Goal: Task Accomplishment & Management: Manage account settings

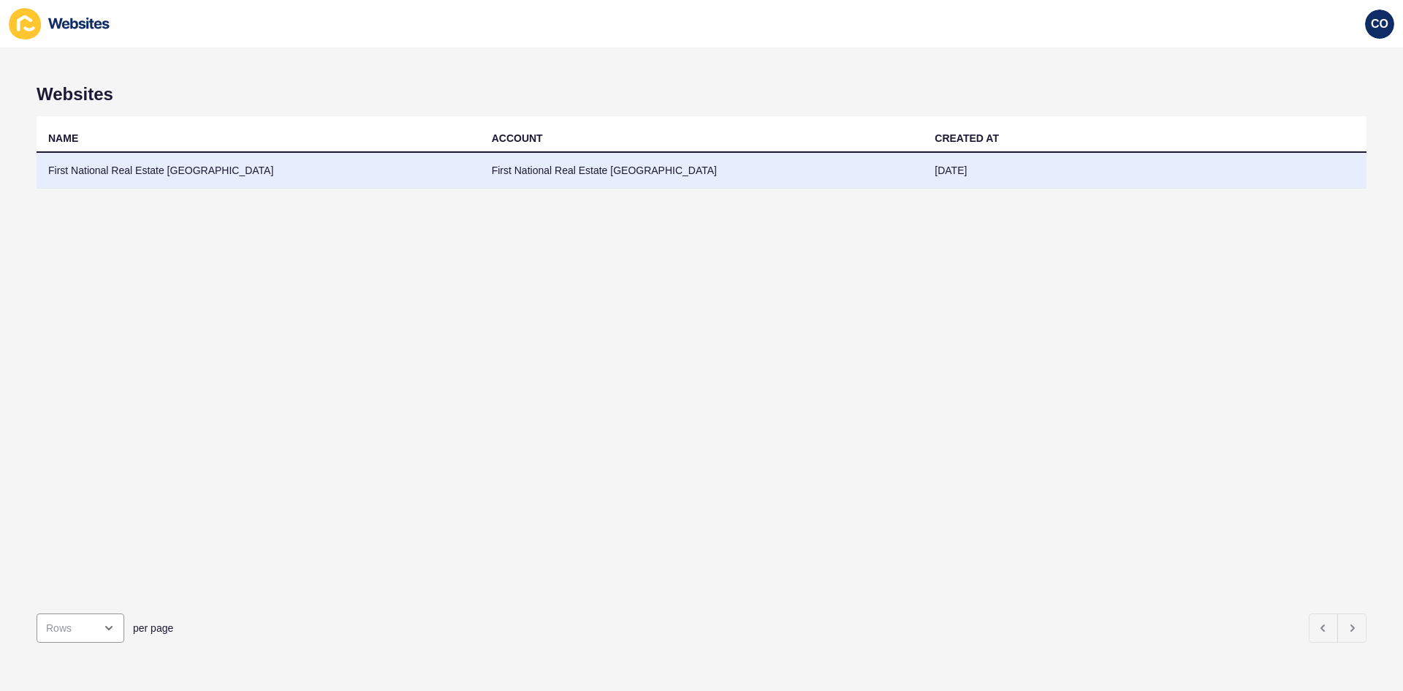
click at [177, 171] on td "First National Real Estate [GEOGRAPHIC_DATA]" at bounding box center [259, 171] width 444 height 36
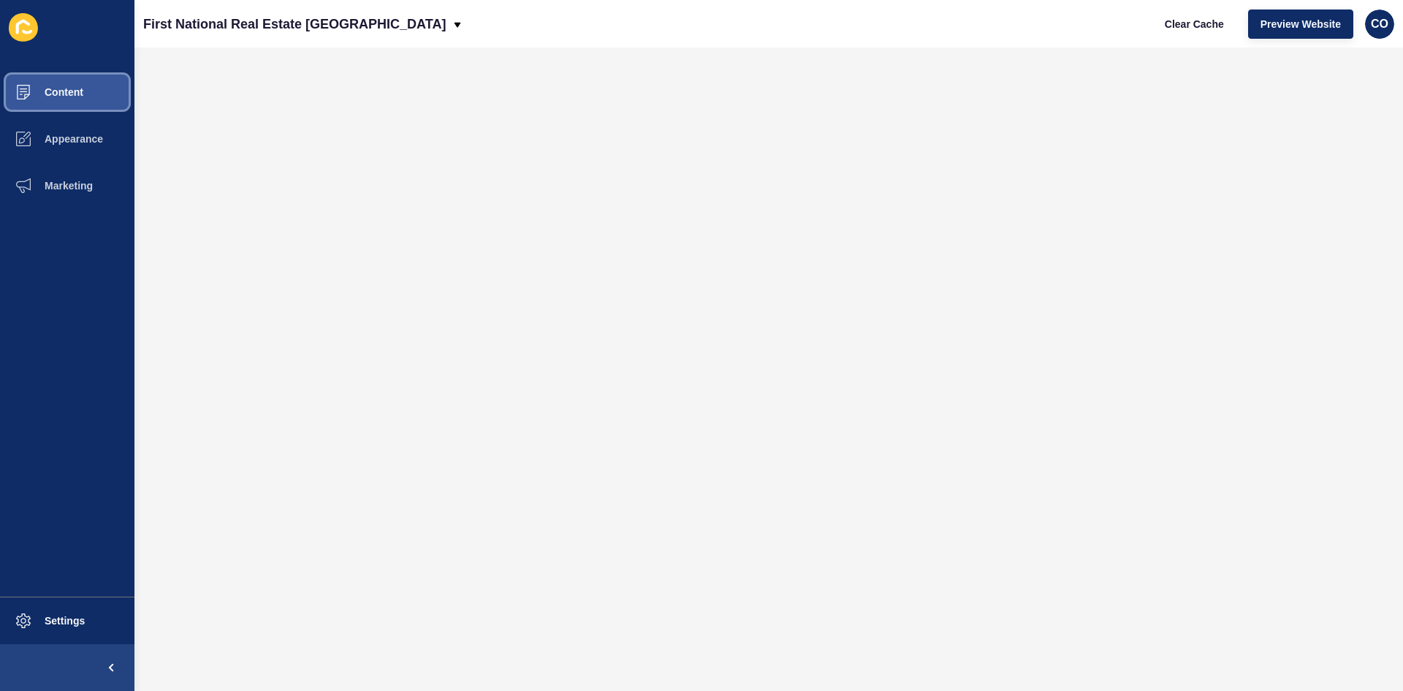
click at [94, 82] on button "Content" at bounding box center [67, 92] width 134 height 47
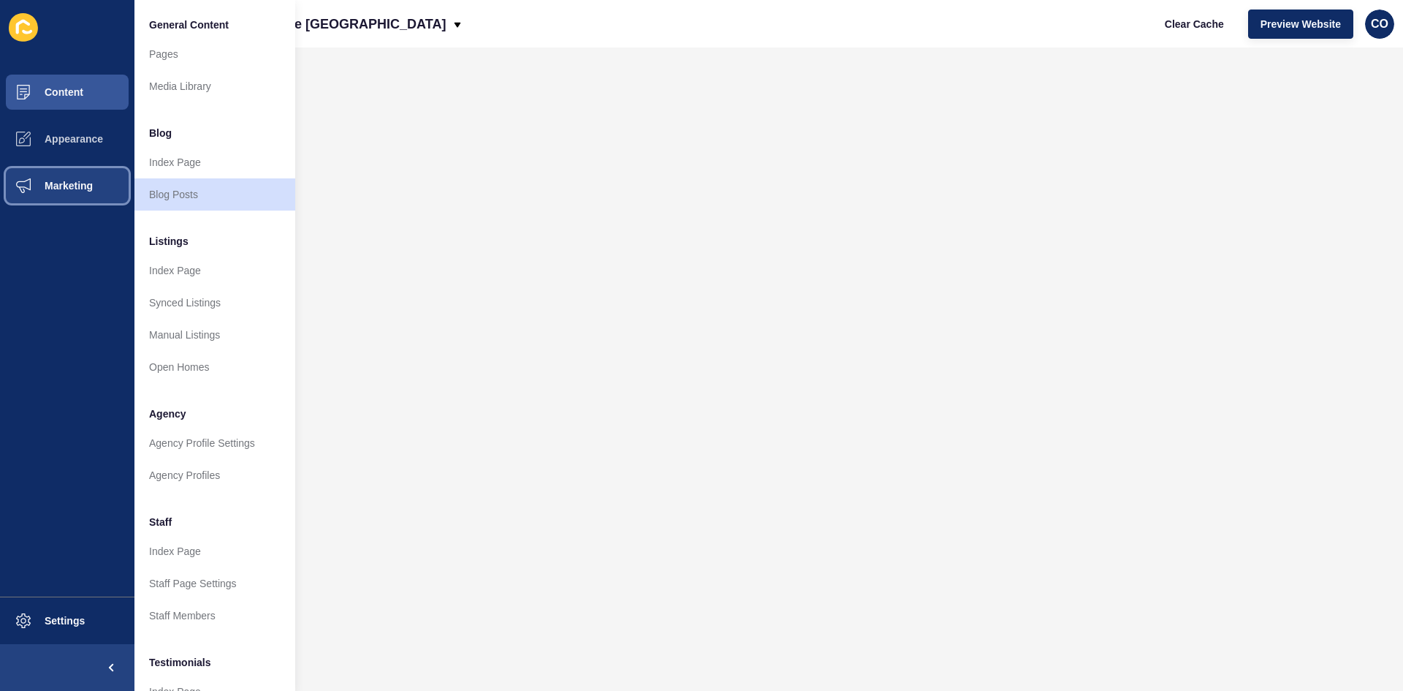
click at [85, 181] on span "Marketing" at bounding box center [45, 186] width 95 height 12
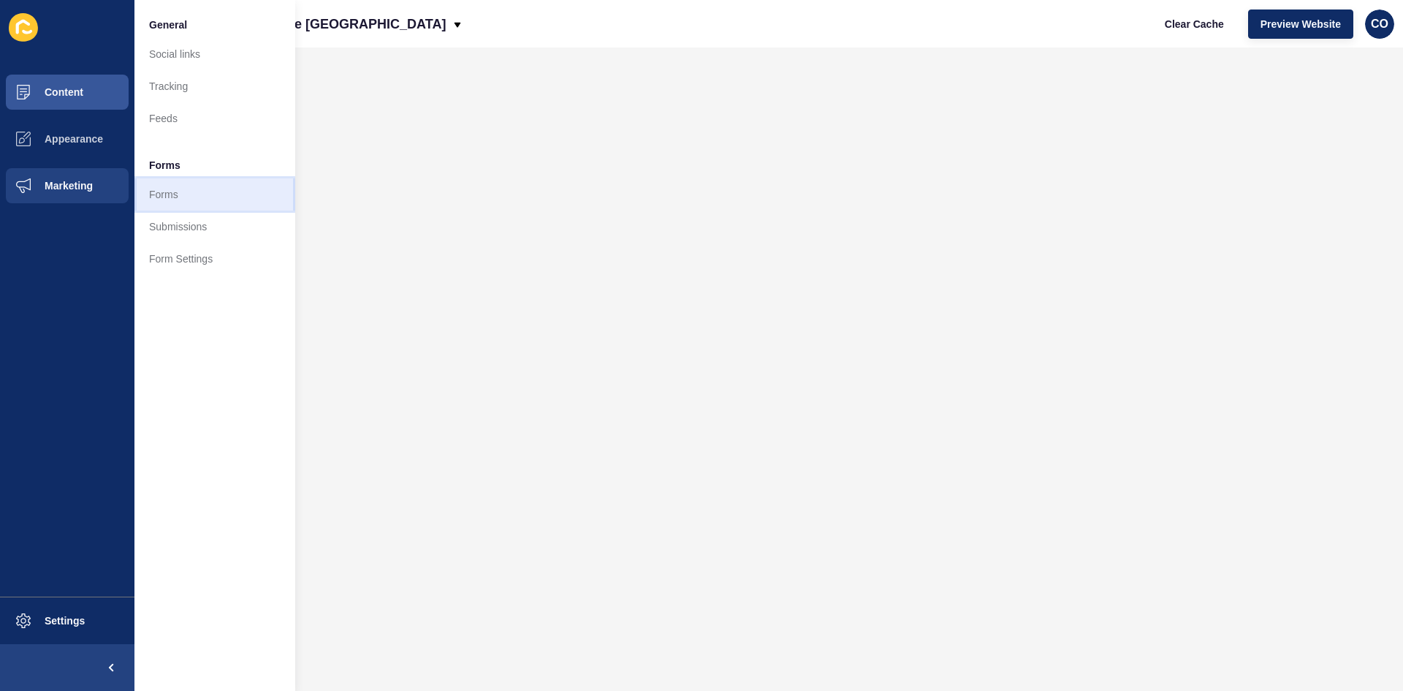
click at [155, 197] on link "Forms" at bounding box center [214, 194] width 161 height 32
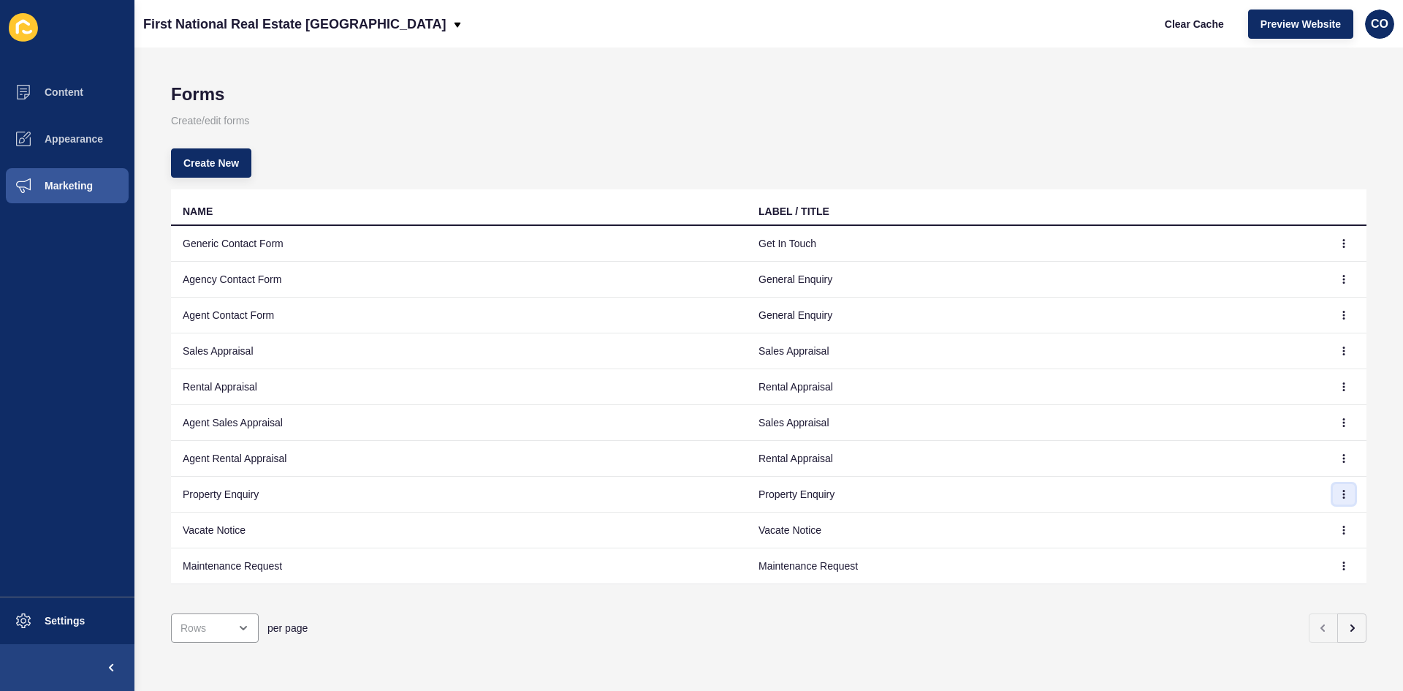
click at [1342, 489] on button "button" at bounding box center [1344, 494] width 22 height 20
click at [1275, 524] on link "Edit" at bounding box center [1293, 523] width 102 height 32
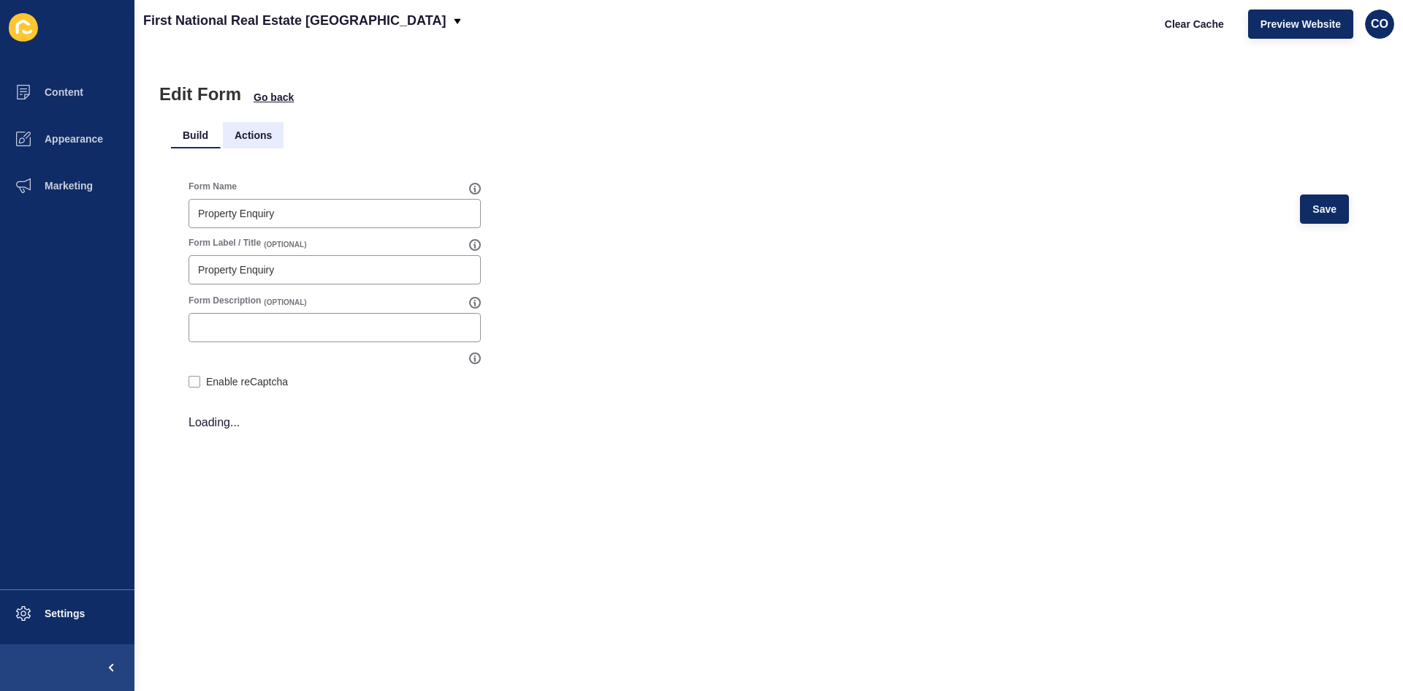
click at [243, 138] on li "Actions" at bounding box center [253, 135] width 61 height 26
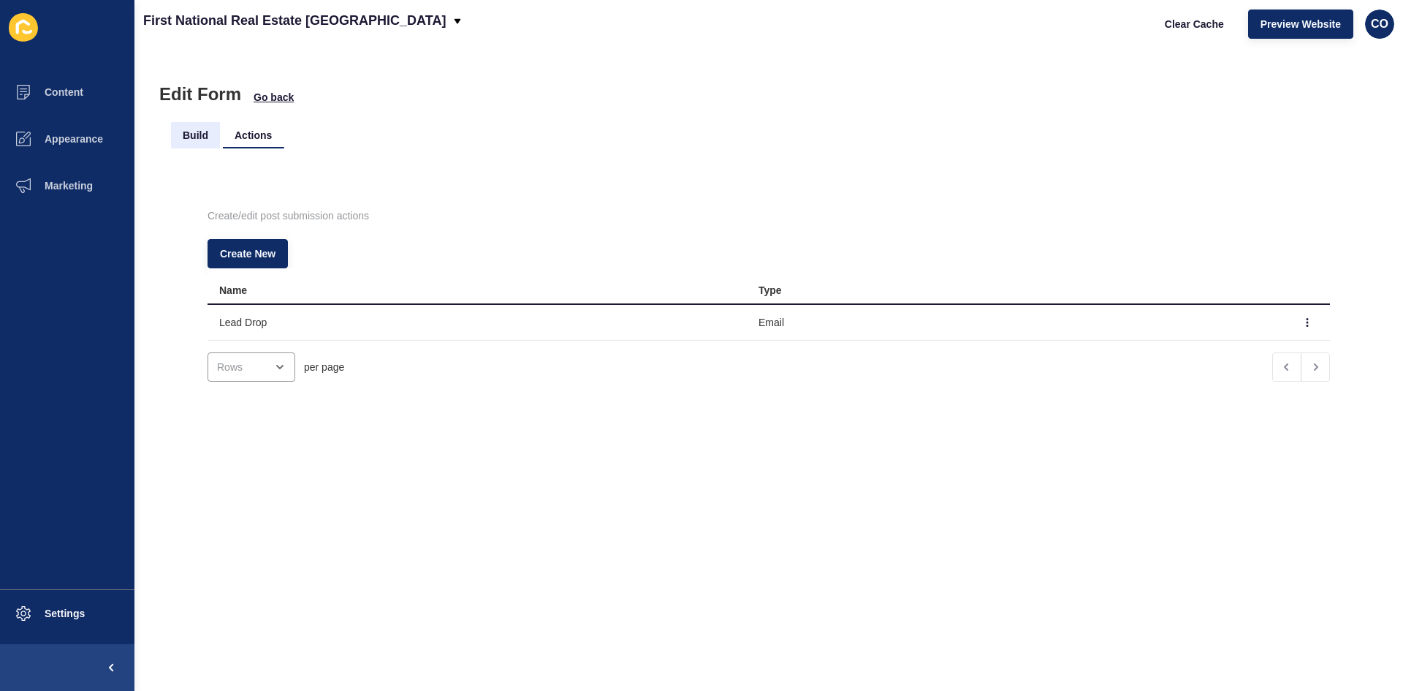
click at [201, 134] on li "Build" at bounding box center [195, 135] width 49 height 26
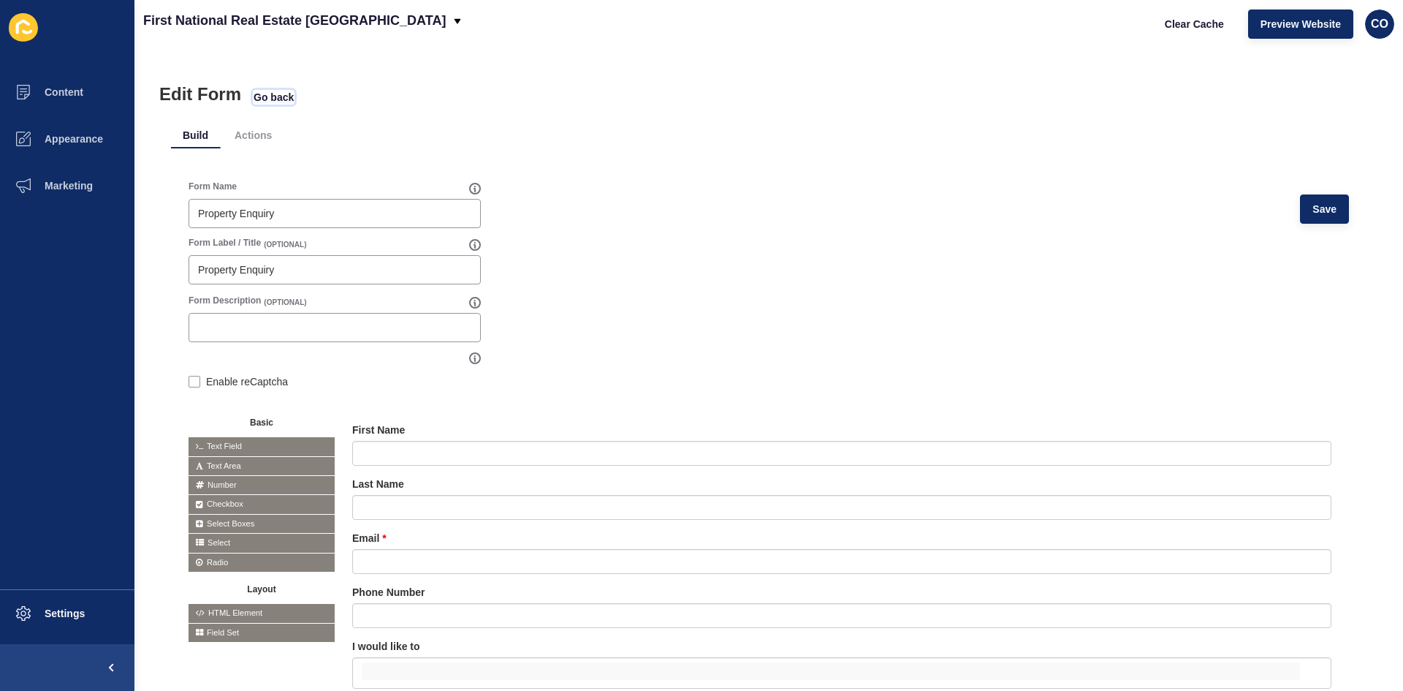
click at [274, 99] on span "Go back" at bounding box center [274, 97] width 40 height 15
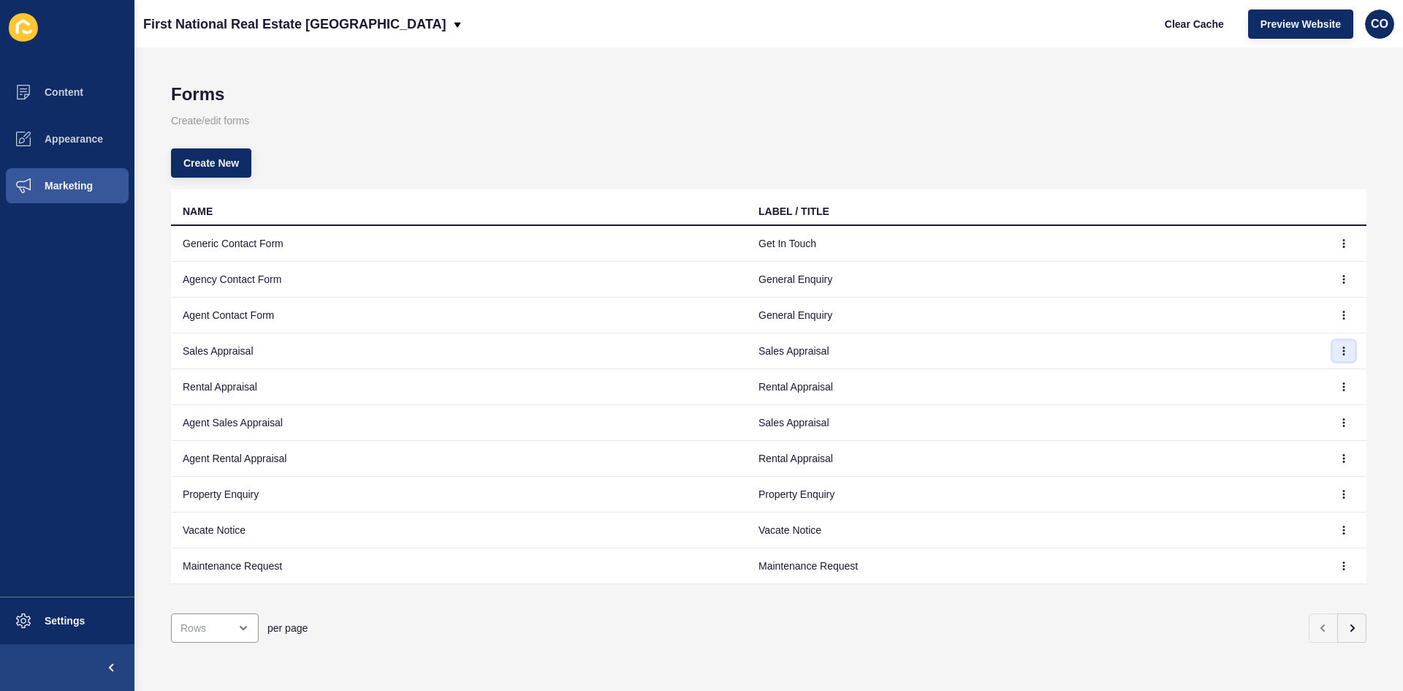
click at [1337, 353] on button "button" at bounding box center [1344, 351] width 22 height 20
click at [1286, 384] on link "Edit" at bounding box center [1293, 380] width 102 height 32
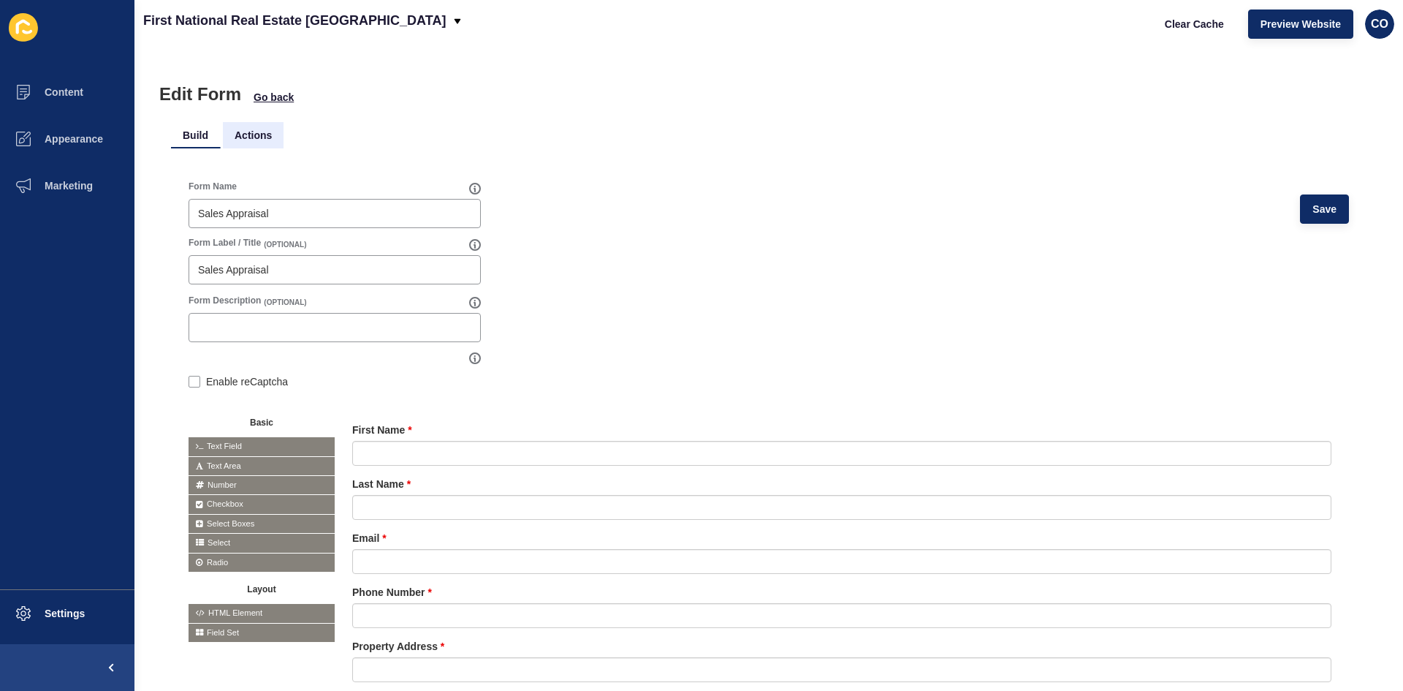
click at [247, 129] on li "Actions" at bounding box center [253, 135] width 61 height 26
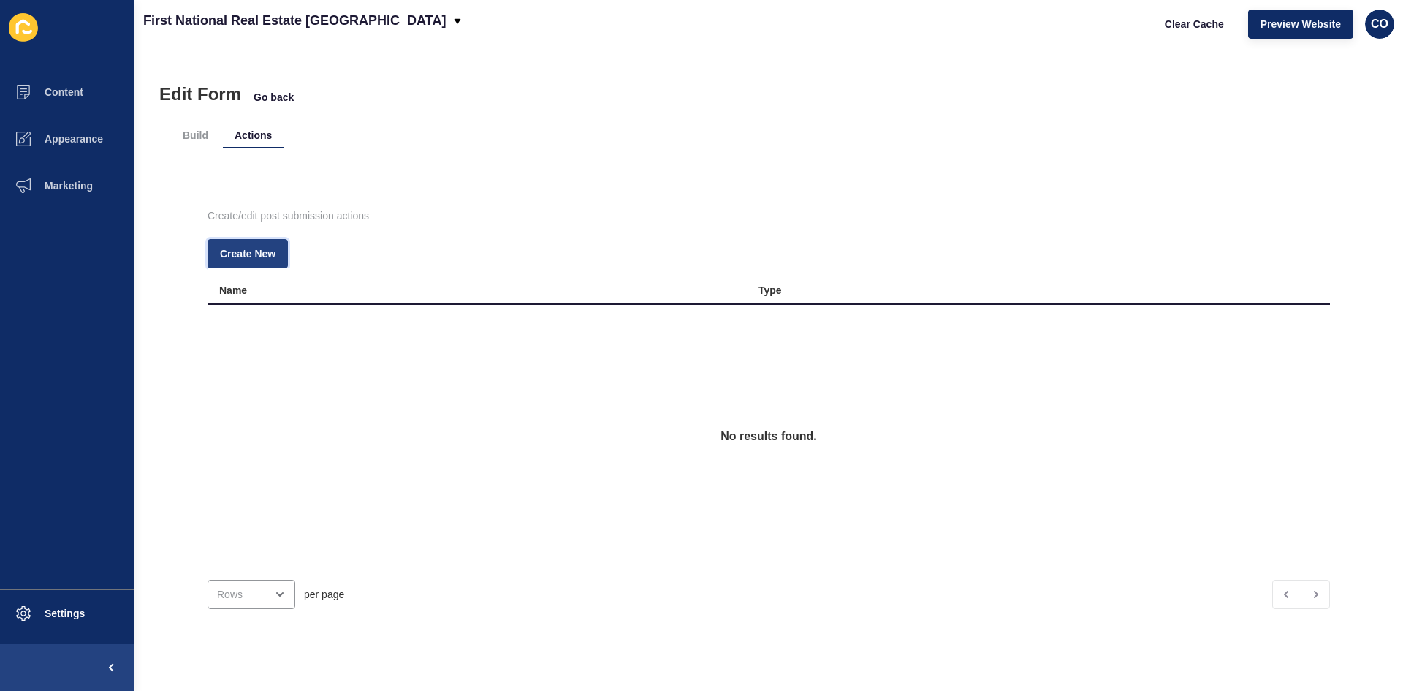
click at [252, 256] on span "Create New" at bounding box center [248, 253] width 56 height 15
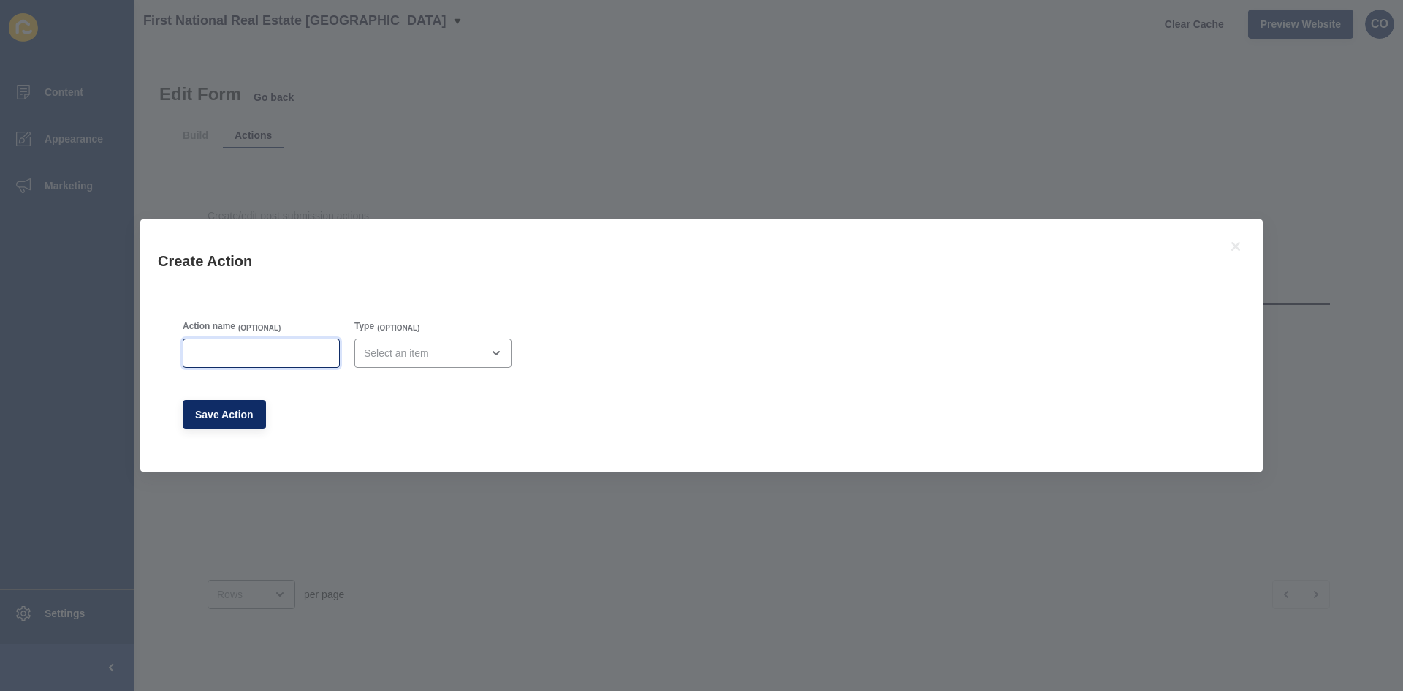
click at [210, 353] on input "Action name" at bounding box center [261, 353] width 138 height 15
type input "Lead Drop"
click at [372, 356] on div "open menu" at bounding box center [423, 353] width 118 height 15
click at [401, 387] on span "Email" at bounding box center [427, 389] width 130 height 15
type input "Email"
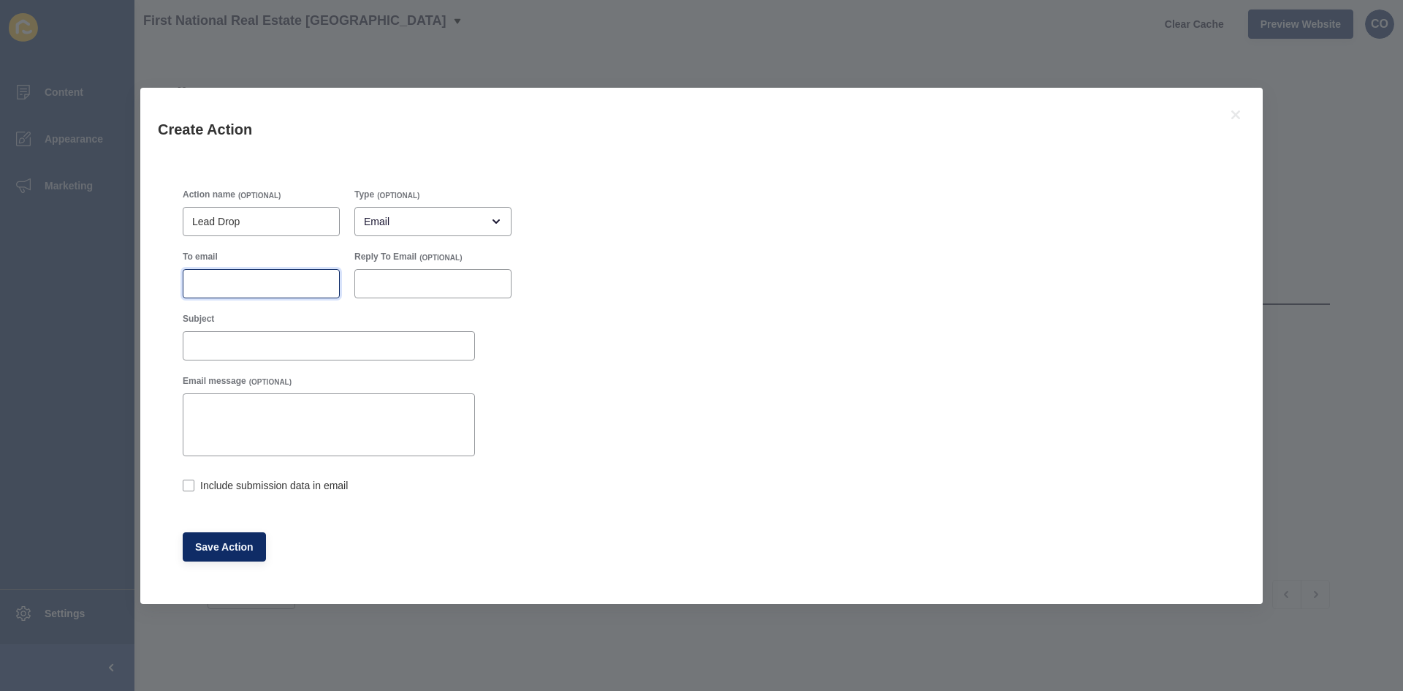
click at [242, 289] on input "To email" at bounding box center [261, 283] width 138 height 15
paste input "5572@leaddrop.rexsoftware.com"
type input "5572@leaddrop.rexsoftware.com"
click at [189, 484] on label at bounding box center [189, 485] width 12 height 12
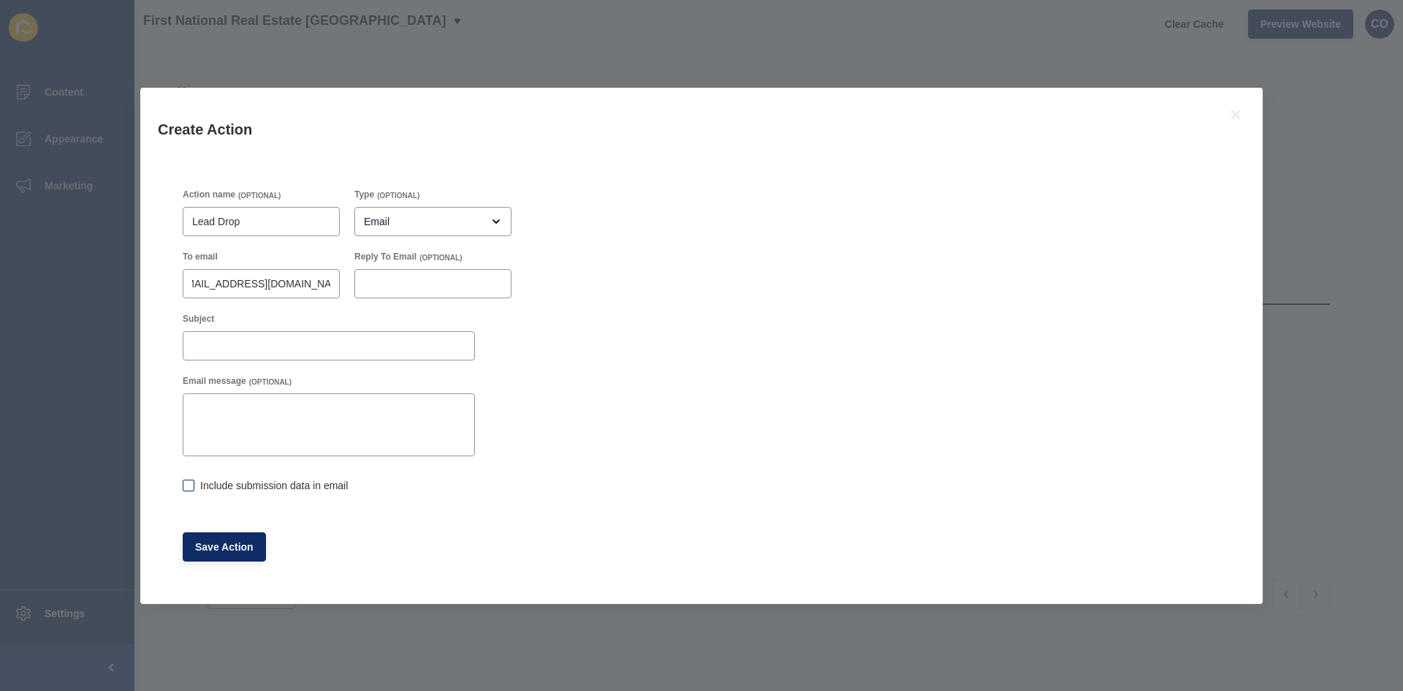
click at [189, 484] on input "Include submission data in email" at bounding box center [187, 486] width 9 height 9
checkbox input "true"
click at [243, 546] on span "Save Action" at bounding box center [224, 546] width 58 height 15
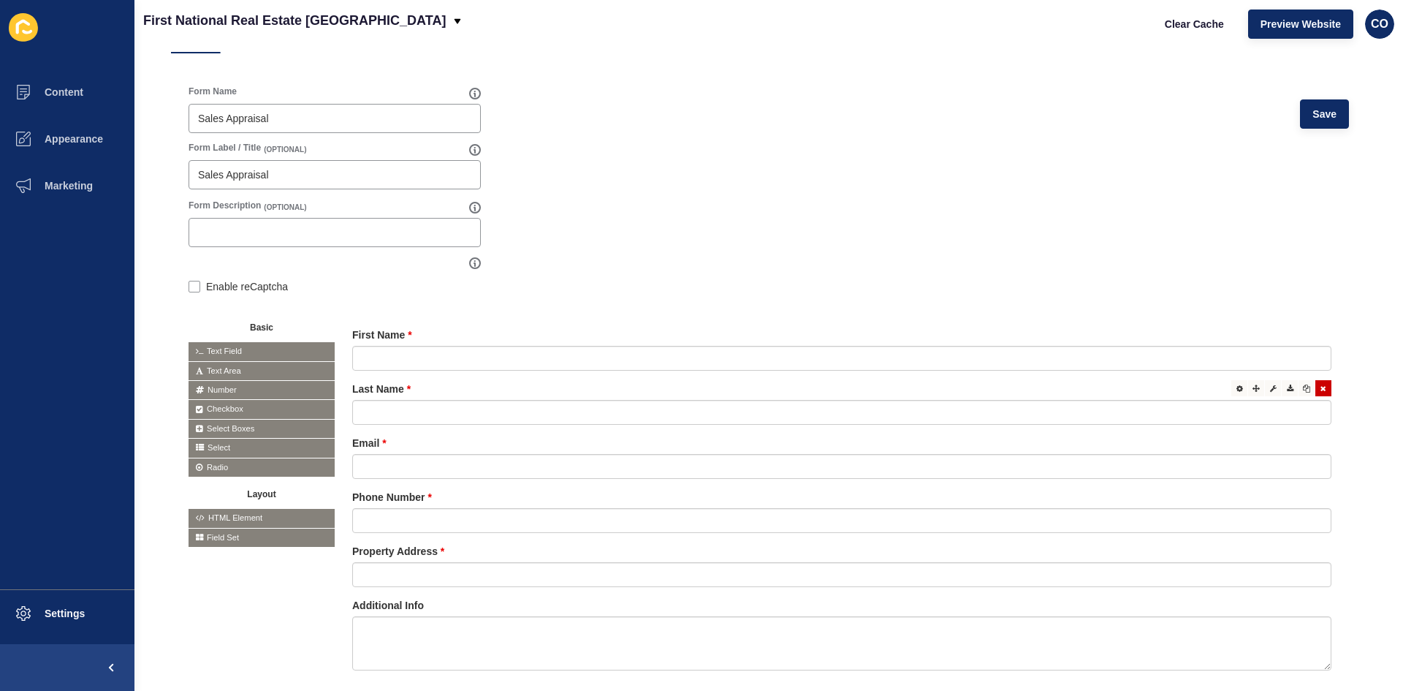
scroll to position [29, 0]
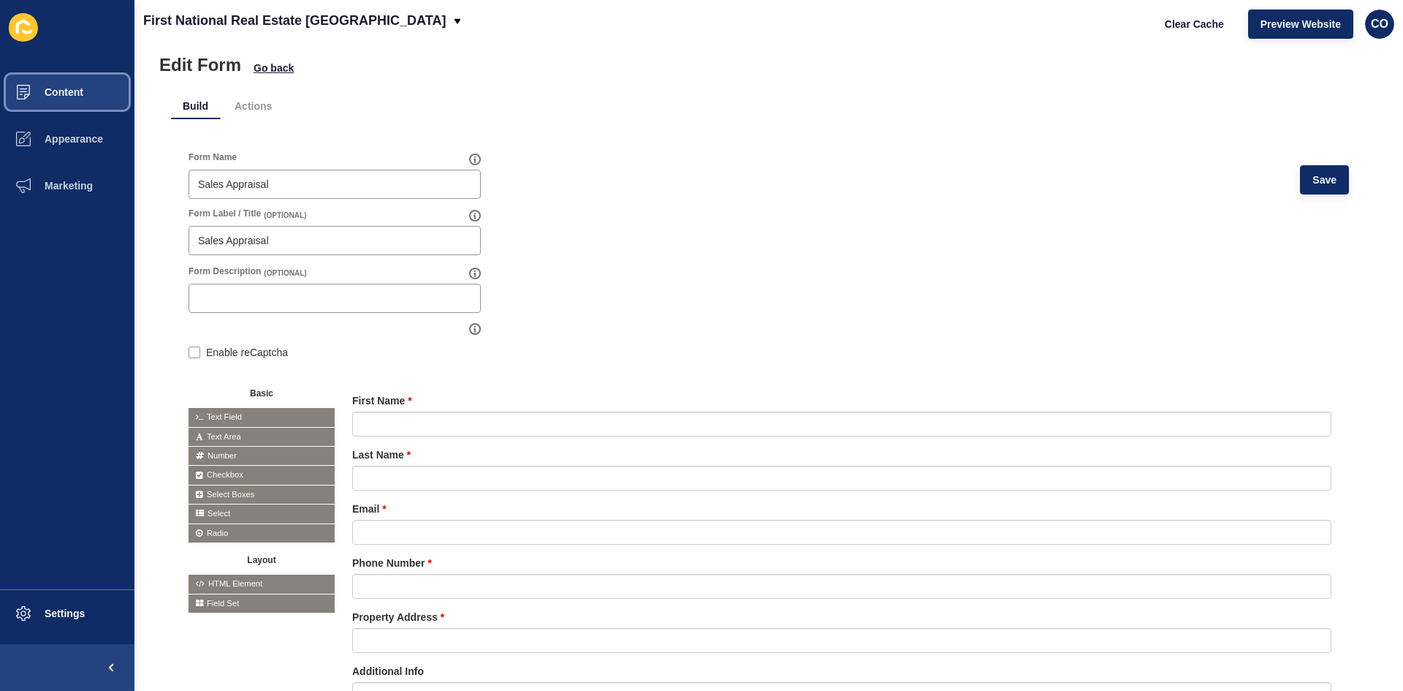
click at [69, 92] on span "Content" at bounding box center [40, 92] width 85 height 12
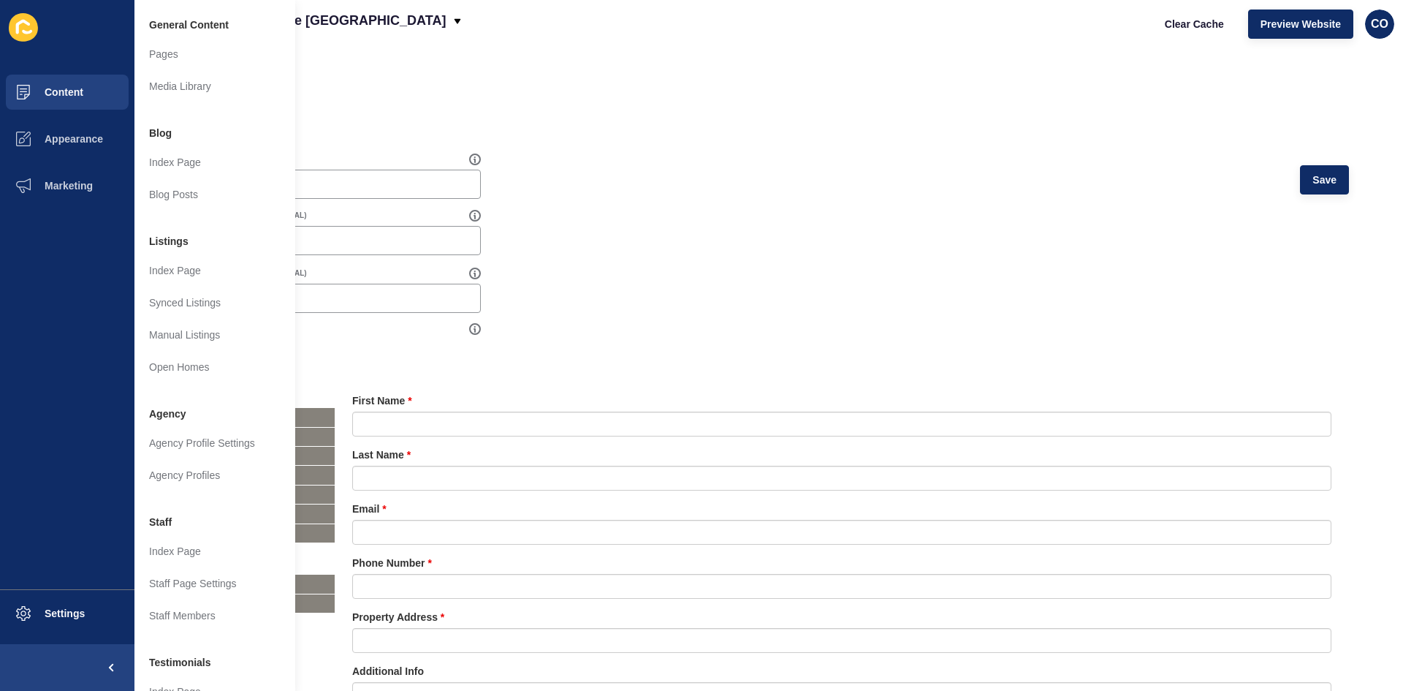
click at [404, 93] on ul "Build Actions" at bounding box center [768, 106] width 1195 height 27
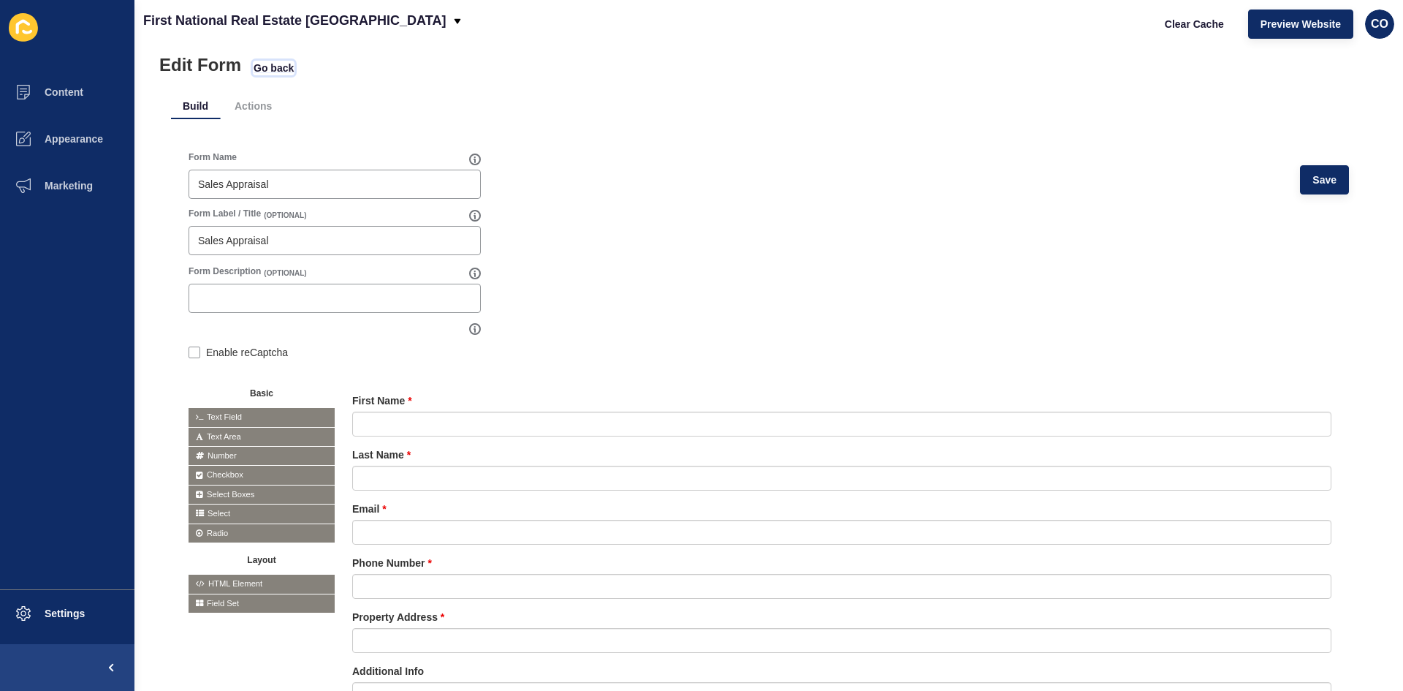
click at [277, 64] on span "Go back" at bounding box center [274, 68] width 40 height 15
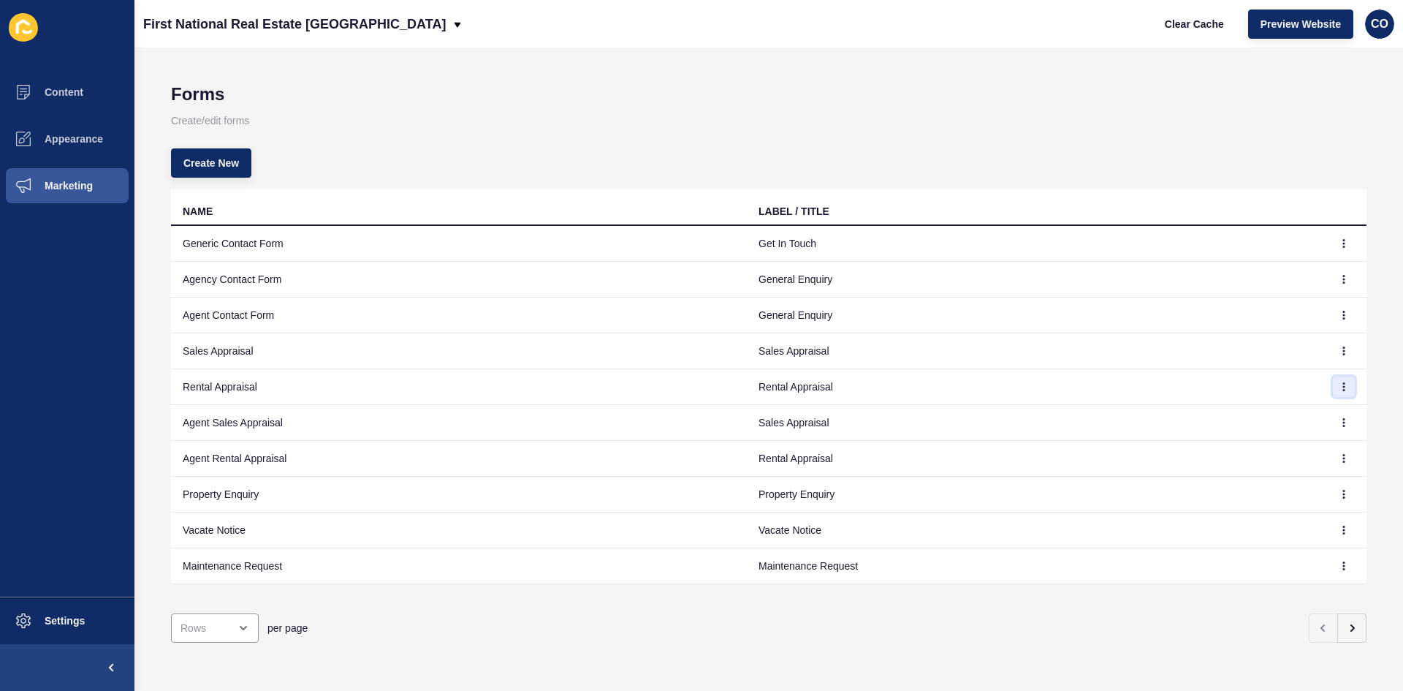
click at [1339, 386] on icon "button" at bounding box center [1343, 386] width 9 height 9
click at [1266, 421] on link "Edit" at bounding box center [1293, 416] width 102 height 32
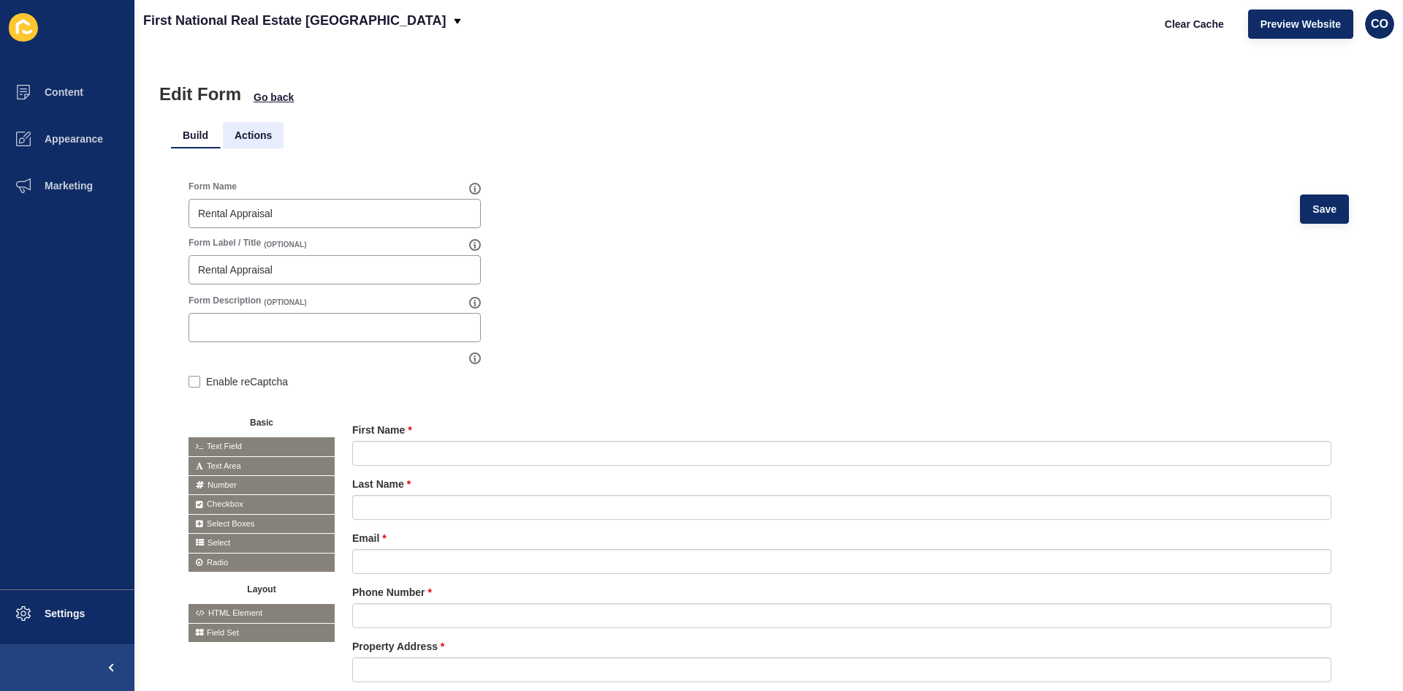
click at [248, 132] on li "Actions" at bounding box center [253, 135] width 61 height 26
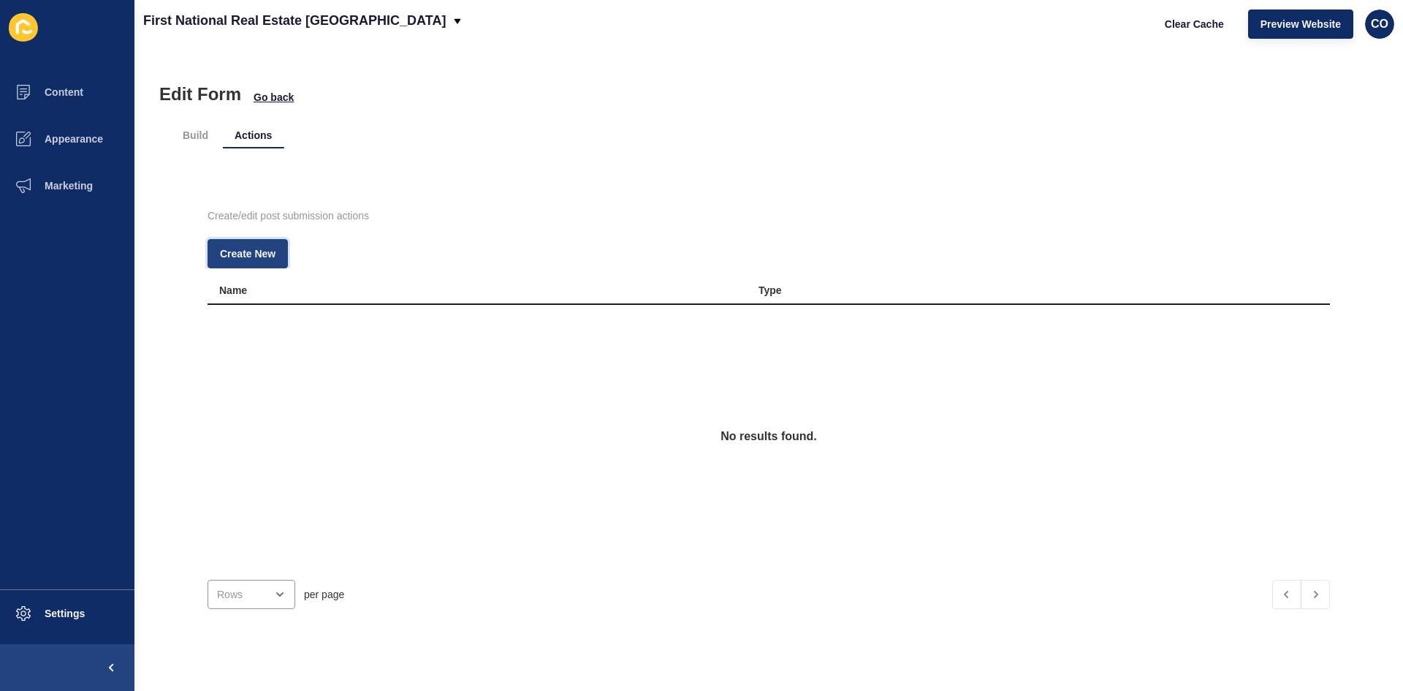
click at [252, 260] on span "Create New" at bounding box center [248, 253] width 56 height 15
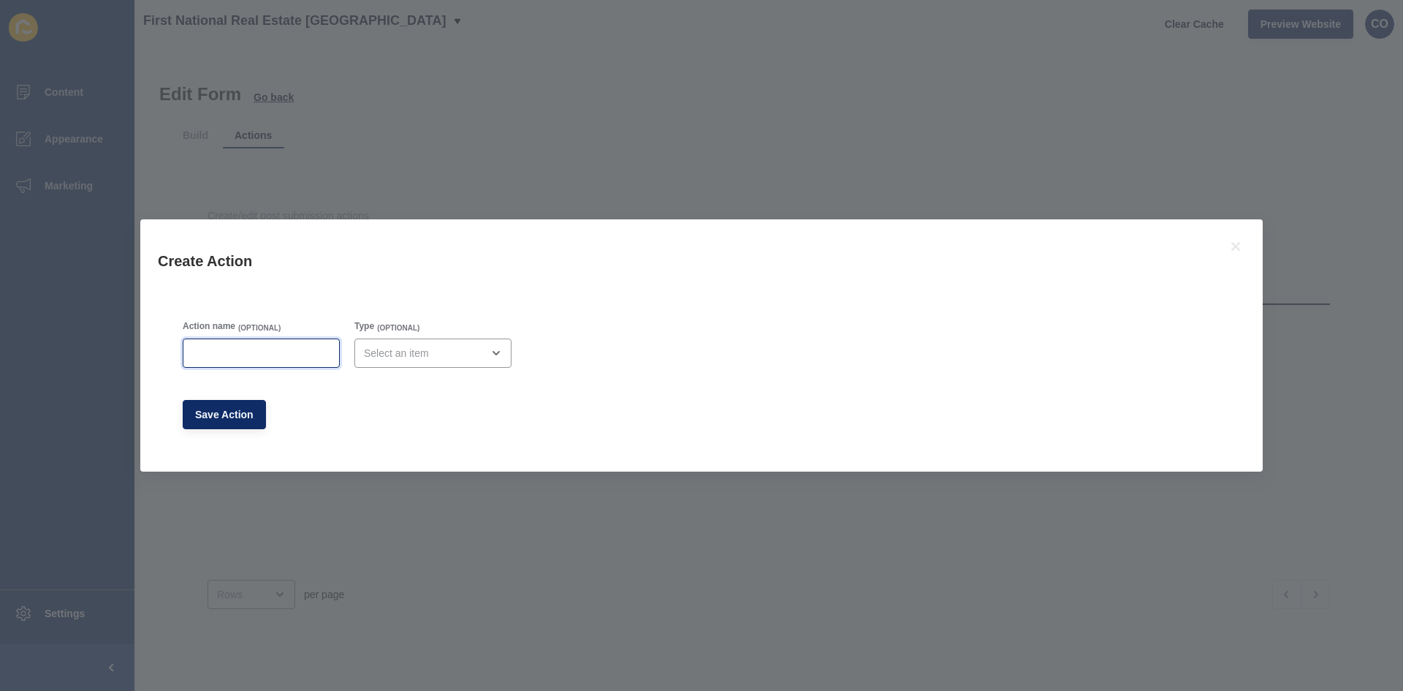
click at [254, 350] on input "Action name" at bounding box center [261, 353] width 138 height 15
type input "Lead Drop"
click at [404, 343] on div "open menu" at bounding box center [432, 352] width 157 height 29
click at [394, 389] on span "Email" at bounding box center [427, 389] width 130 height 15
type input "Email"
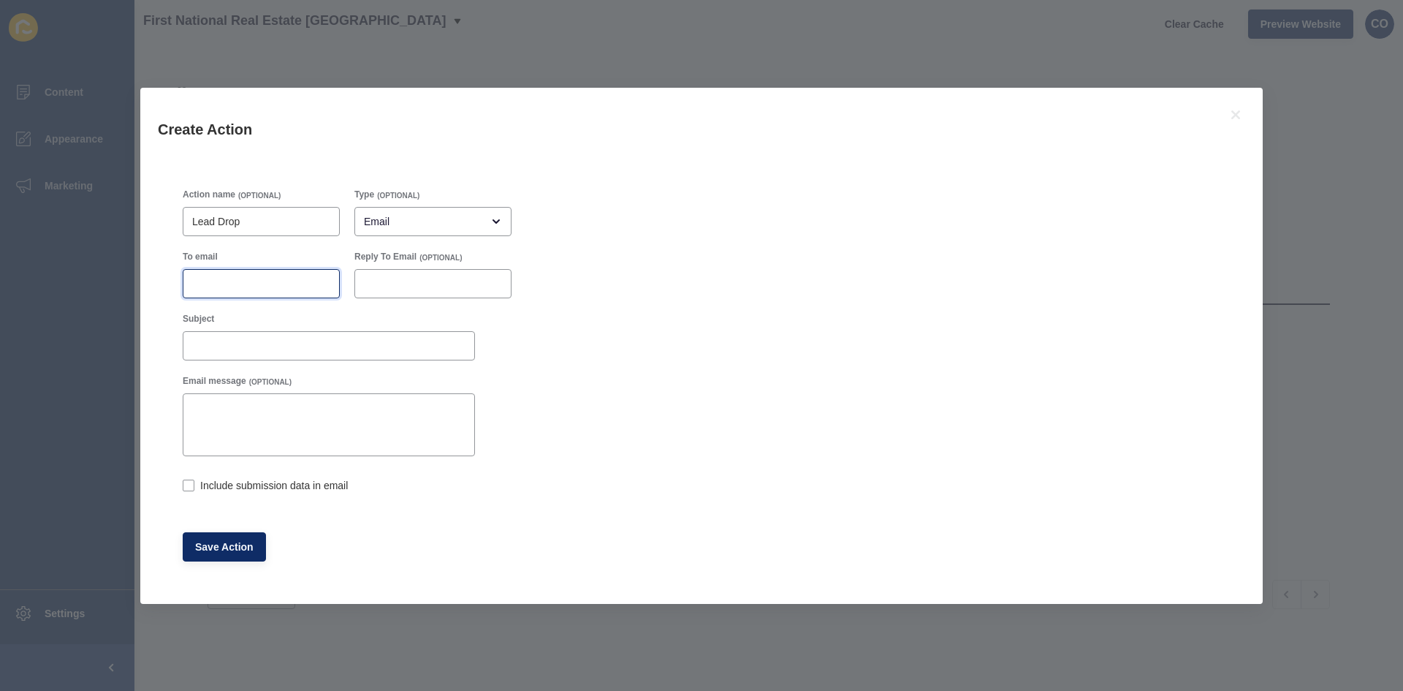
click at [207, 287] on input "To email" at bounding box center [261, 283] width 138 height 15
paste input "5572@leaddrop.rexsoftware.com"
type input "5572@leaddrop.rexsoftware.com"
click at [192, 483] on label at bounding box center [189, 485] width 12 height 12
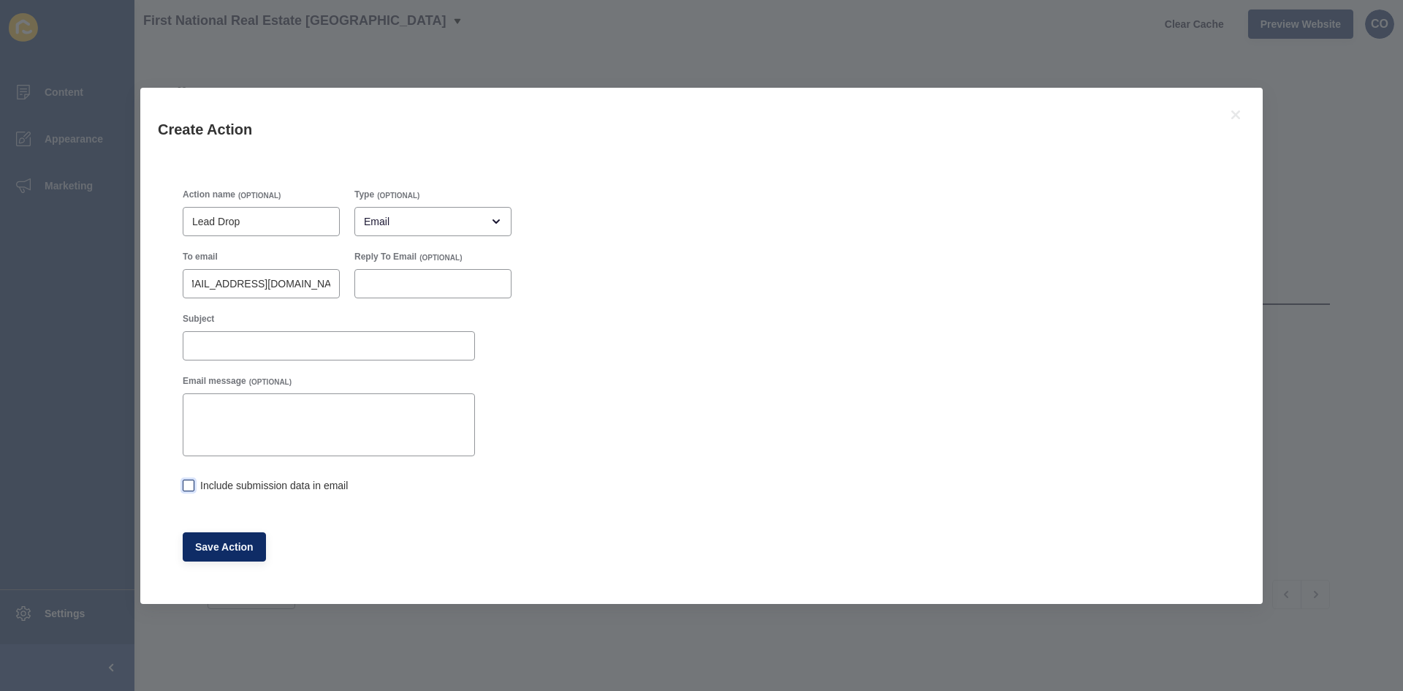
click at [192, 483] on input "Include submission data in email" at bounding box center [187, 486] width 9 height 9
checkbox input "true"
click at [239, 550] on span "Save Action" at bounding box center [224, 546] width 58 height 15
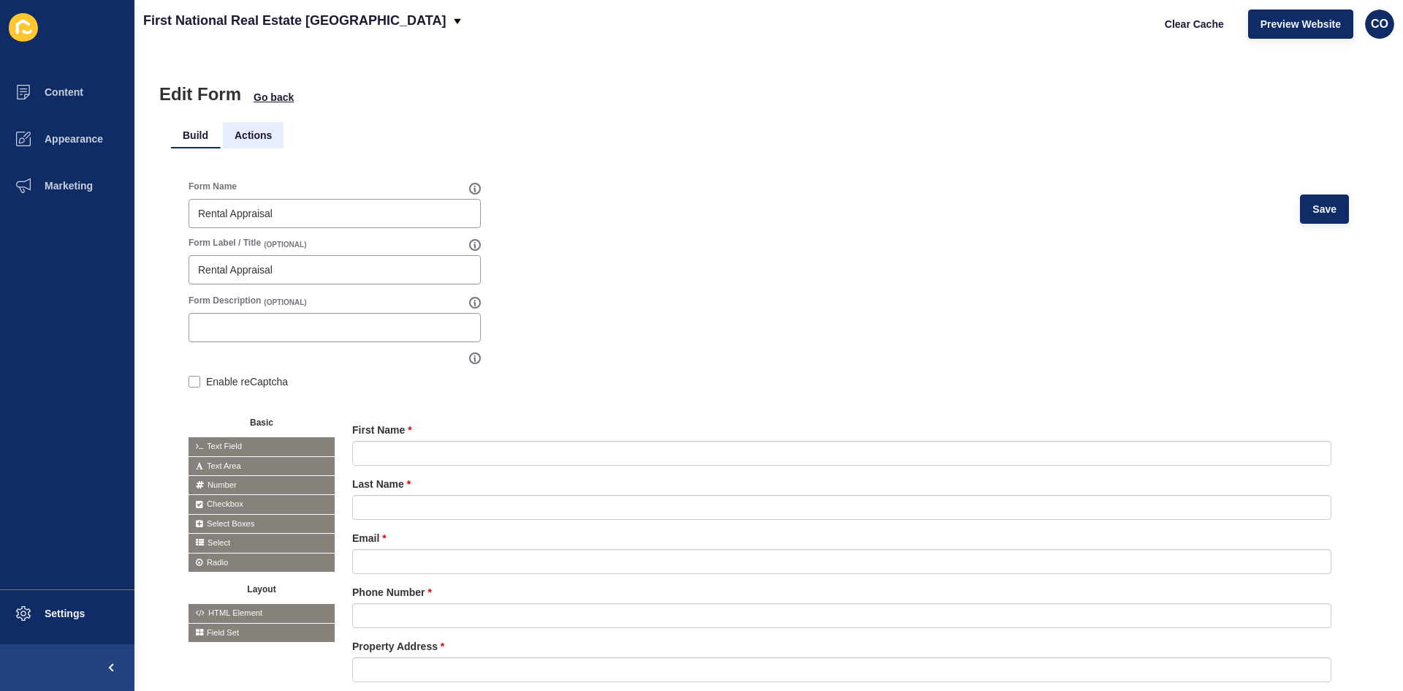
click at [254, 131] on li "Actions" at bounding box center [253, 135] width 61 height 26
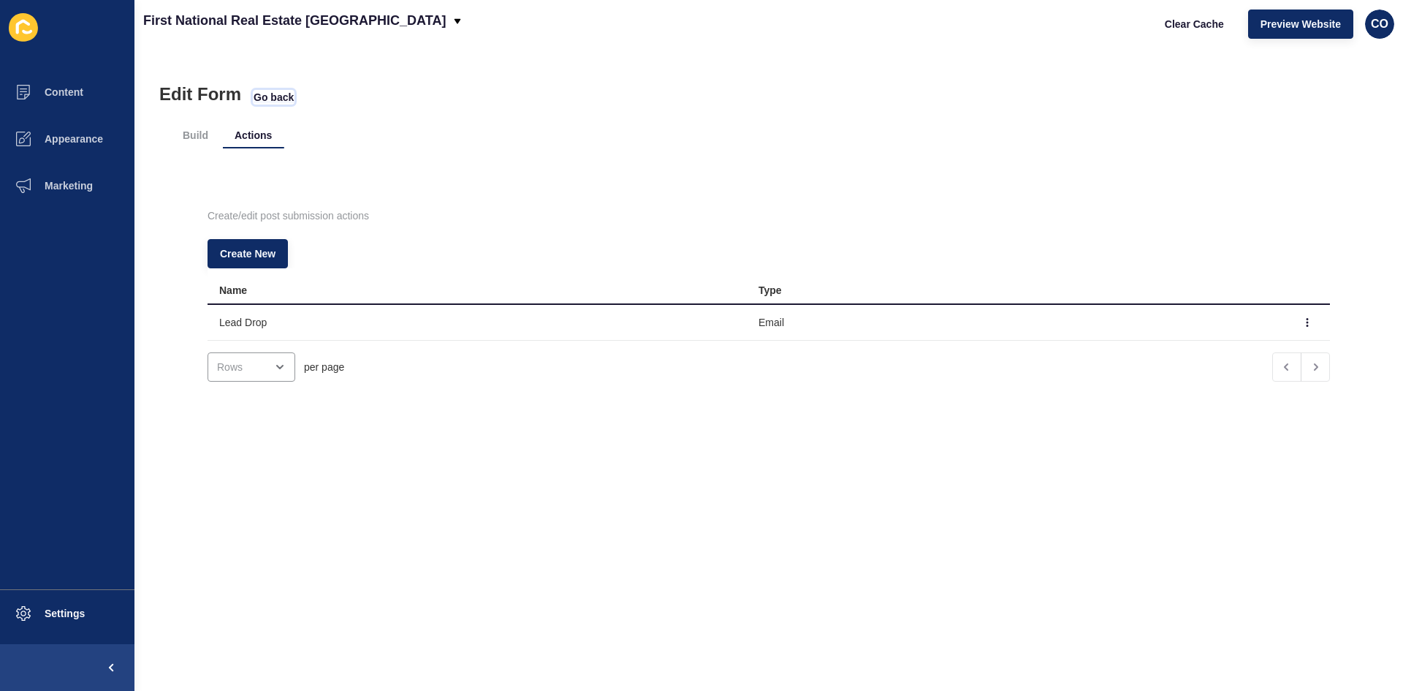
click at [273, 99] on span "Go back" at bounding box center [274, 97] width 40 height 15
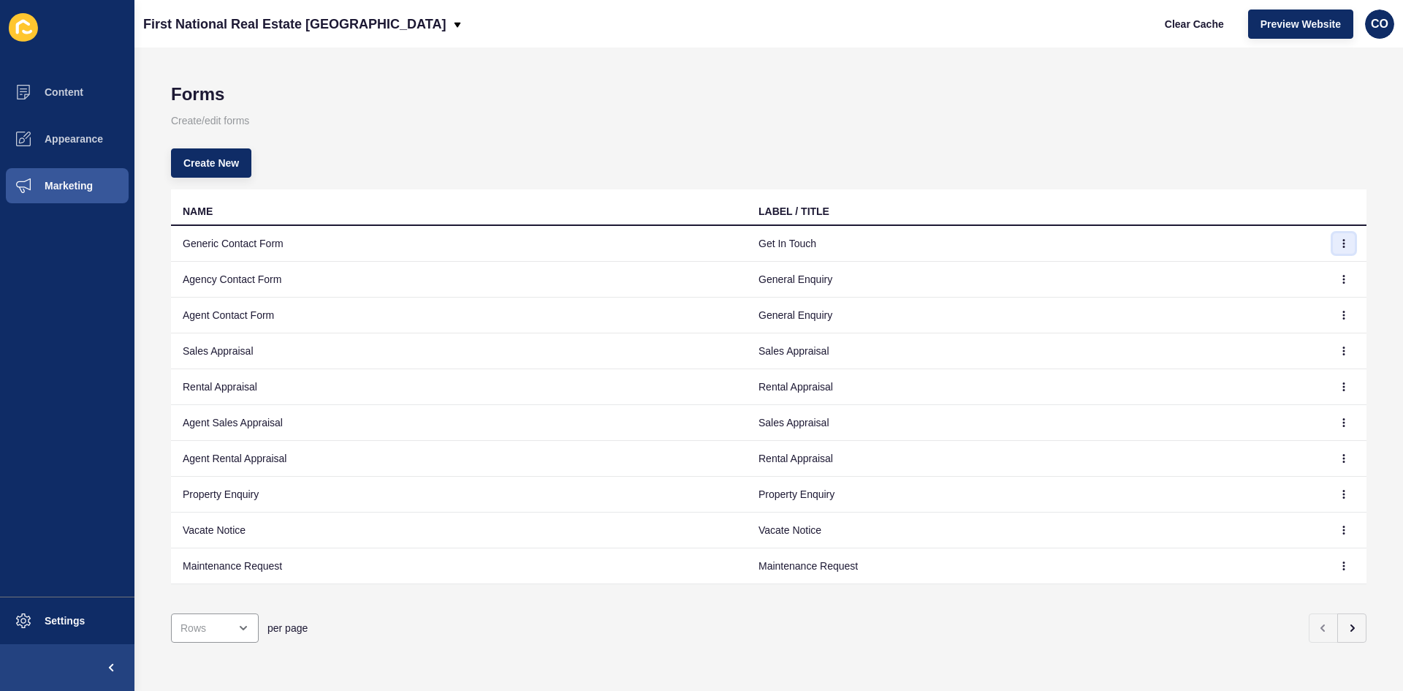
click at [1339, 244] on icon "button" at bounding box center [1343, 243] width 9 height 9
click at [1073, 172] on div "Create New" at bounding box center [768, 163] width 1195 height 53
click at [1344, 243] on icon "button" at bounding box center [1344, 243] width 1 height 7
click at [1274, 269] on link "Edit" at bounding box center [1293, 272] width 102 height 32
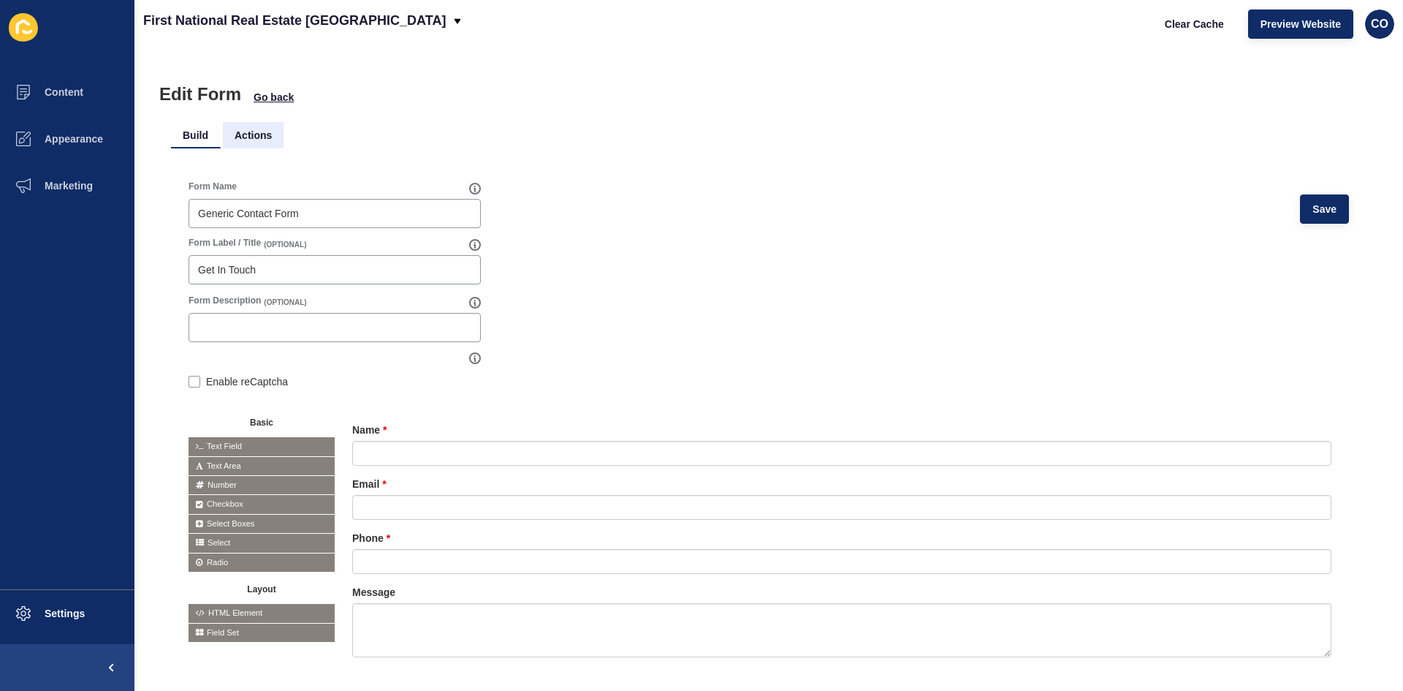
click at [259, 140] on li "Actions" at bounding box center [253, 135] width 61 height 26
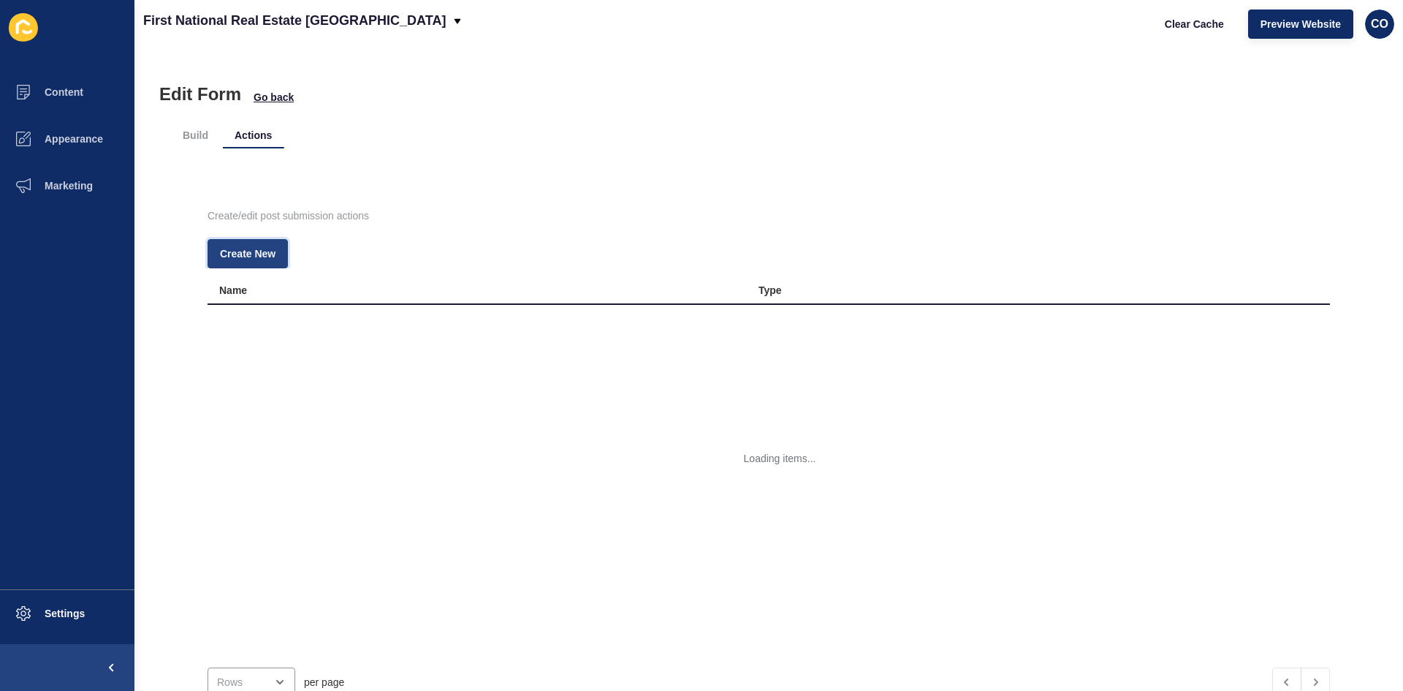
click at [254, 255] on span "Create New" at bounding box center [248, 253] width 56 height 15
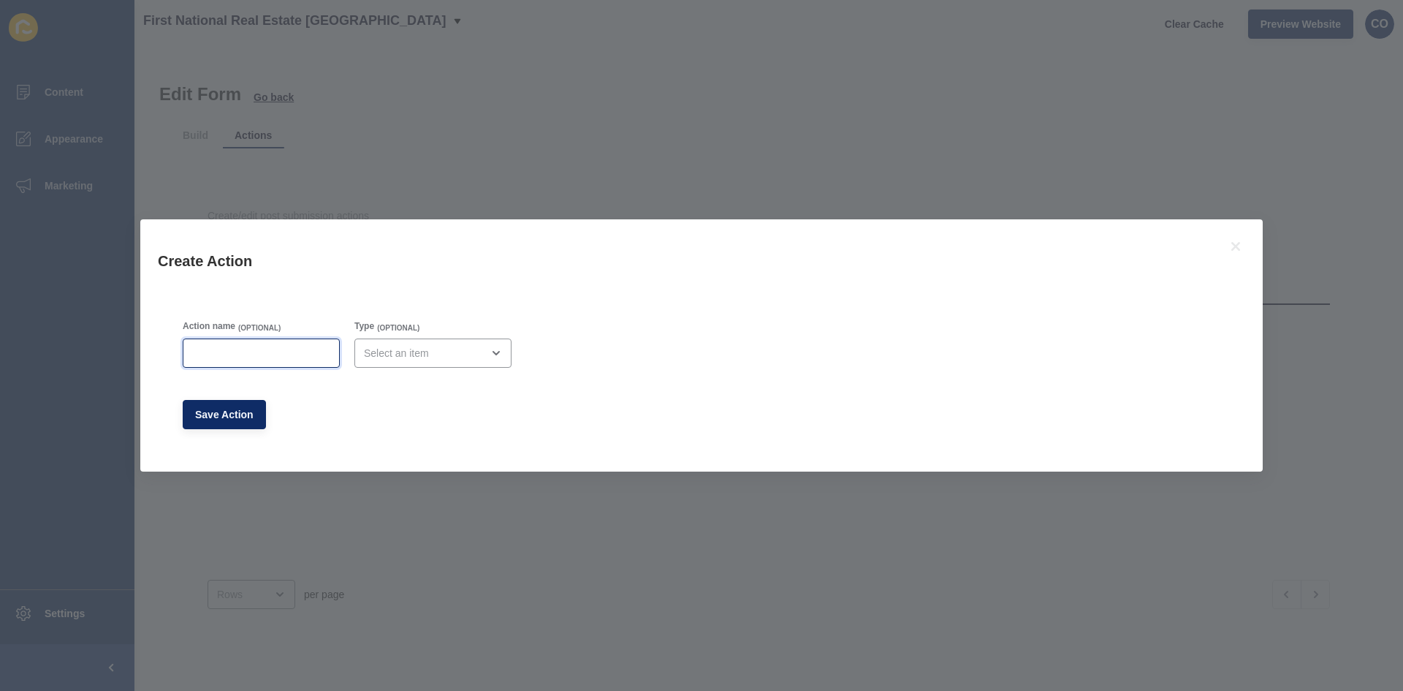
click at [256, 349] on input "Action name" at bounding box center [261, 353] width 138 height 15
paste input "5572@leaddrop.rexsoftware.com"
click at [266, 360] on input "5572@leaddrop.rexsoftware.com" at bounding box center [261, 353] width 138 height 15
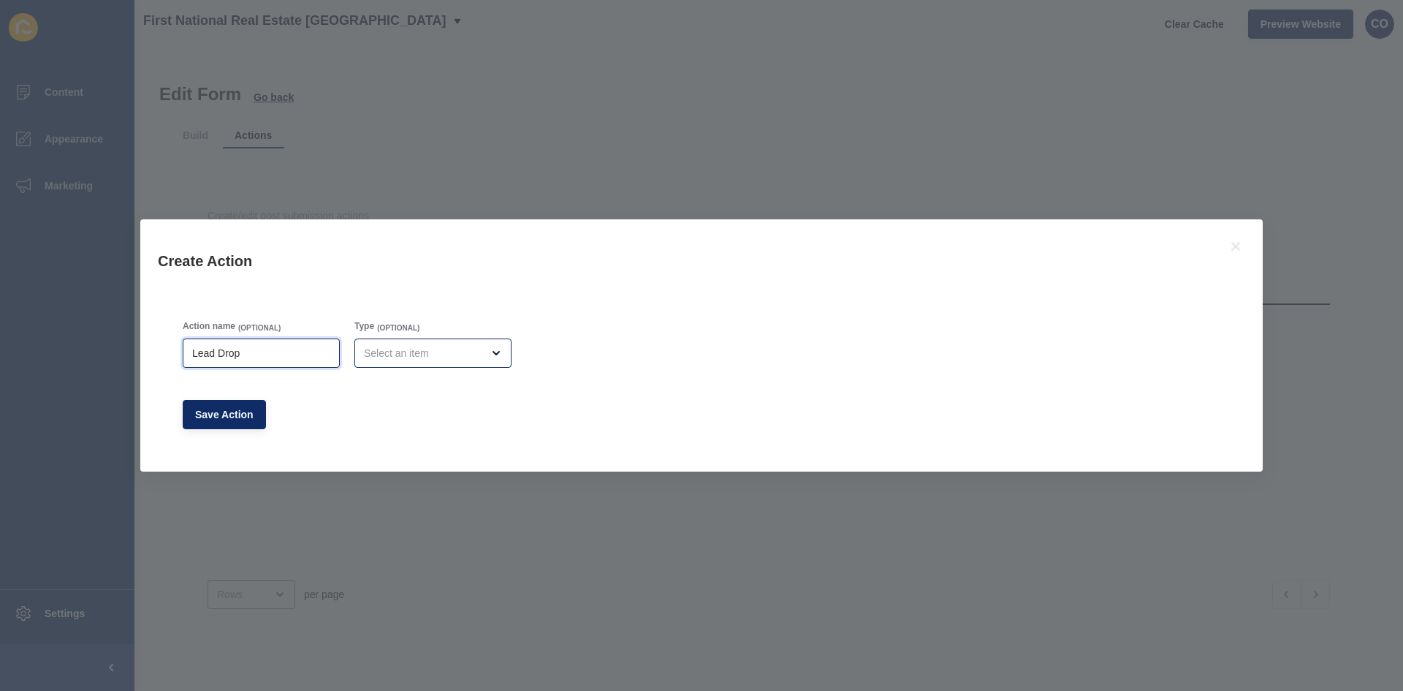
type input "Lead Drop"
click at [371, 356] on div "open menu" at bounding box center [423, 353] width 118 height 15
click at [385, 390] on span "Email" at bounding box center [427, 389] width 130 height 15
type input "Email"
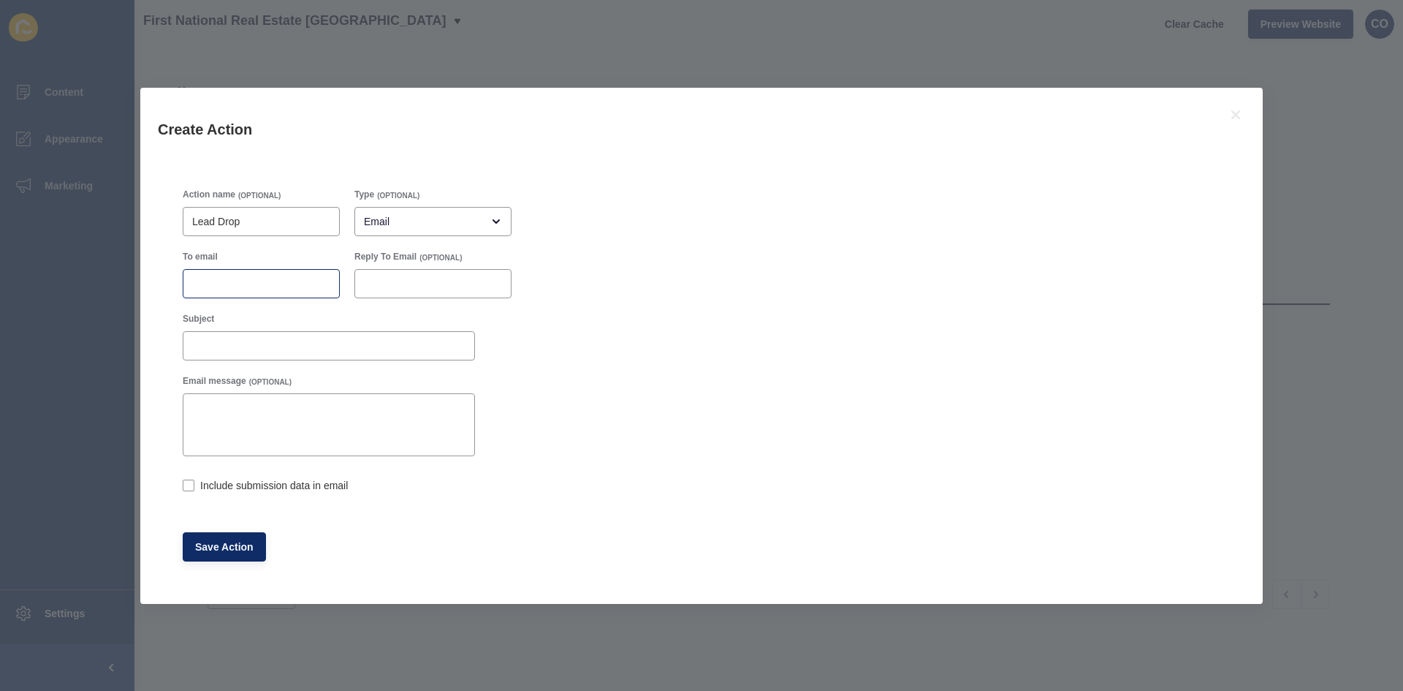
click at [243, 291] on div at bounding box center [261, 283] width 157 height 29
paste input "5572@leaddrop.rexsoftware.com"
type input "5572@leaddrop.rexsoftware.com"
drag, startPoint x: 185, startPoint y: 487, endPoint x: 190, endPoint y: 505, distance: 18.3
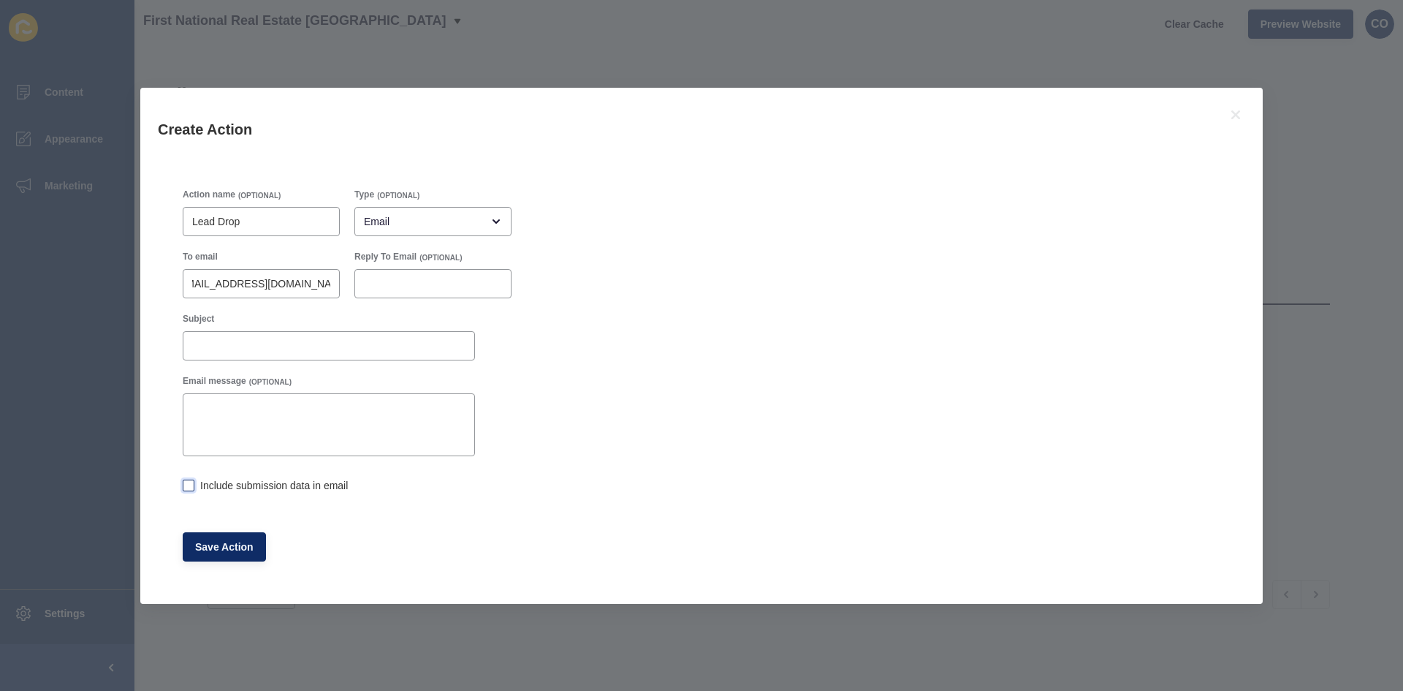
click at [184, 487] on label at bounding box center [189, 485] width 12 height 12
click at [184, 487] on input "Include submission data in email" at bounding box center [187, 486] width 9 height 9
checkbox input "true"
drag, startPoint x: 229, startPoint y: 545, endPoint x: 474, endPoint y: 518, distance: 247.0
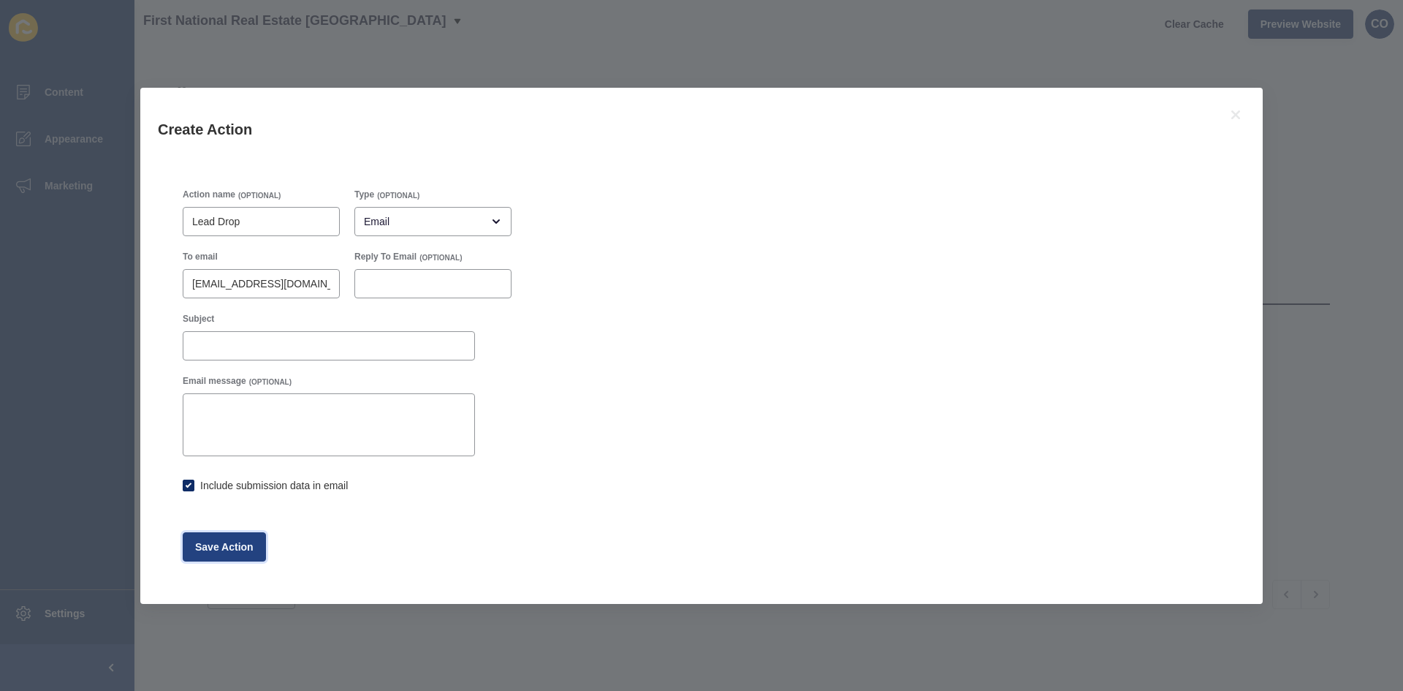
click at [230, 545] on span "Save Action" at bounding box center [224, 546] width 58 height 15
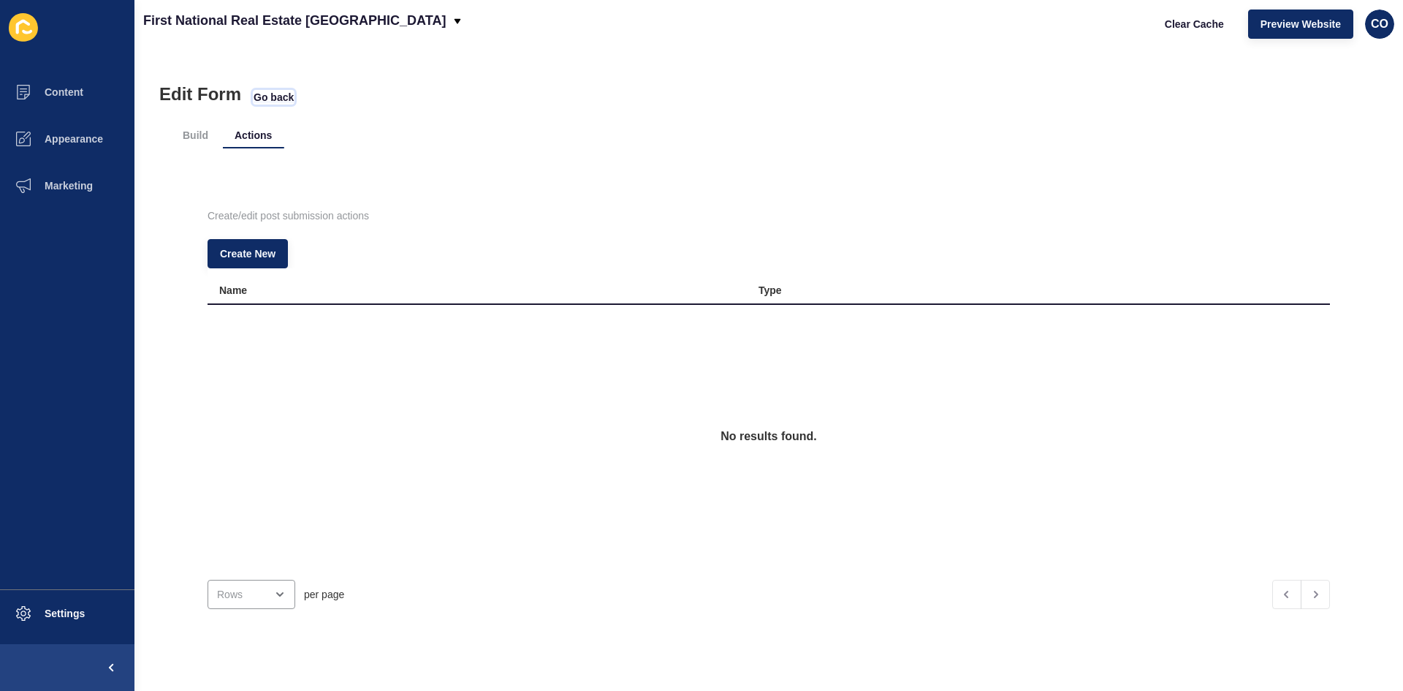
click at [291, 98] on span "Go back" at bounding box center [274, 97] width 40 height 15
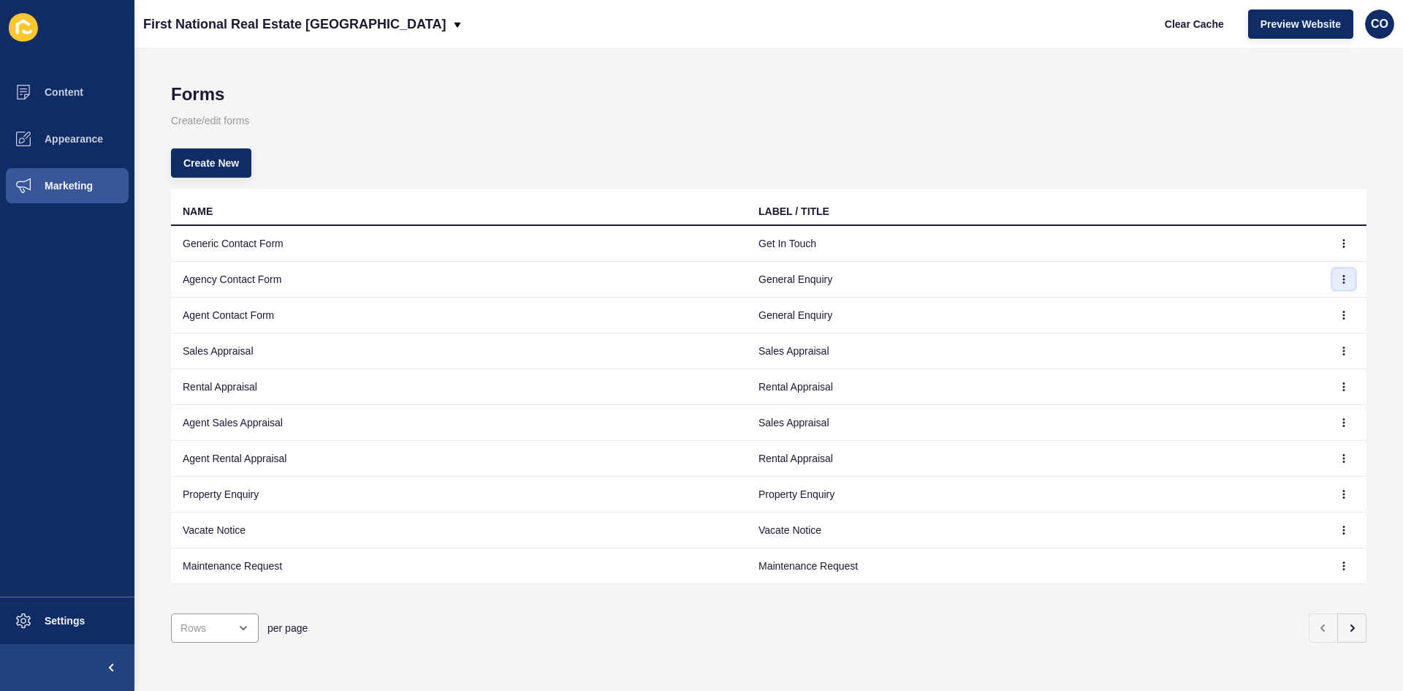
click at [1333, 284] on button "button" at bounding box center [1344, 279] width 22 height 20
click at [1286, 311] on link "Edit" at bounding box center [1293, 308] width 102 height 32
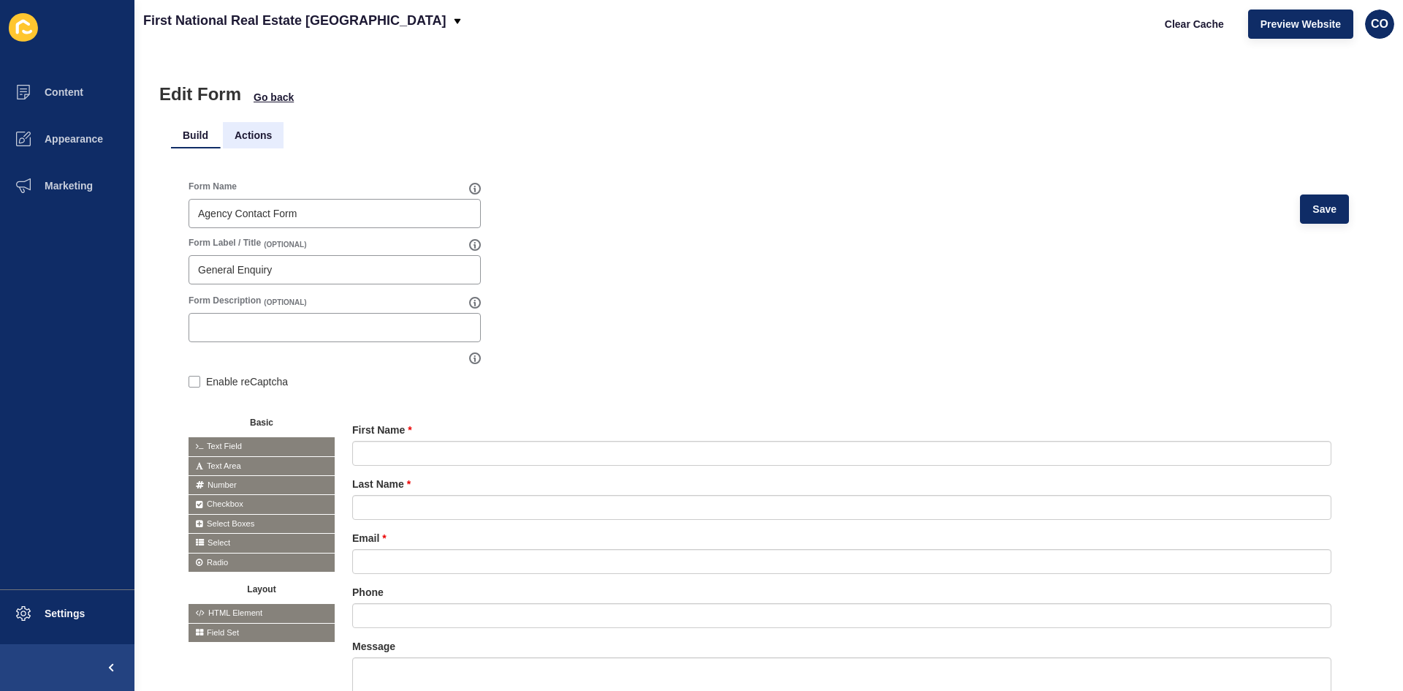
click at [251, 134] on li "Actions" at bounding box center [253, 135] width 61 height 26
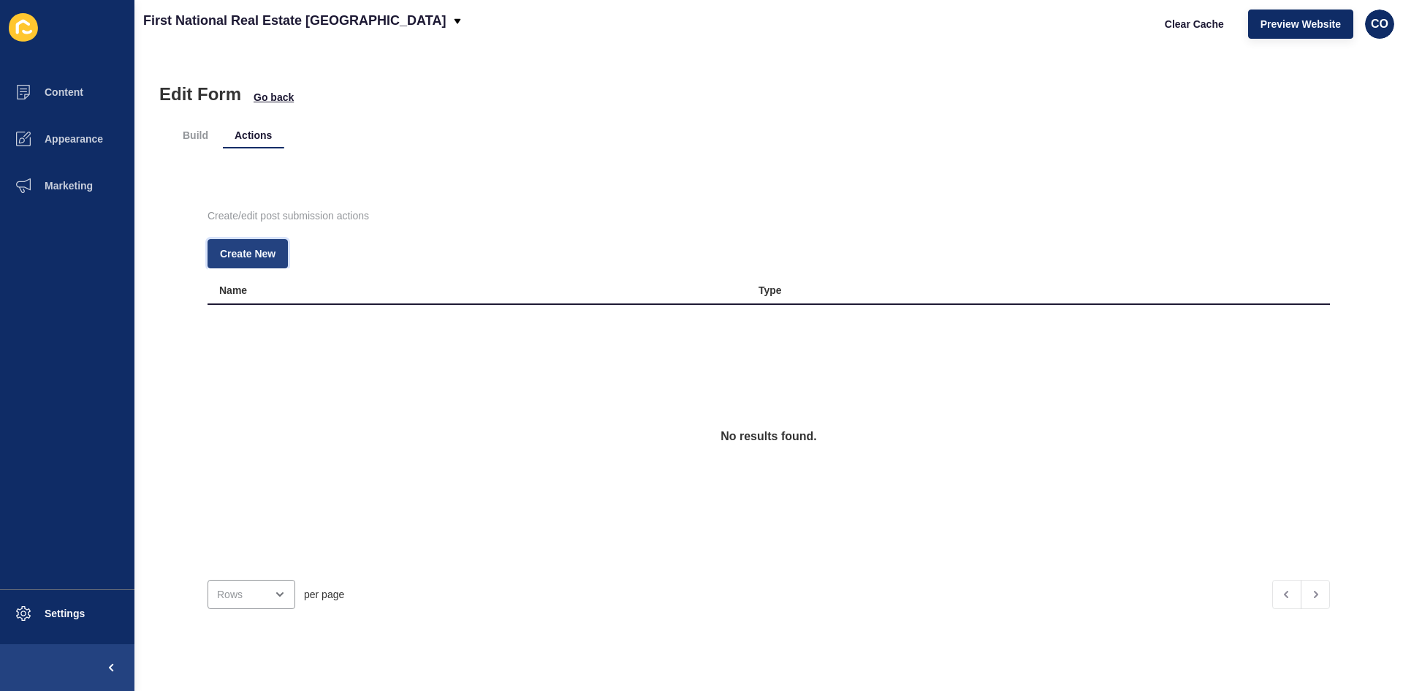
click at [254, 261] on button "Create New" at bounding box center [248, 253] width 80 height 29
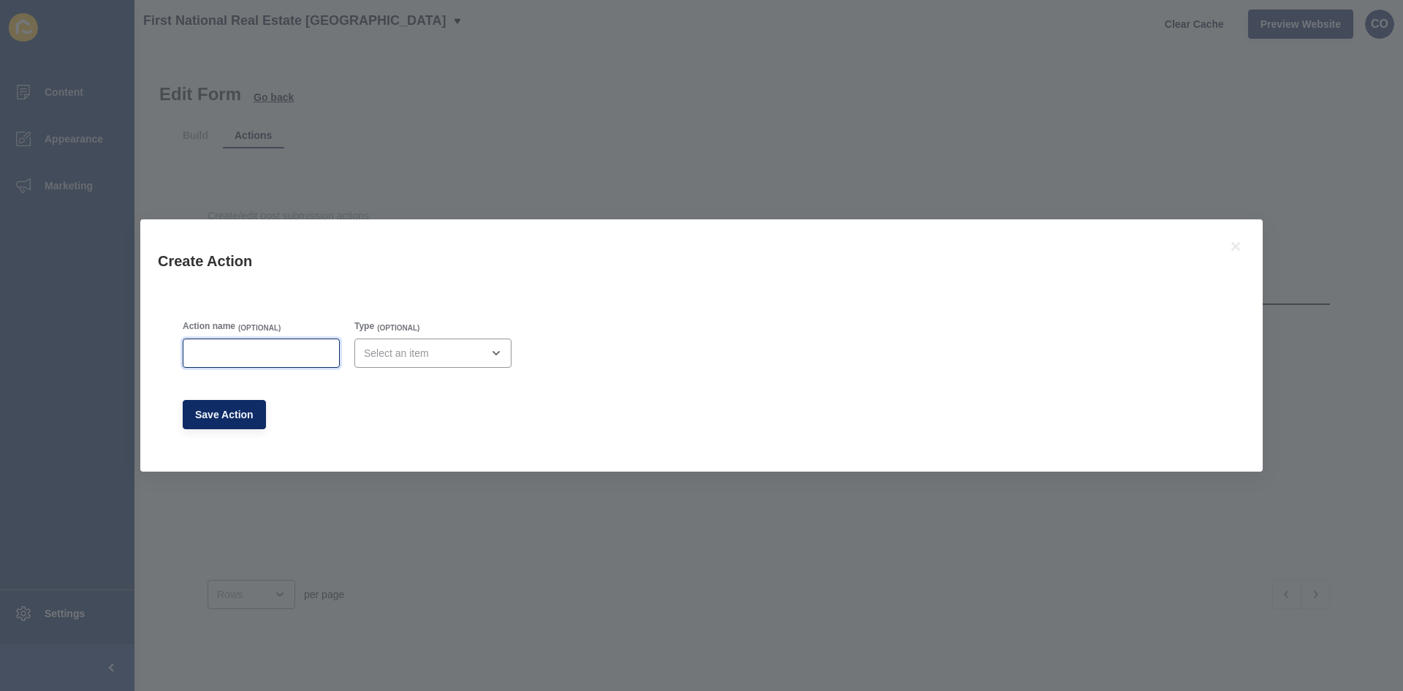
click at [254, 354] on input "Action name" at bounding box center [261, 353] width 138 height 15
type input "Lead Drop"
click at [232, 417] on span "Save Action" at bounding box center [224, 414] width 58 height 15
click at [422, 352] on div "open menu" at bounding box center [423, 353] width 118 height 15
click at [418, 388] on span "Email" at bounding box center [427, 389] width 130 height 15
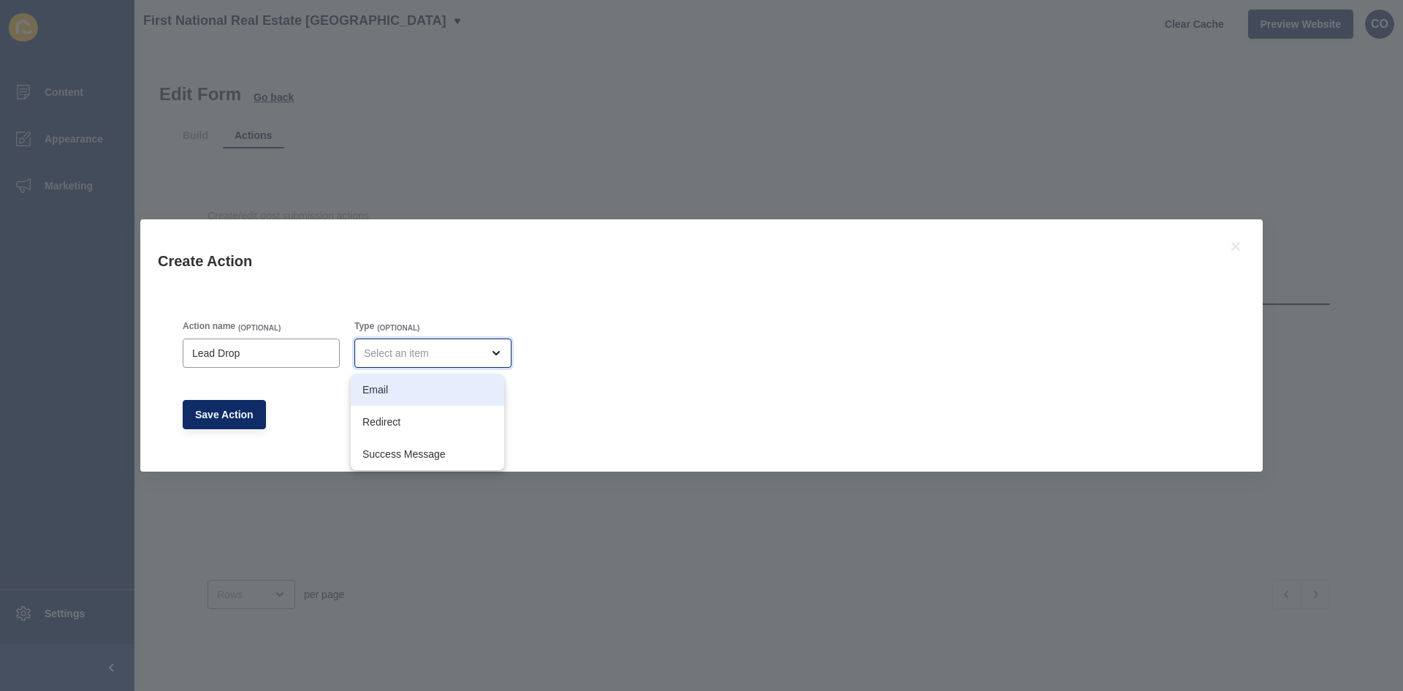
type input "Email"
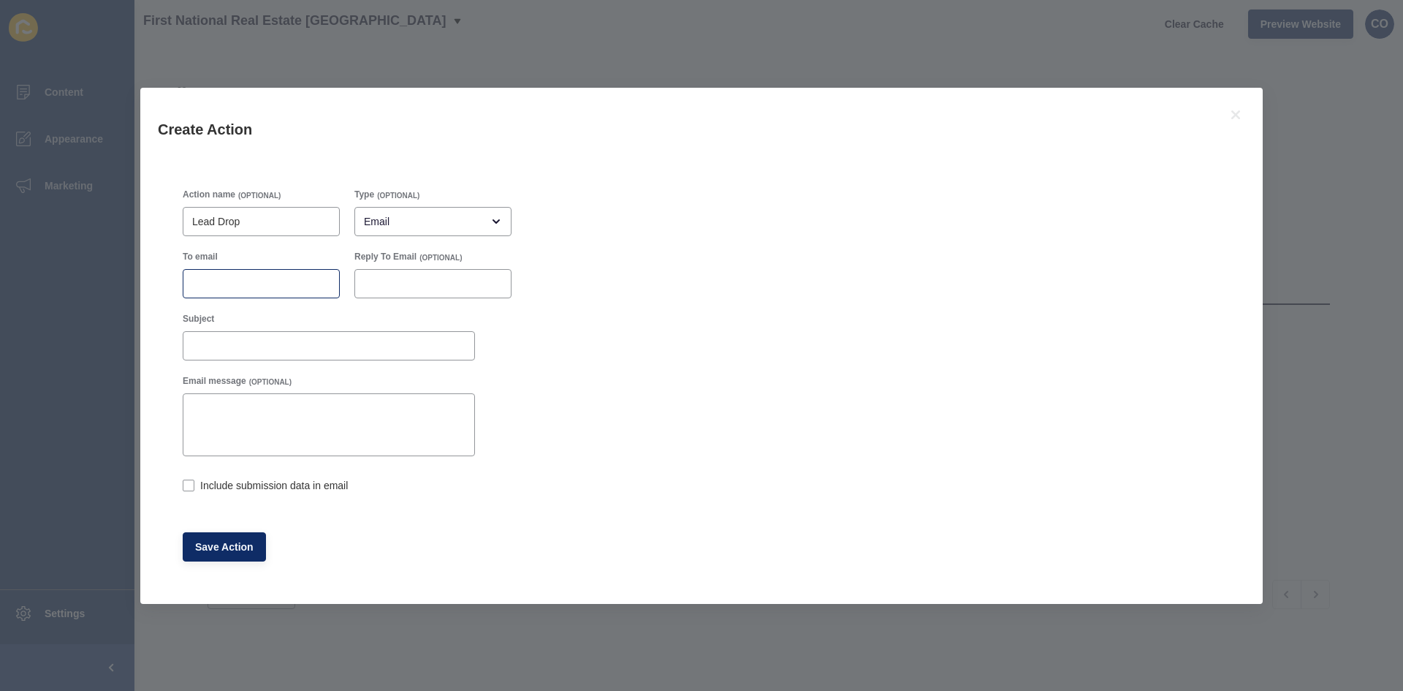
click at [210, 292] on div at bounding box center [261, 283] width 157 height 29
paste input "5572@leaddrop.rexsoftware.com"
type input "5572@leaddrop.rexsoftware.com"
click at [185, 484] on label at bounding box center [189, 485] width 12 height 12
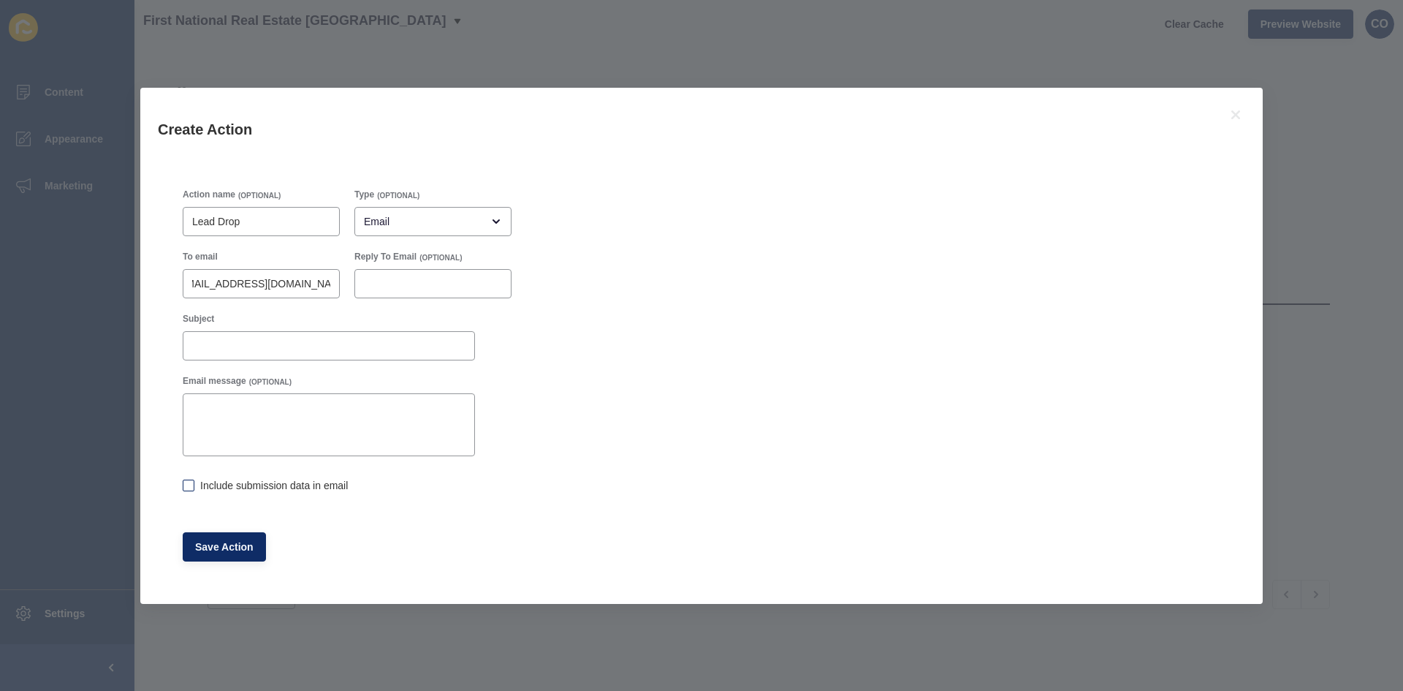
click at [185, 484] on input "Include submission data in email" at bounding box center [187, 486] width 9 height 9
checkbox input "true"
drag, startPoint x: 218, startPoint y: 540, endPoint x: 333, endPoint y: 543, distance: 115.5
click at [219, 540] on span "Save Action" at bounding box center [224, 546] width 58 height 15
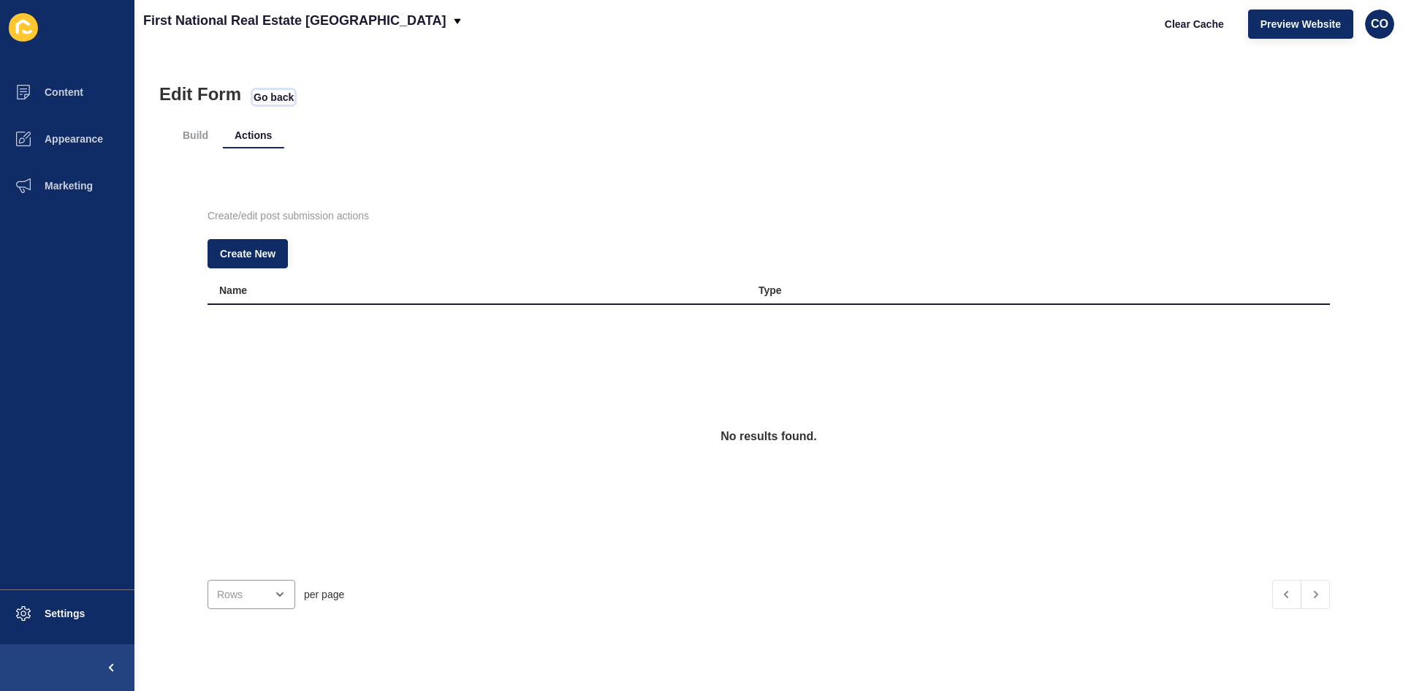
click at [273, 98] on span "Go back" at bounding box center [274, 97] width 40 height 15
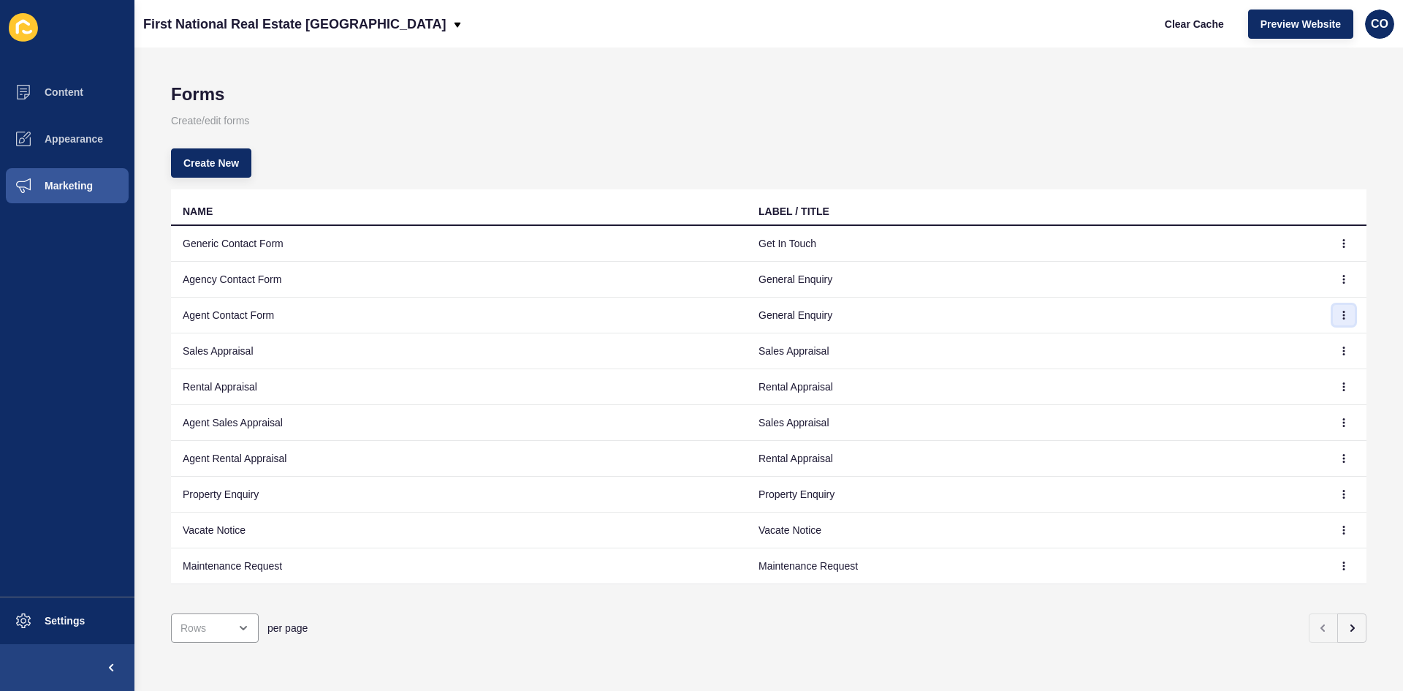
click at [1339, 312] on icon "button" at bounding box center [1343, 315] width 9 height 9
click at [1297, 346] on link "Edit" at bounding box center [1293, 344] width 102 height 32
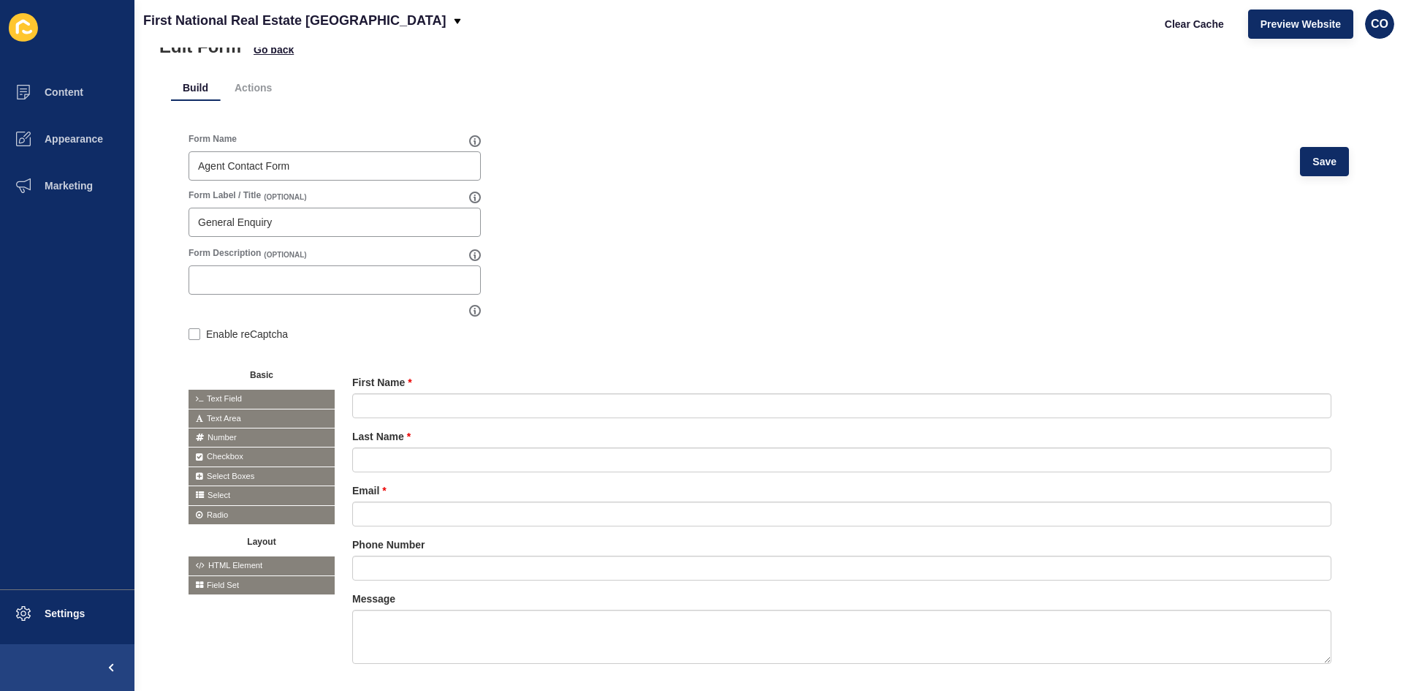
scroll to position [73, 0]
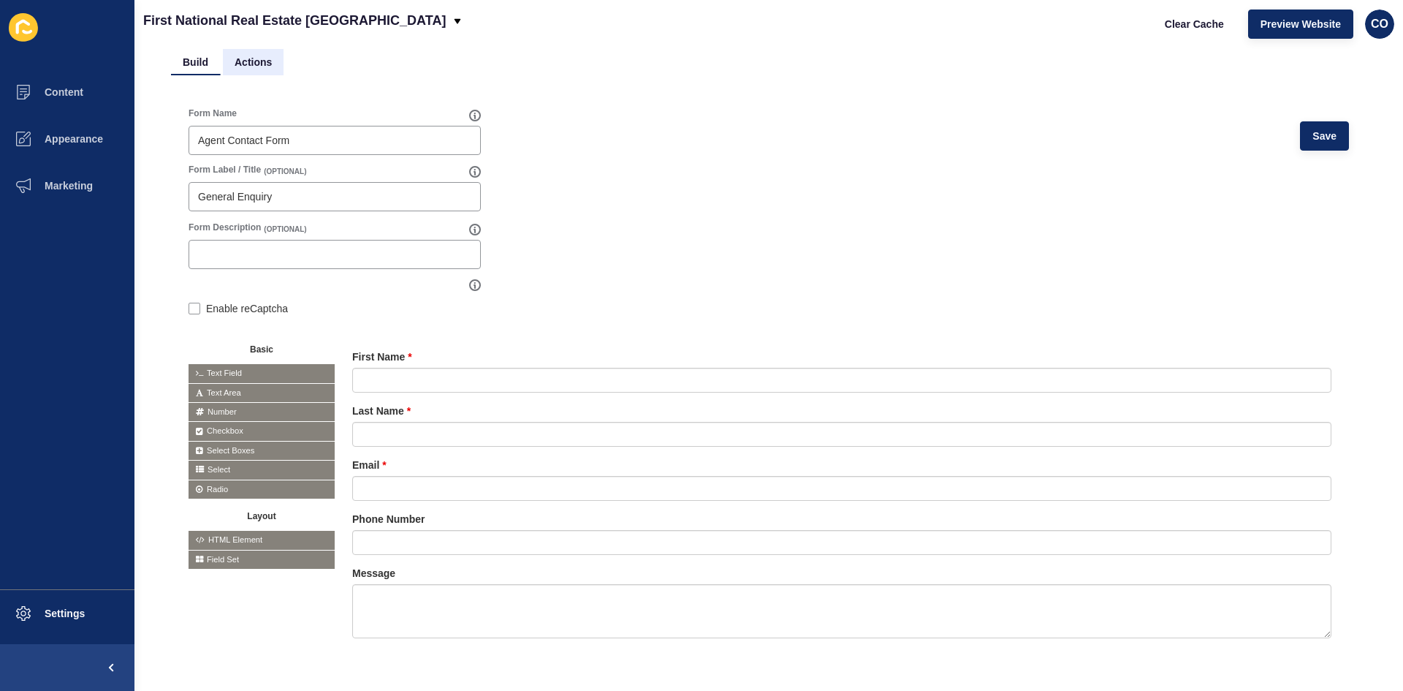
click at [257, 60] on li "Actions" at bounding box center [253, 62] width 61 height 26
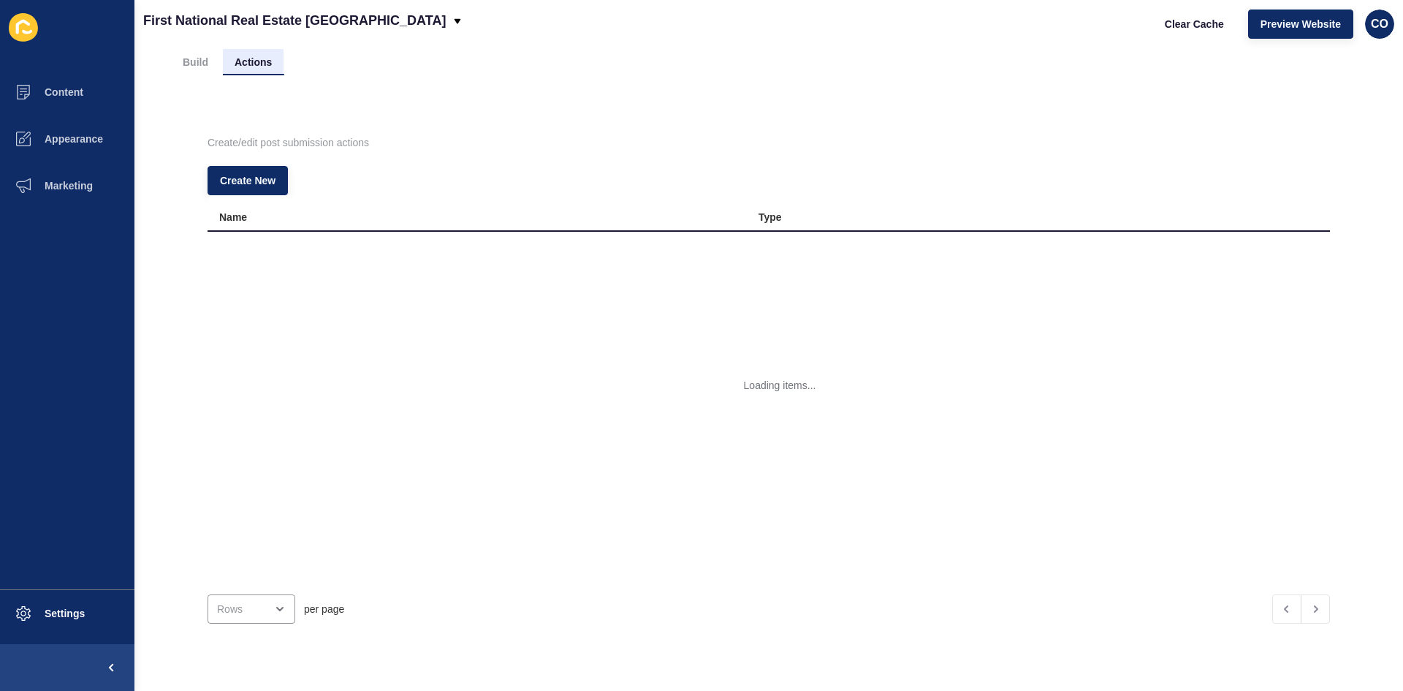
scroll to position [0, 0]
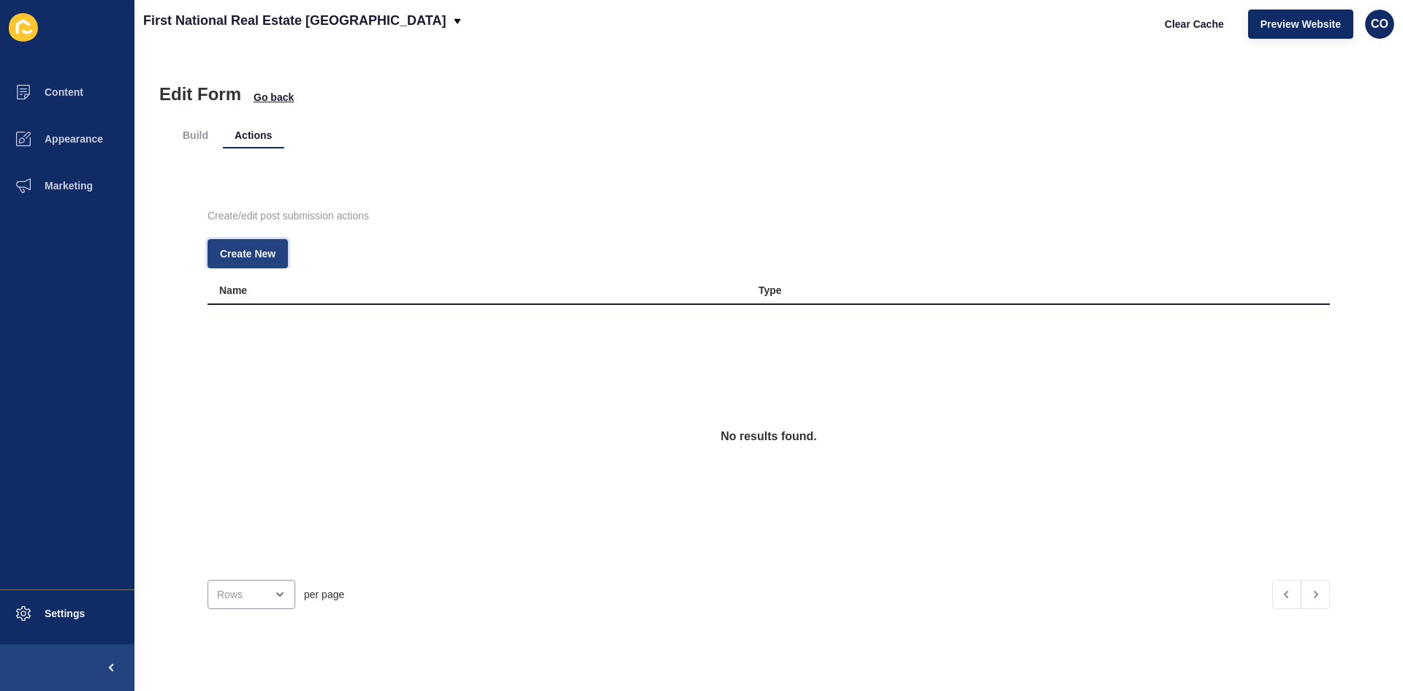
click at [248, 261] on button "Create New" at bounding box center [248, 253] width 80 height 29
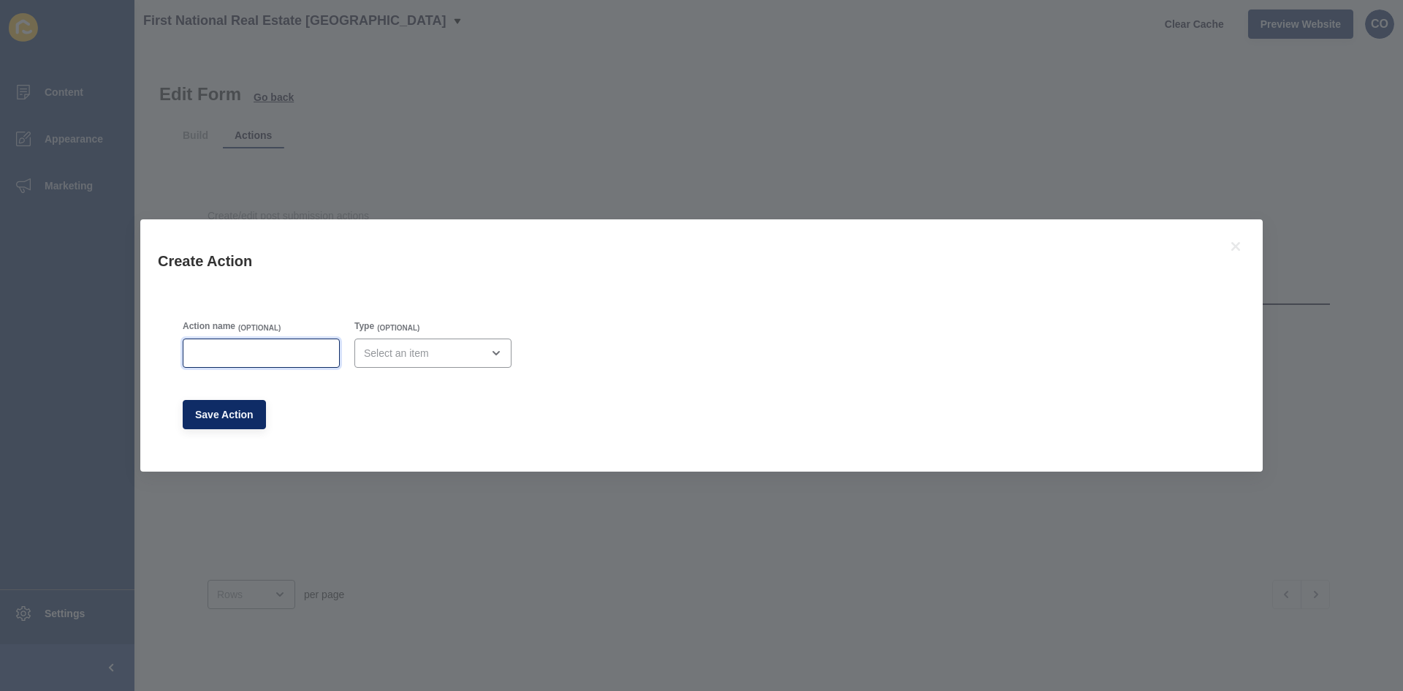
click at [243, 360] on input "Action name" at bounding box center [261, 353] width 138 height 15
type input "Lead Drop"
click at [407, 352] on div "close menu" at bounding box center [423, 353] width 118 height 15
click at [416, 398] on div "Email" at bounding box center [427, 389] width 153 height 32
type input "Email"
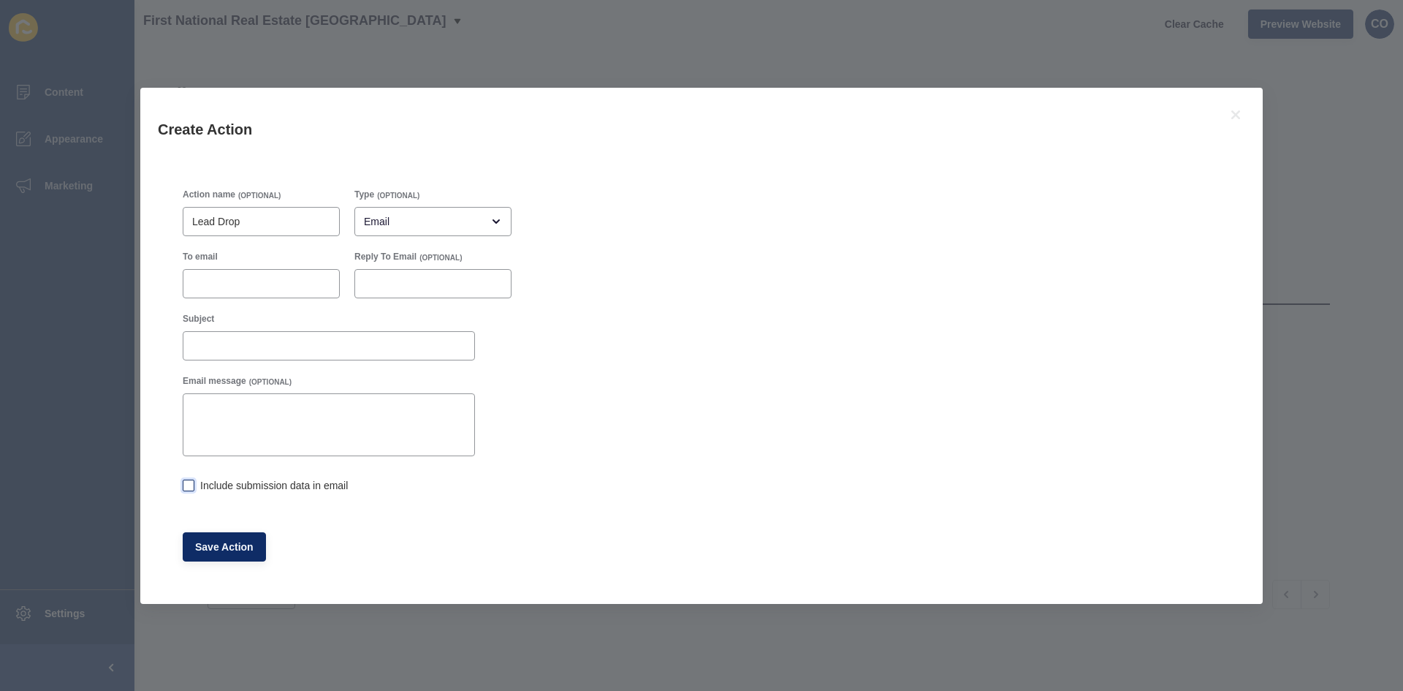
click at [191, 484] on label at bounding box center [189, 485] width 12 height 12
click at [191, 484] on input "Include submission data in email" at bounding box center [187, 486] width 9 height 9
checkbox input "true"
click at [227, 281] on input "To email" at bounding box center [261, 283] width 138 height 15
paste input "5572@leaddrop.rexsoftware.com"
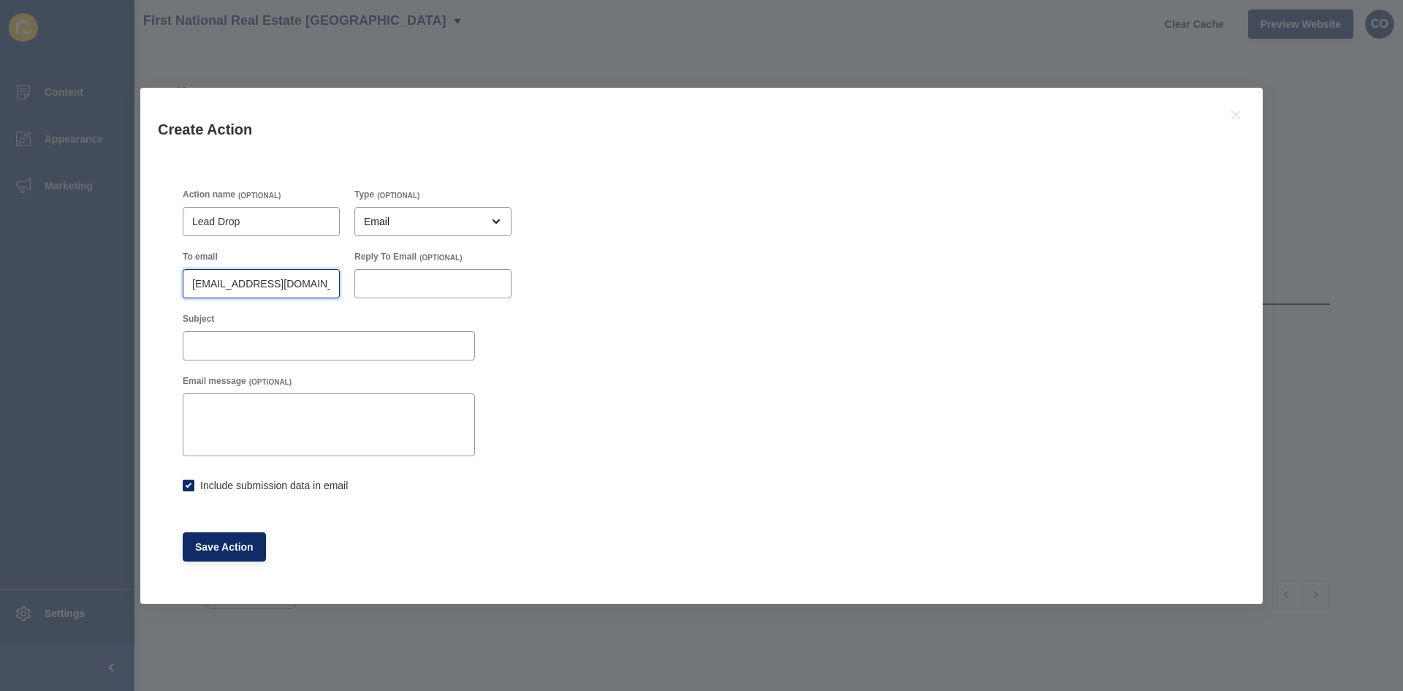
scroll to position [0, 16]
type input "5572@leaddrop.rexsoftware.com"
click at [221, 547] on span "Save Action" at bounding box center [224, 546] width 58 height 15
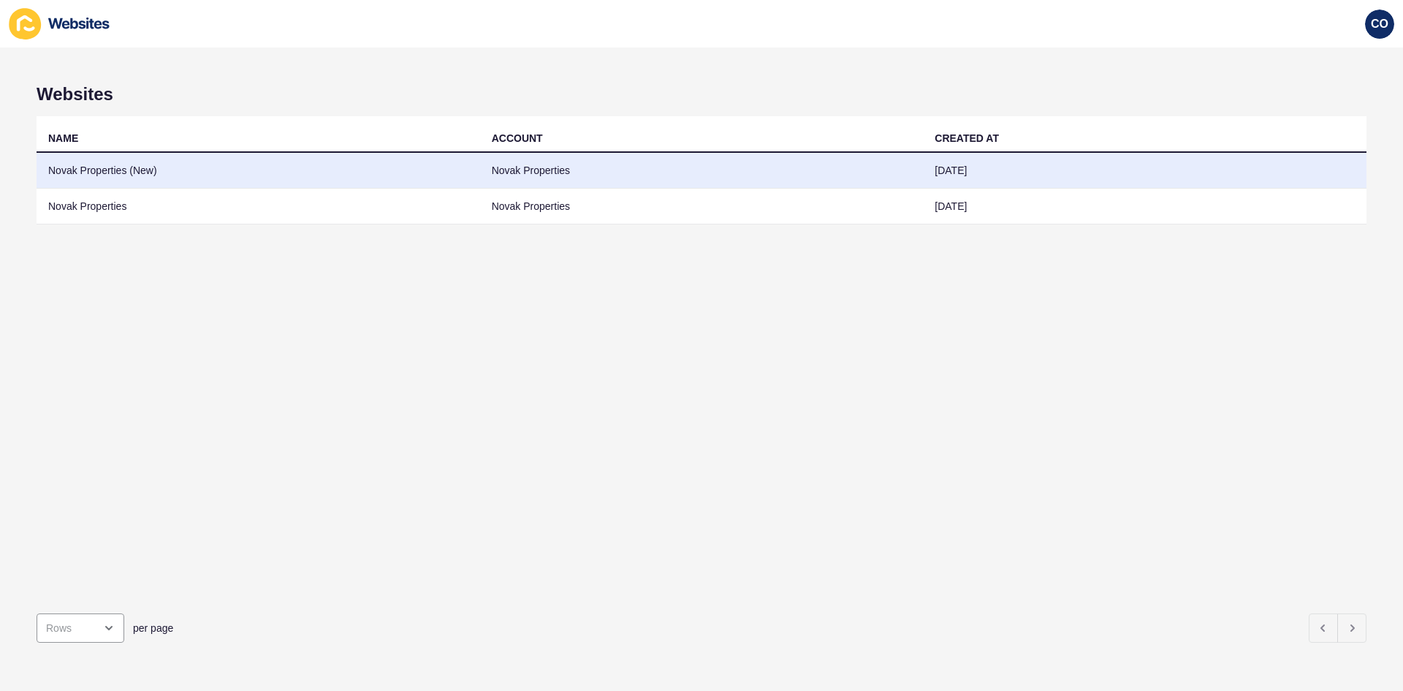
click at [114, 176] on td "Novak Properties (New)" at bounding box center [259, 171] width 444 height 36
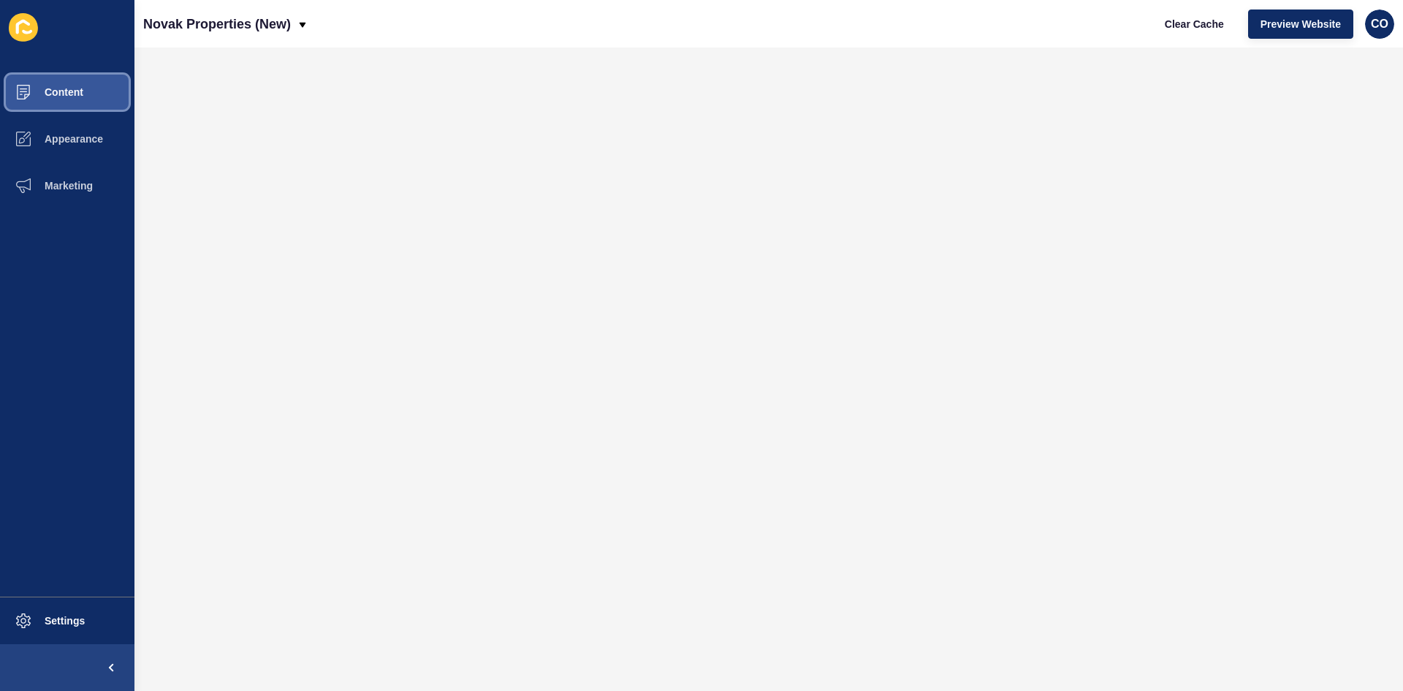
click at [88, 94] on button "Content" at bounding box center [67, 92] width 134 height 47
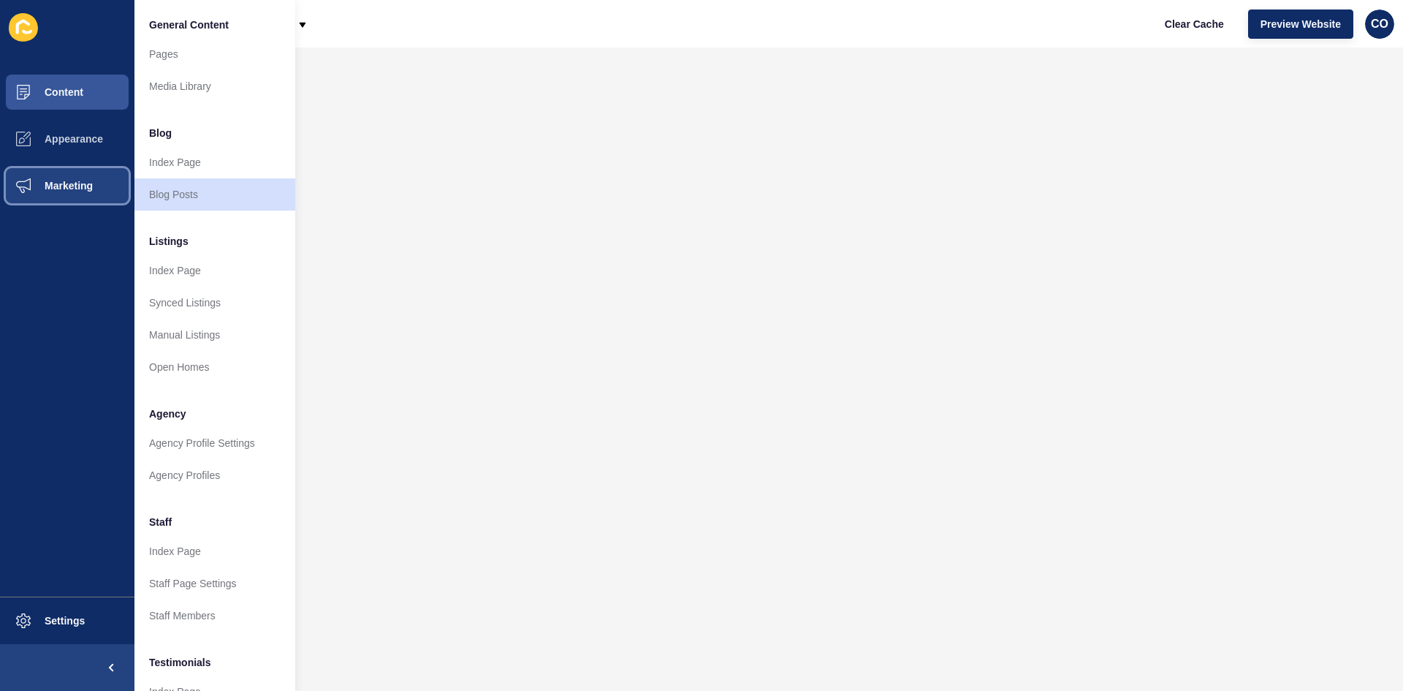
click at [89, 189] on span "Marketing" at bounding box center [45, 186] width 95 height 12
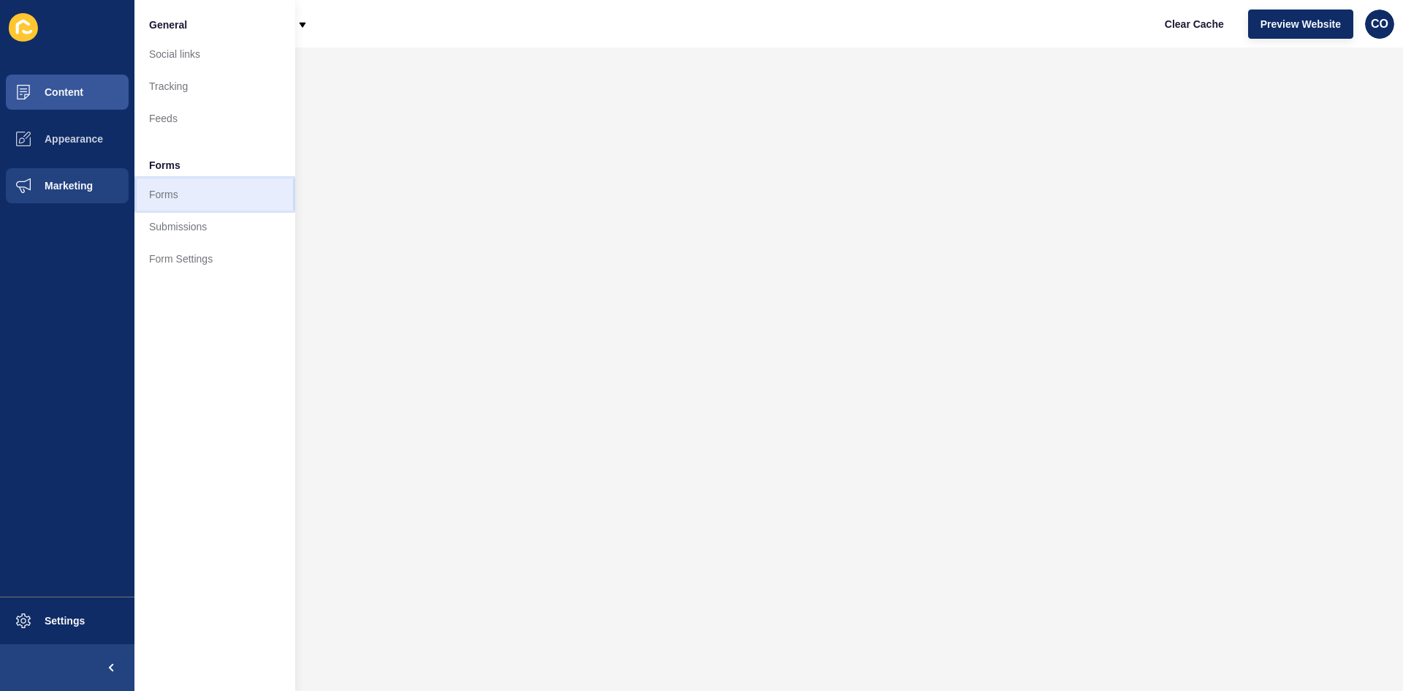
click at [147, 186] on link "Forms" at bounding box center [214, 194] width 161 height 32
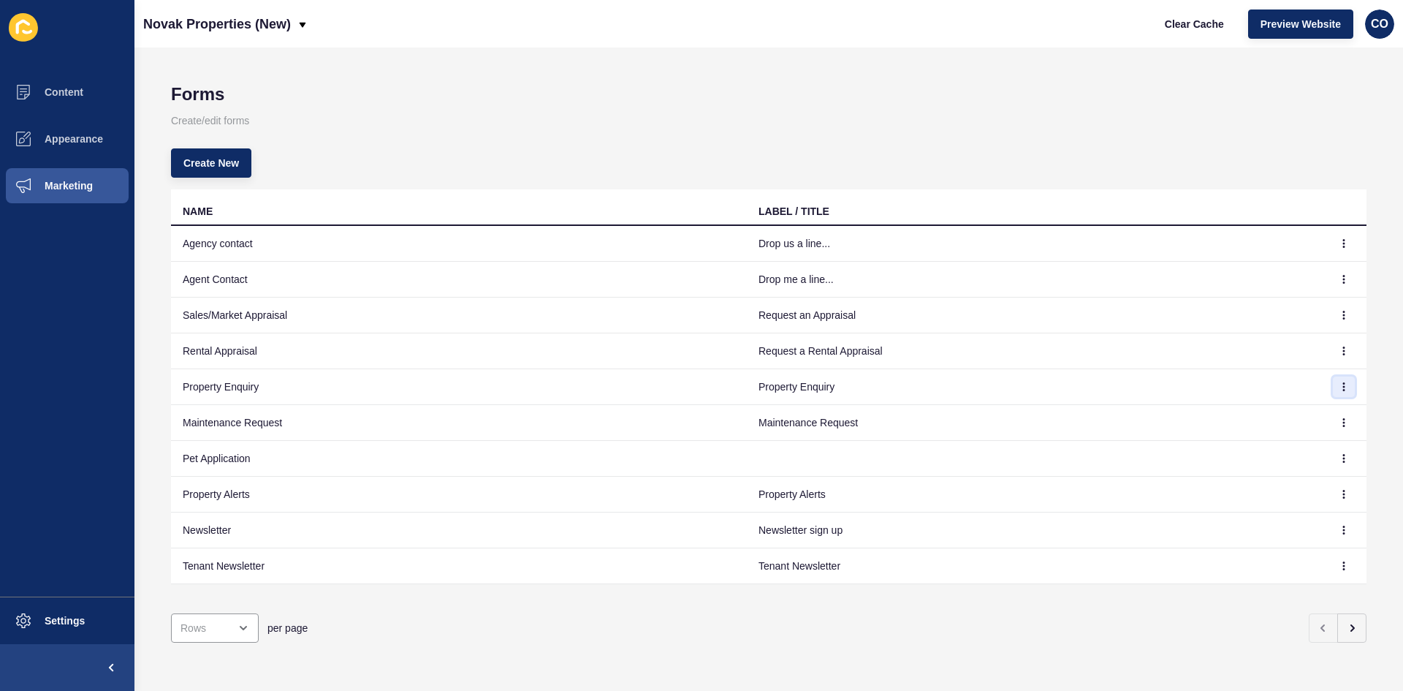
click at [1122, 385] on button "button" at bounding box center [1344, 386] width 22 height 20
click at [1122, 415] on link "Edit" at bounding box center [1293, 416] width 102 height 32
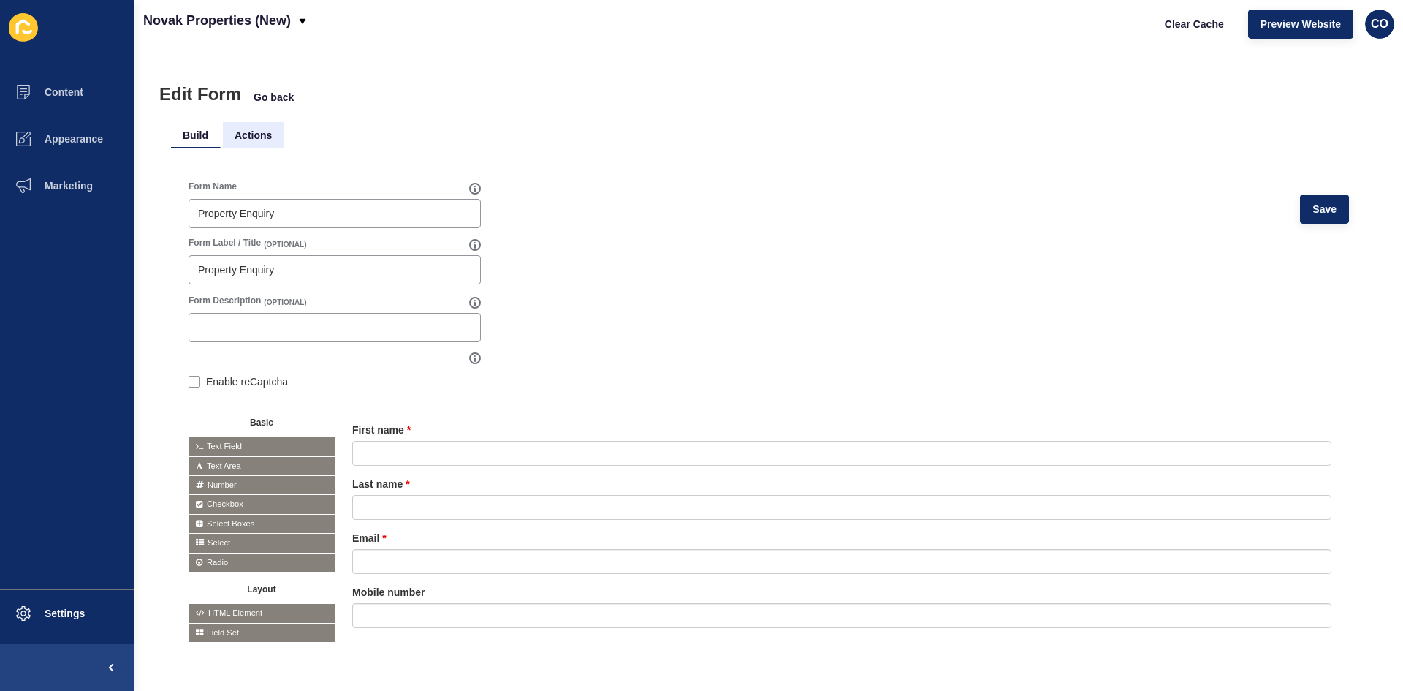
click at [263, 132] on li "Actions" at bounding box center [253, 135] width 61 height 26
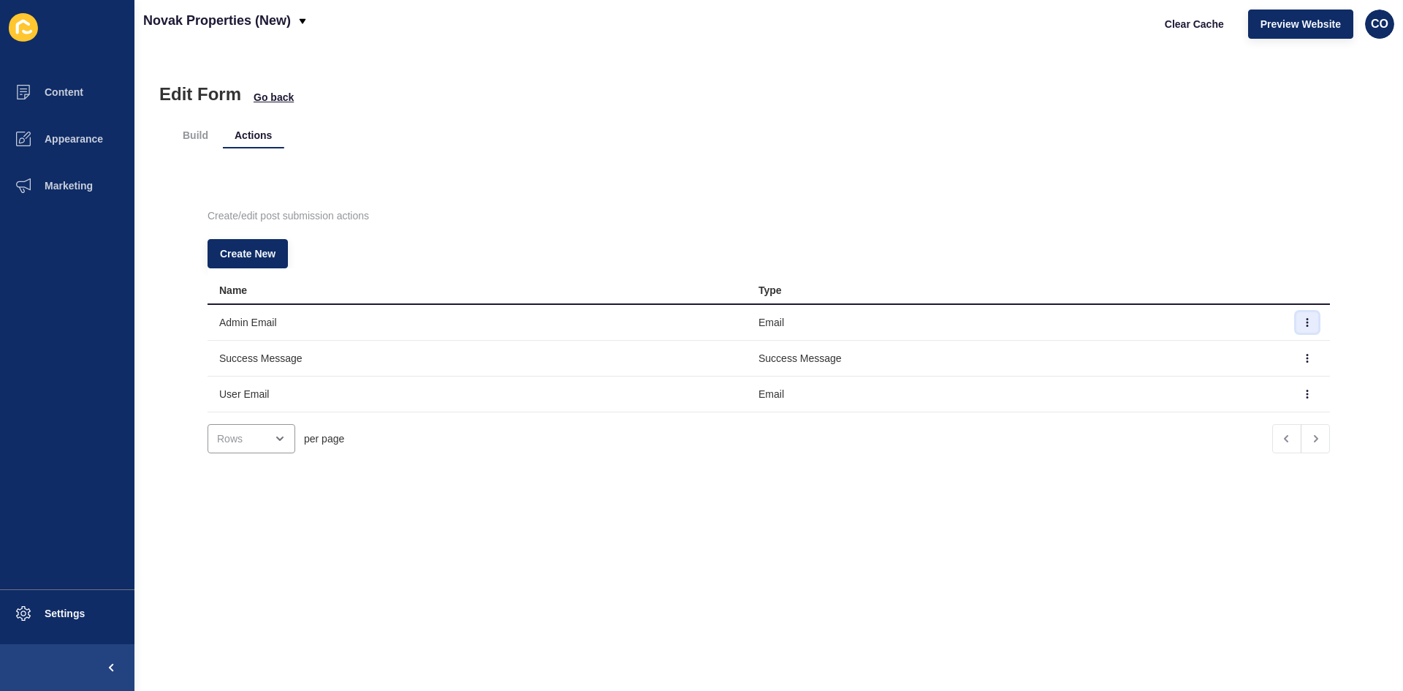
click at [1122, 319] on icon "button" at bounding box center [1307, 322] width 1 height 7
click at [1122, 349] on link "Edit" at bounding box center [1245, 351] width 102 height 32
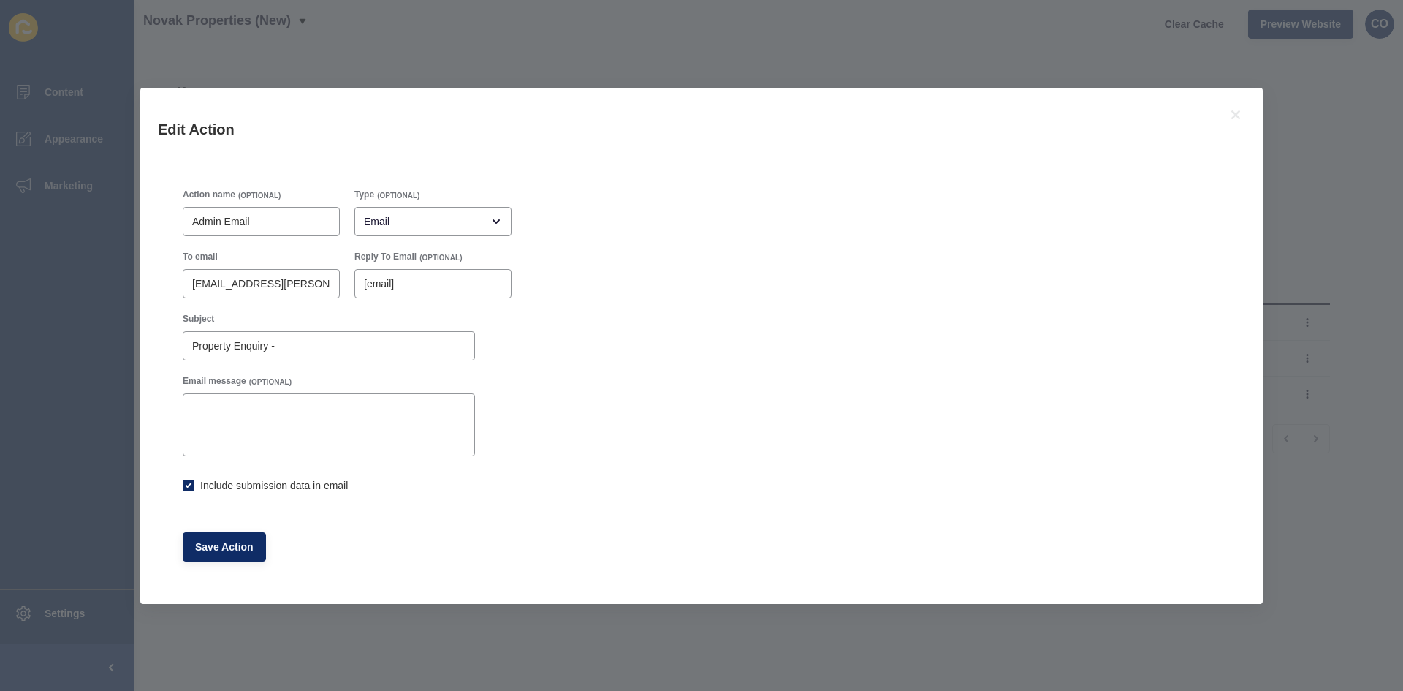
checkbox input "true"
click at [1122, 115] on icon at bounding box center [1236, 115] width 18 height 18
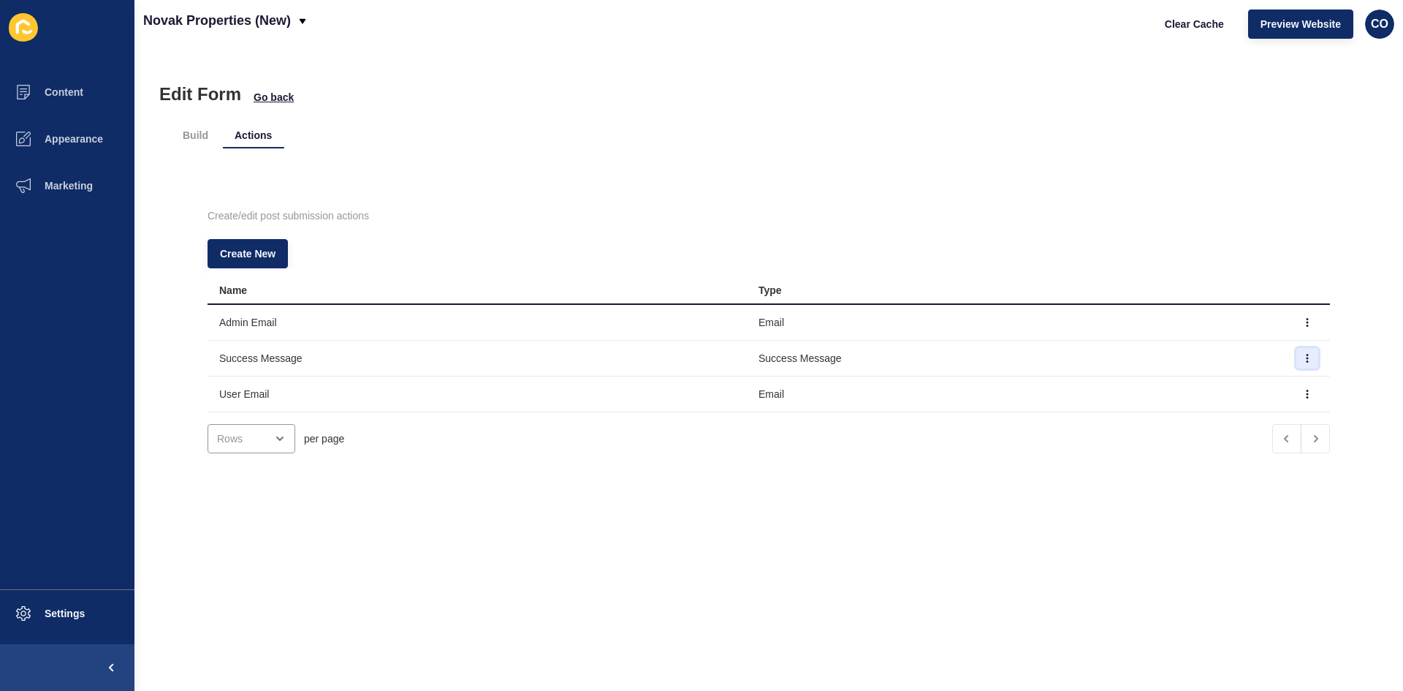
click at [1122, 357] on button "button" at bounding box center [1307, 358] width 22 height 20
click at [1122, 388] on link "Edit" at bounding box center [1245, 387] width 102 height 32
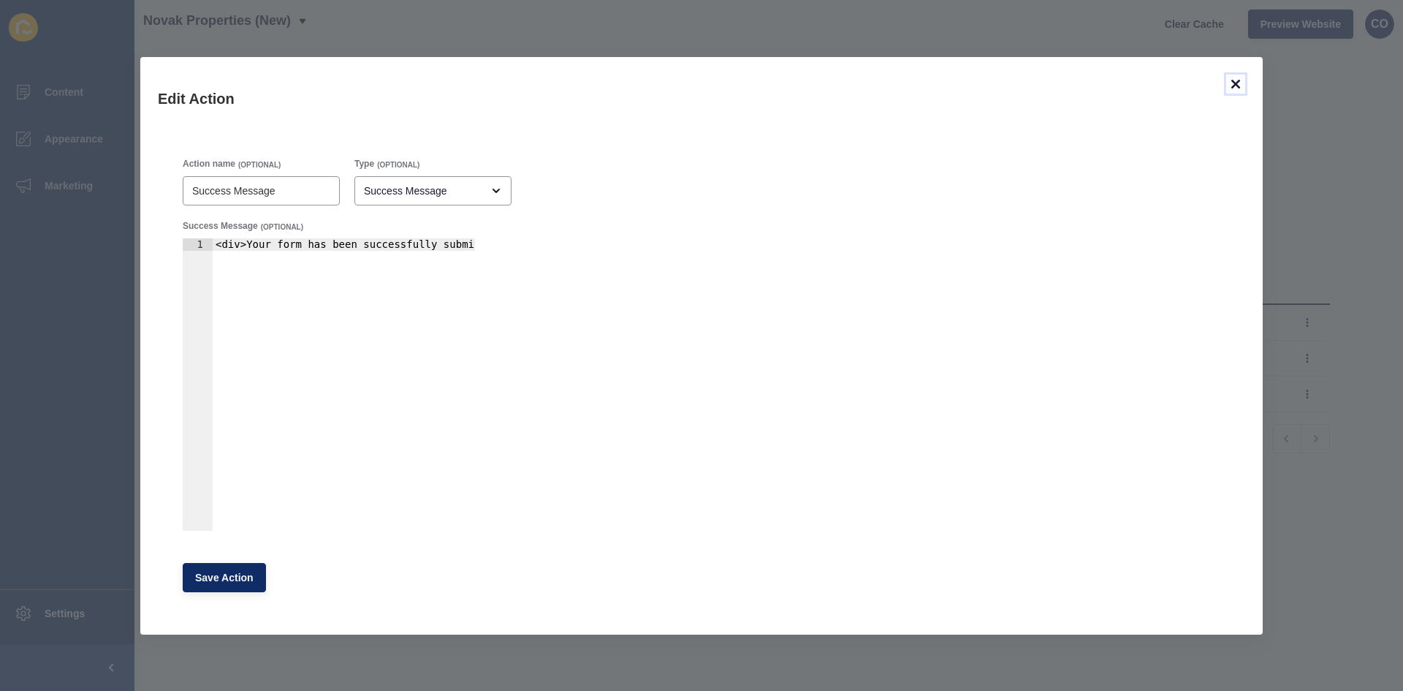
click at [1122, 80] on icon at bounding box center [1236, 84] width 18 height 18
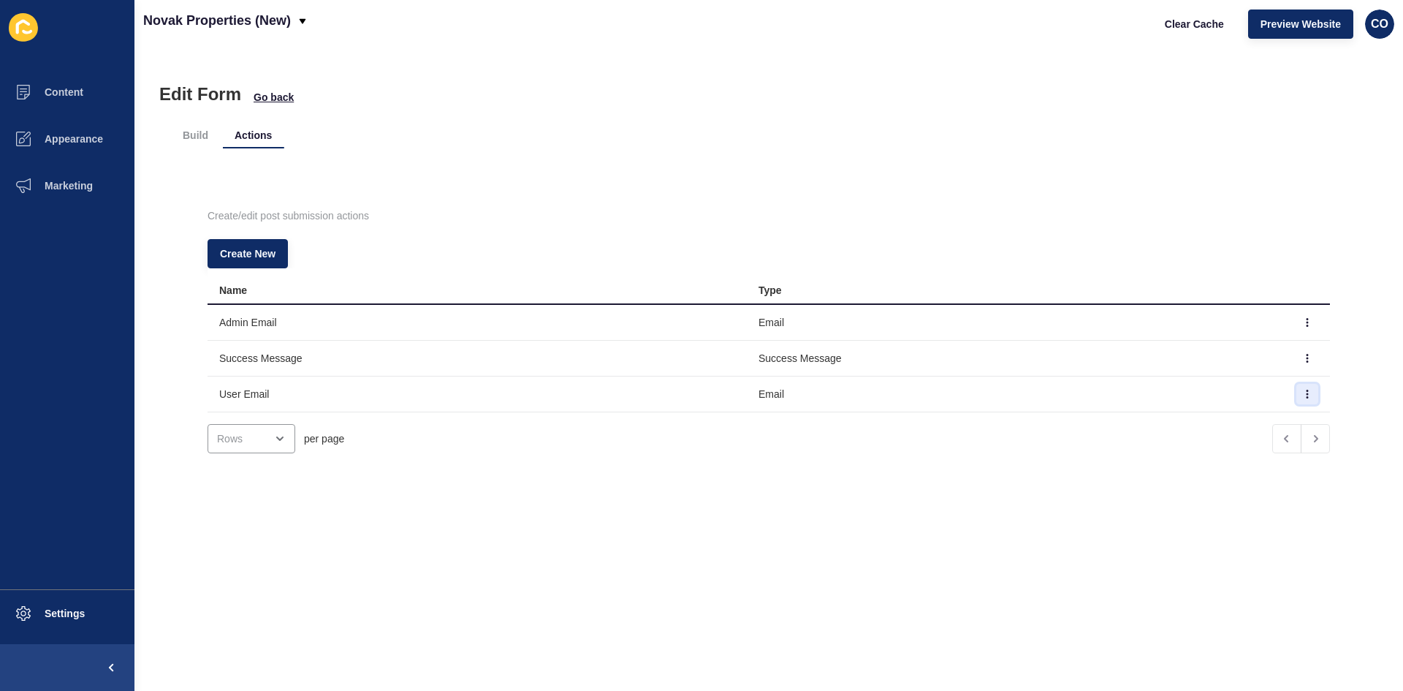
click at [1122, 397] on button "button" at bounding box center [1307, 394] width 22 height 20
click at [1122, 430] on link "Edit" at bounding box center [1245, 423] width 102 height 32
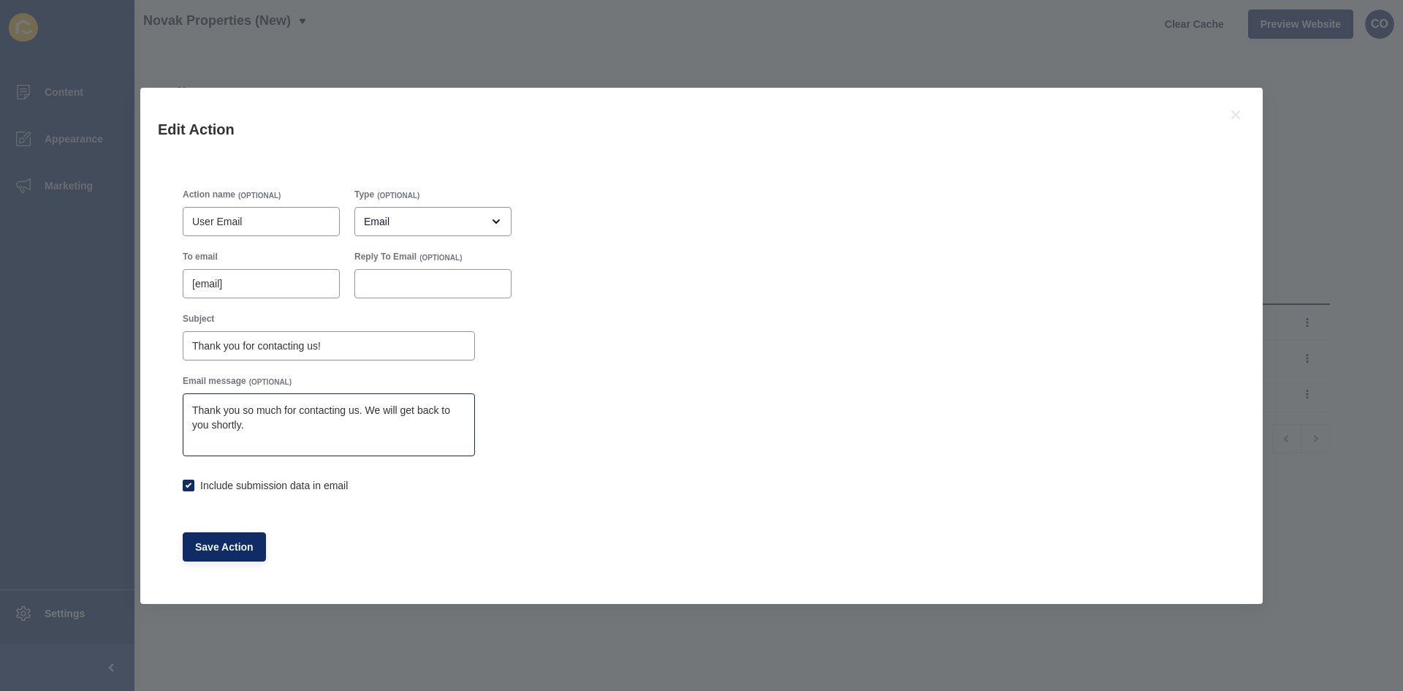
checkbox input "true"
click at [1122, 107] on icon at bounding box center [1236, 115] width 18 height 18
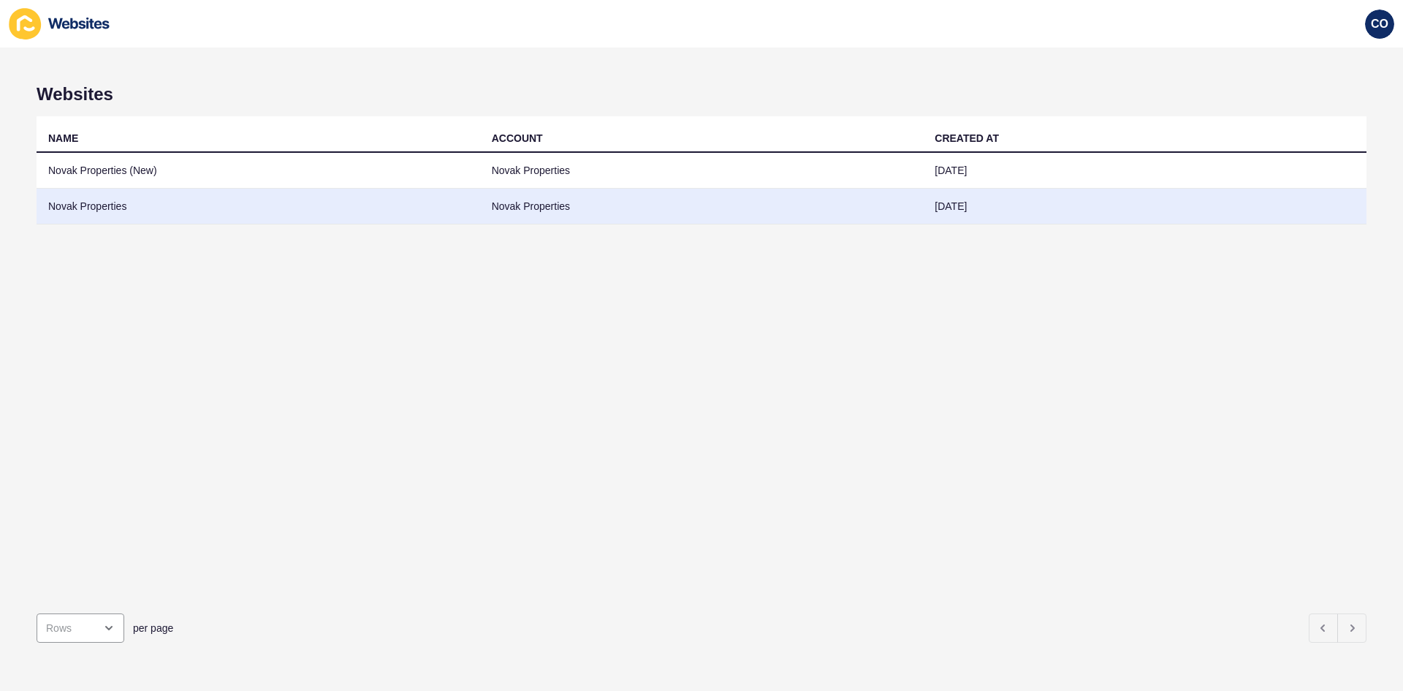
click at [94, 208] on td "Novak Properties" at bounding box center [259, 207] width 444 height 36
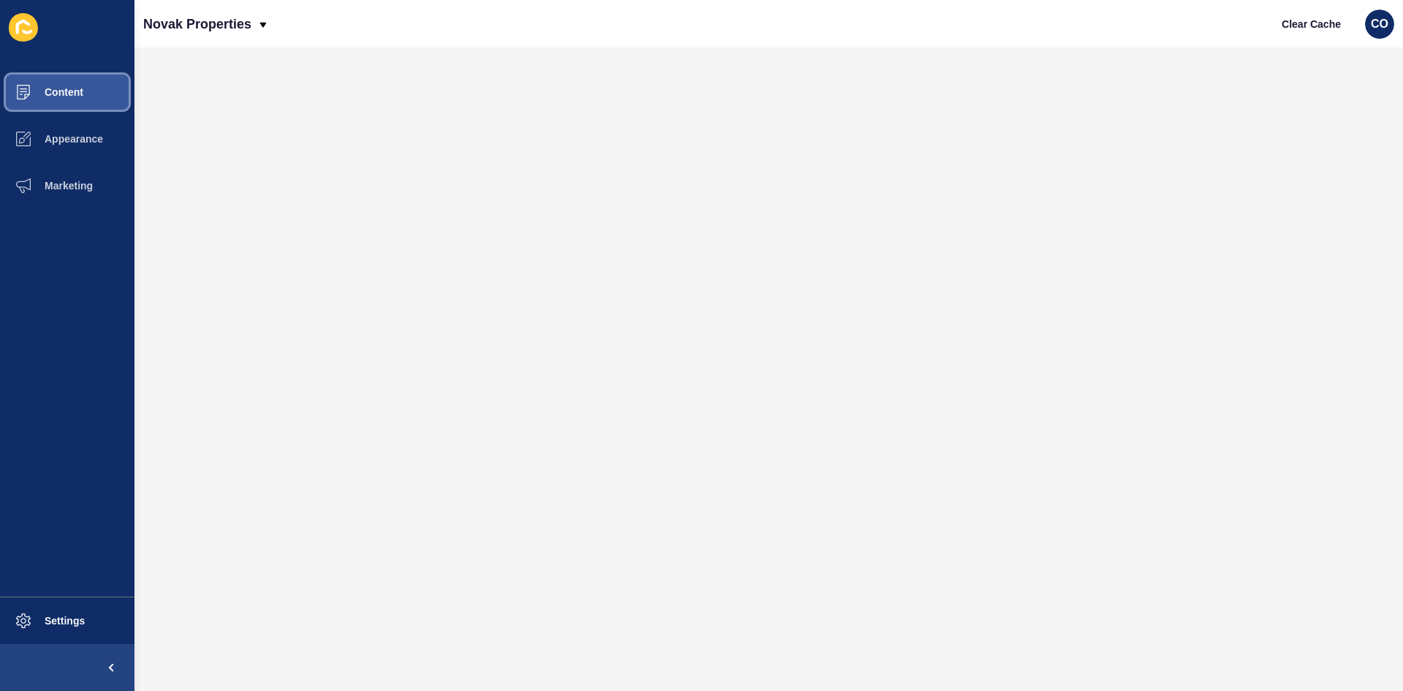
click at [66, 101] on button "Content" at bounding box center [67, 92] width 134 height 47
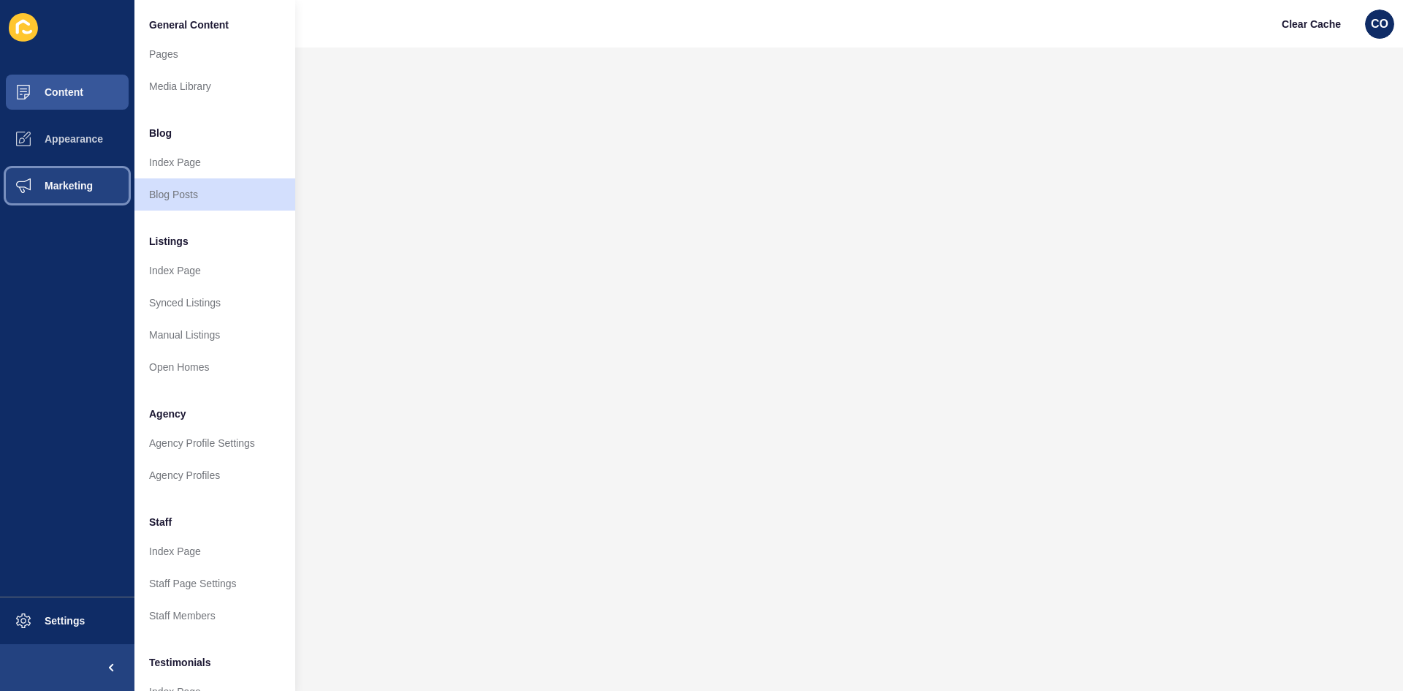
click at [95, 187] on button "Marketing" at bounding box center [67, 185] width 134 height 47
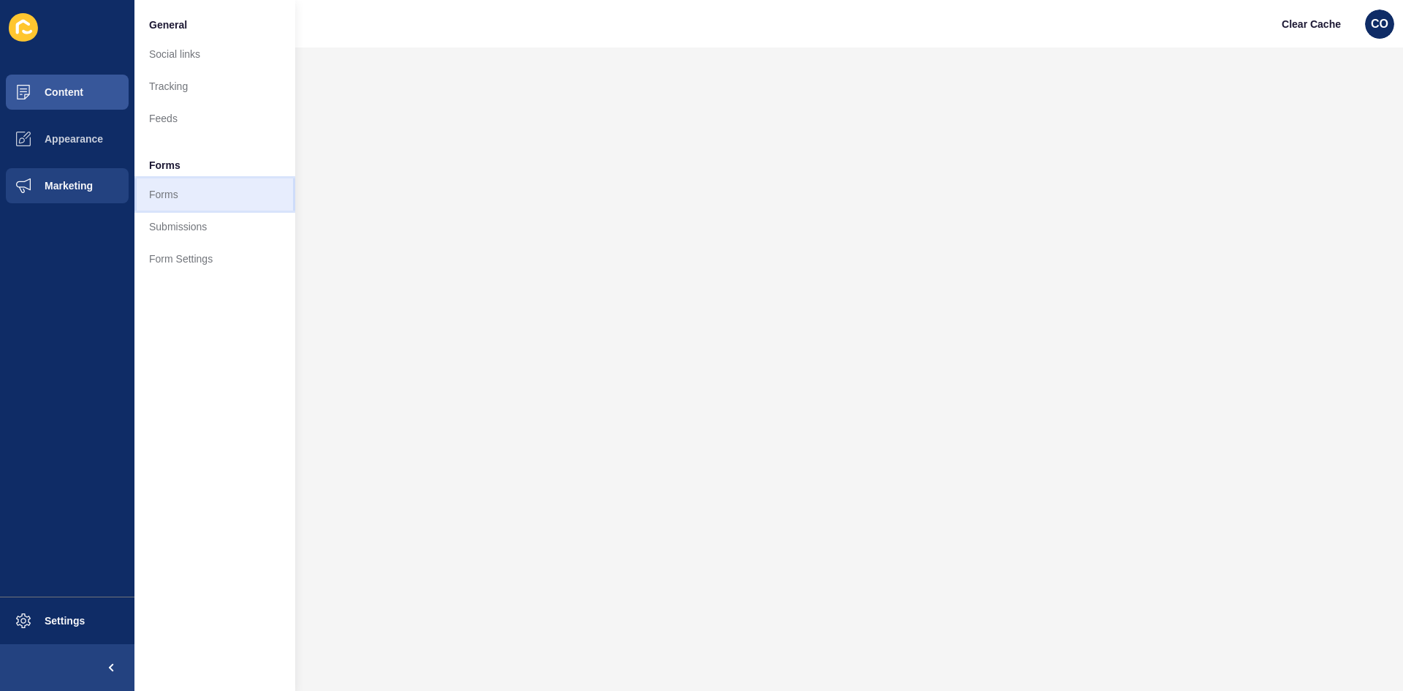
click at [158, 192] on link "Forms" at bounding box center [214, 194] width 161 height 32
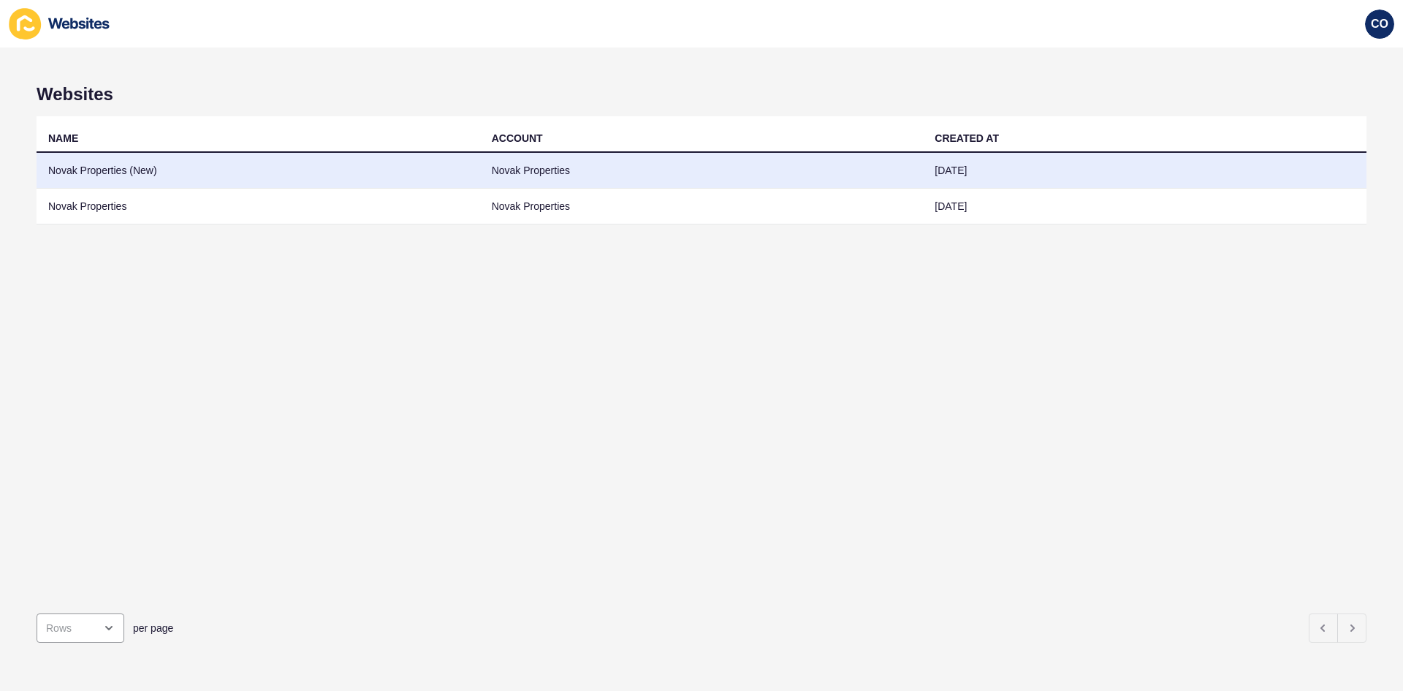
click at [151, 165] on td "Novak Properties (New)" at bounding box center [259, 171] width 444 height 36
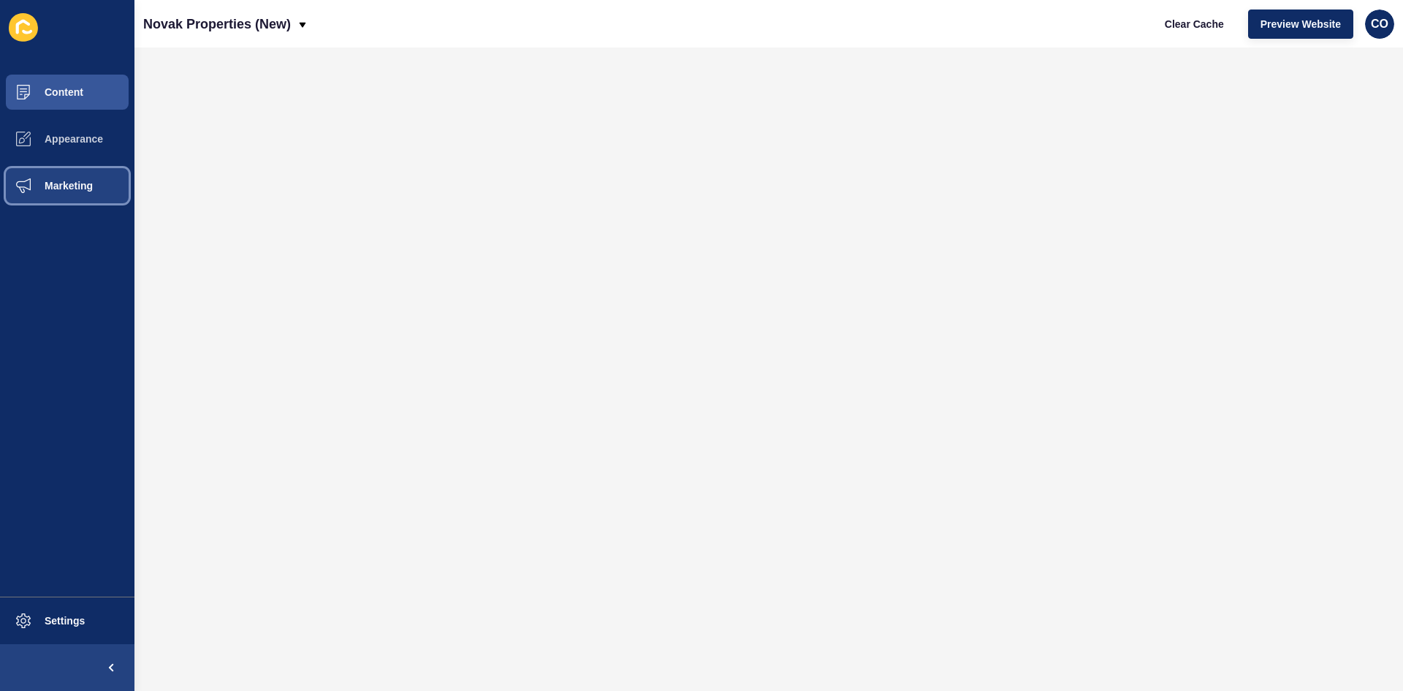
click at [88, 186] on span "Marketing" at bounding box center [45, 186] width 95 height 12
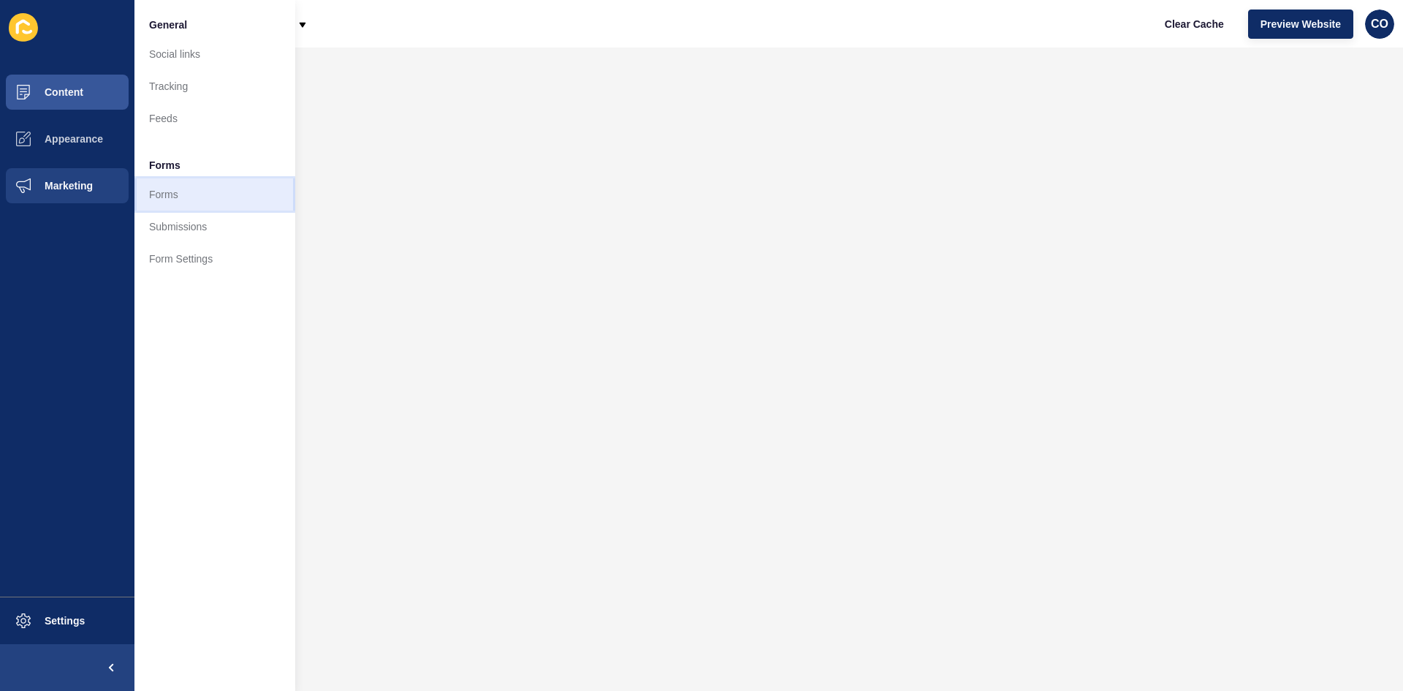
click at [167, 192] on link "Forms" at bounding box center [214, 194] width 161 height 32
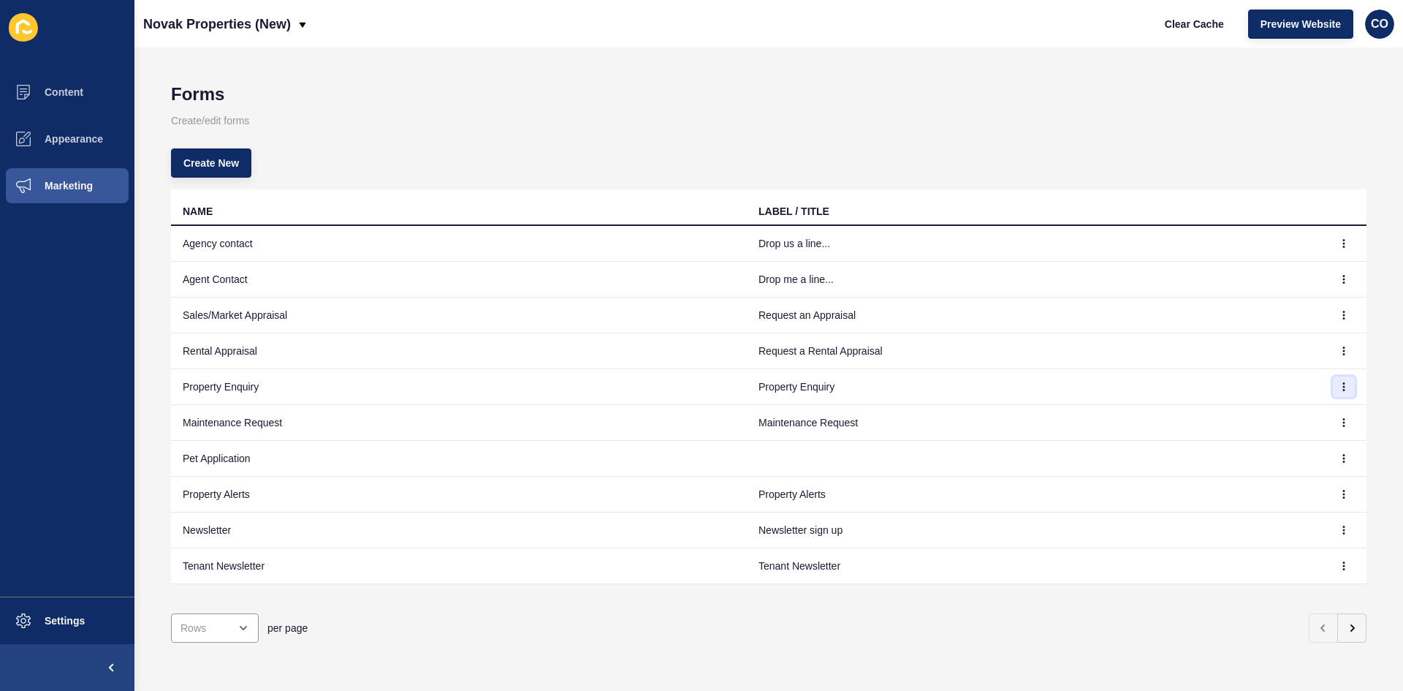
click at [1122, 391] on button "button" at bounding box center [1344, 386] width 22 height 20
click at [1122, 416] on link "Edit" at bounding box center [1293, 416] width 102 height 32
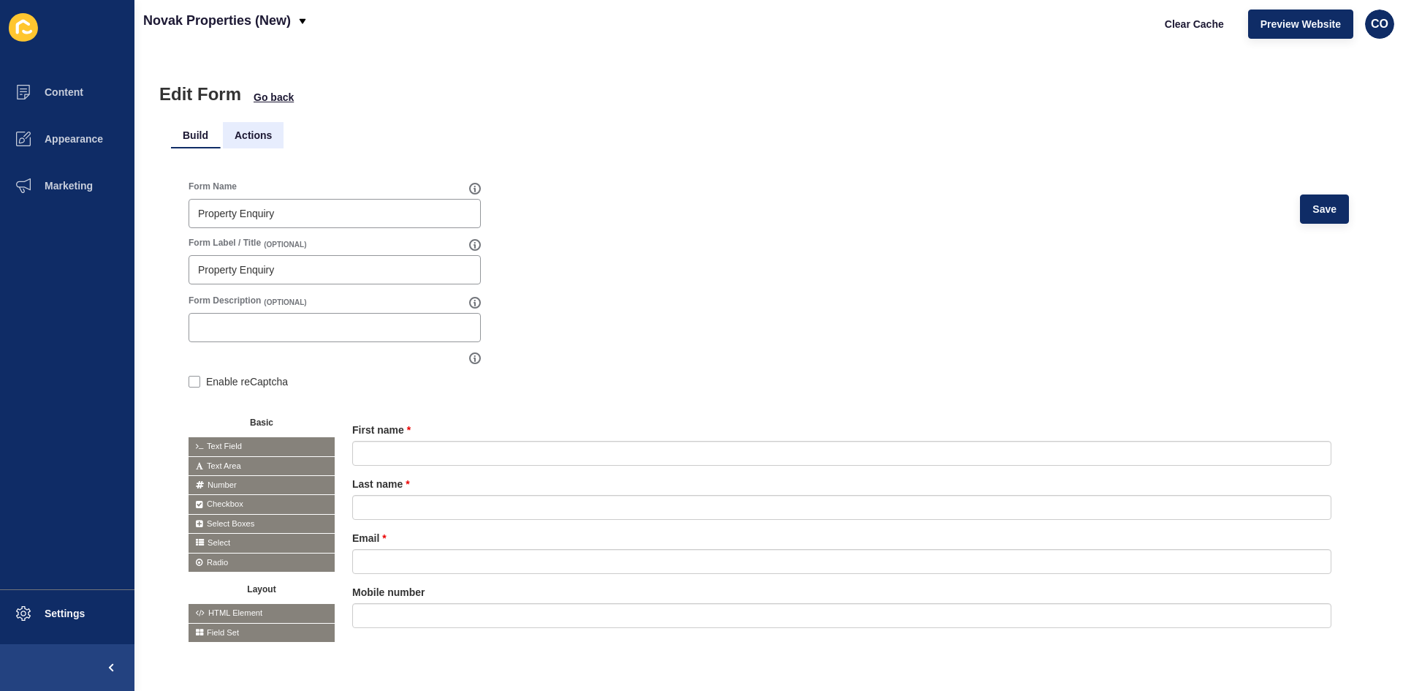
click at [258, 132] on li "Actions" at bounding box center [253, 135] width 61 height 26
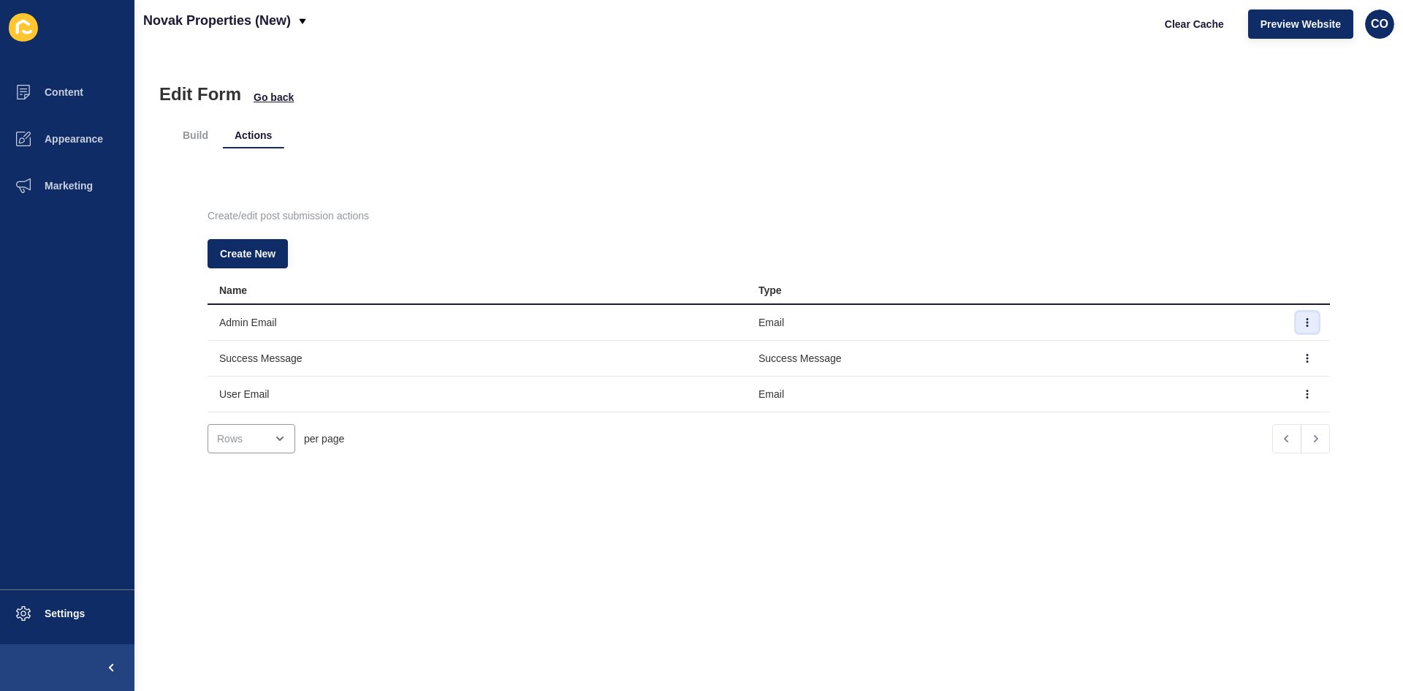
click at [1122, 322] on button "button" at bounding box center [1307, 322] width 22 height 20
click at [1122, 357] on link "Edit" at bounding box center [1245, 351] width 102 height 32
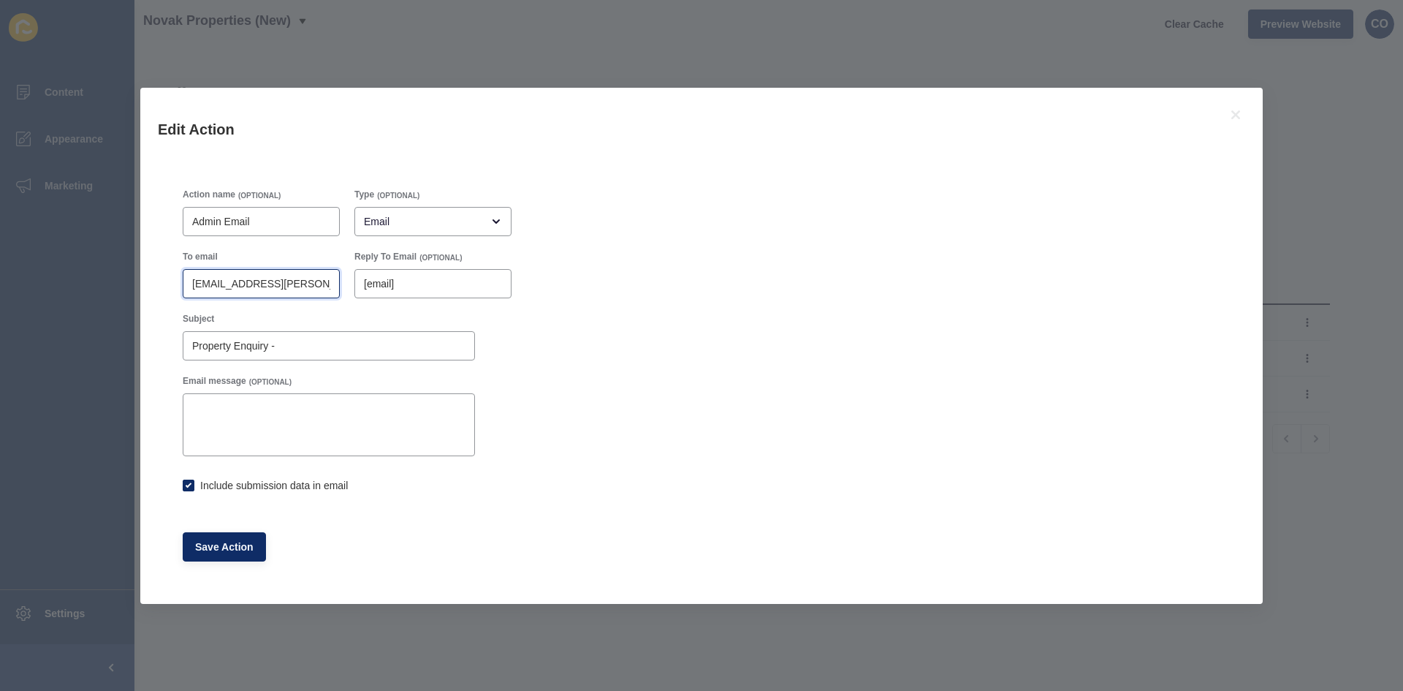
click at [235, 281] on input "salesenquiries@novak.com.au,rentalenquiries@novak.com.au,commercialenquiries@no…" at bounding box center [261, 283] width 138 height 15
checkbox input "true"
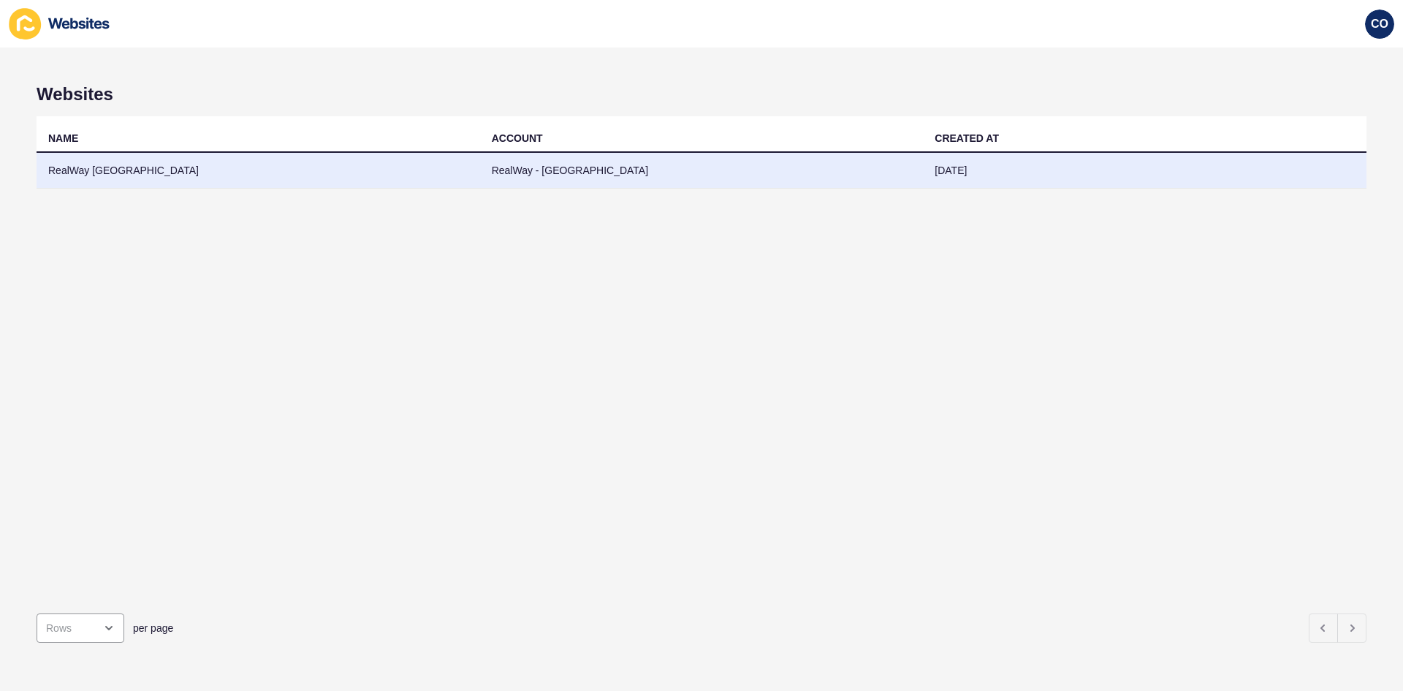
click at [99, 170] on td "RealWay [GEOGRAPHIC_DATA]" at bounding box center [259, 171] width 444 height 36
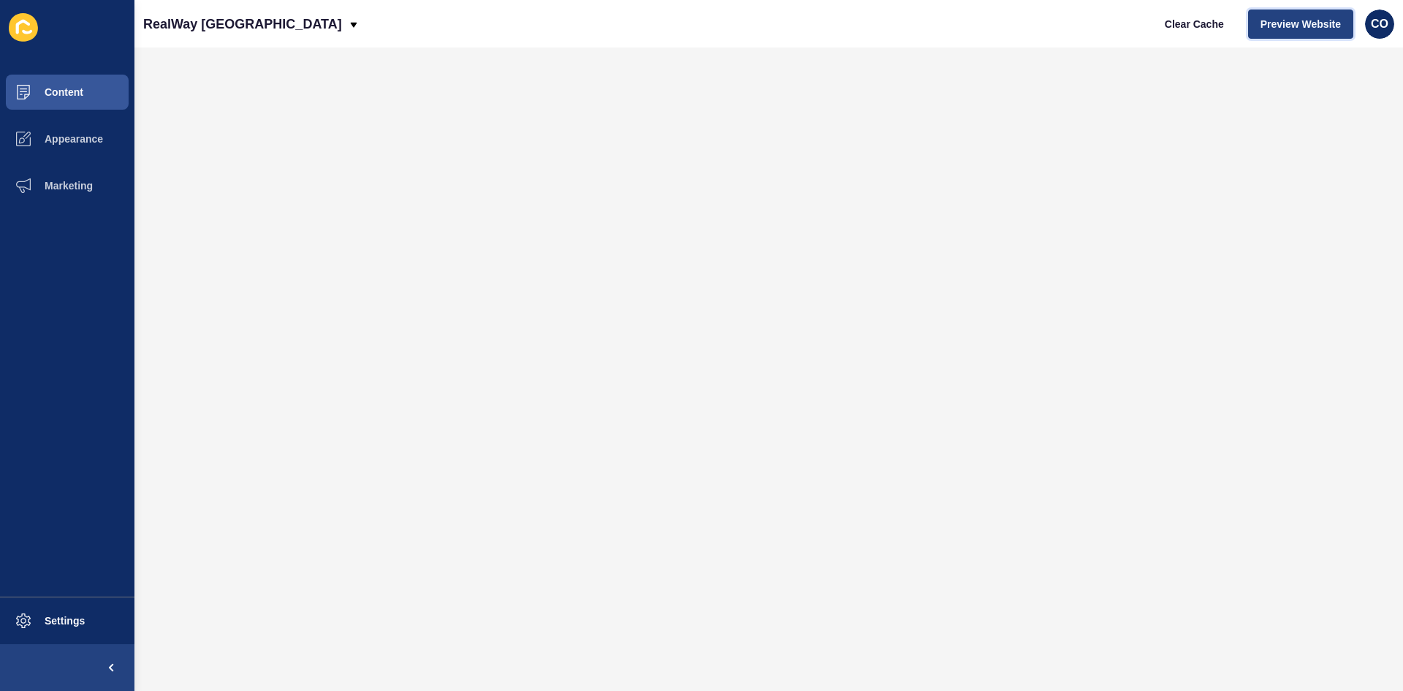
click at [1122, 31] on button "Preview Website" at bounding box center [1300, 23] width 105 height 29
click at [71, 183] on span "Marketing" at bounding box center [45, 186] width 95 height 12
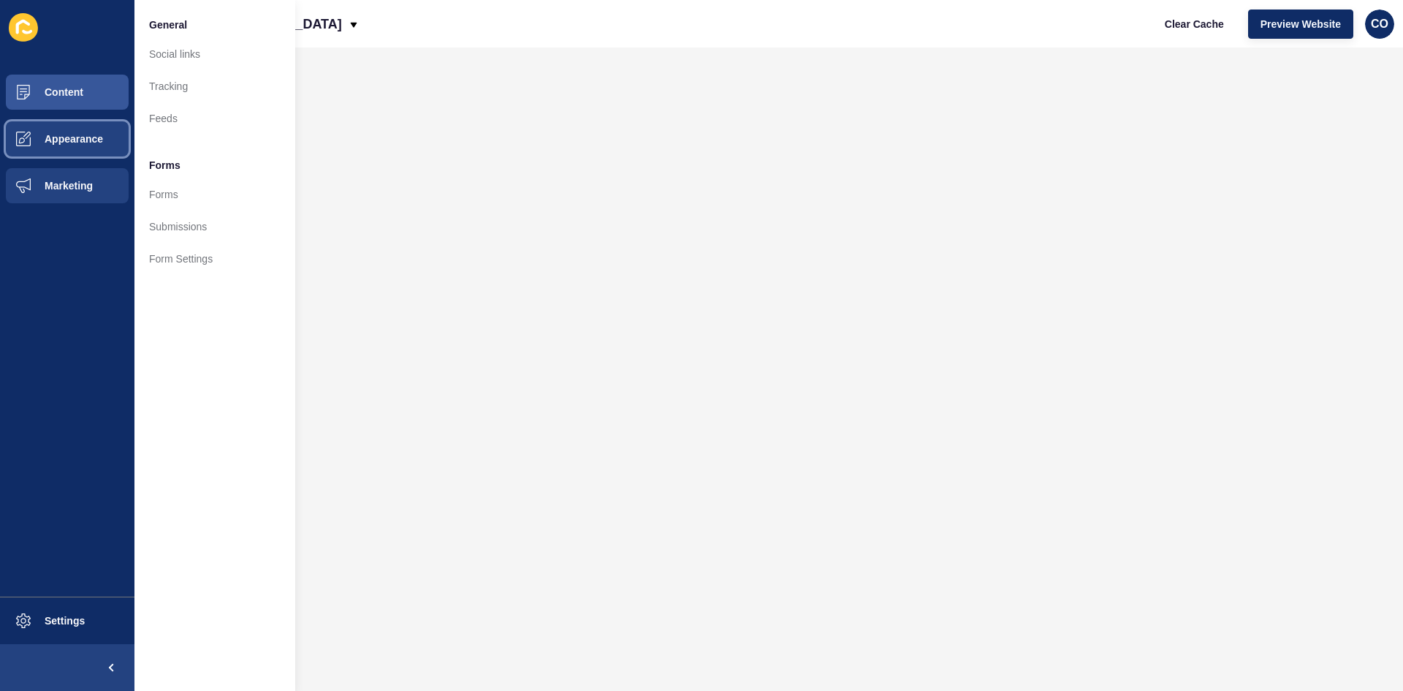
click at [75, 143] on span "Appearance" at bounding box center [50, 139] width 105 height 12
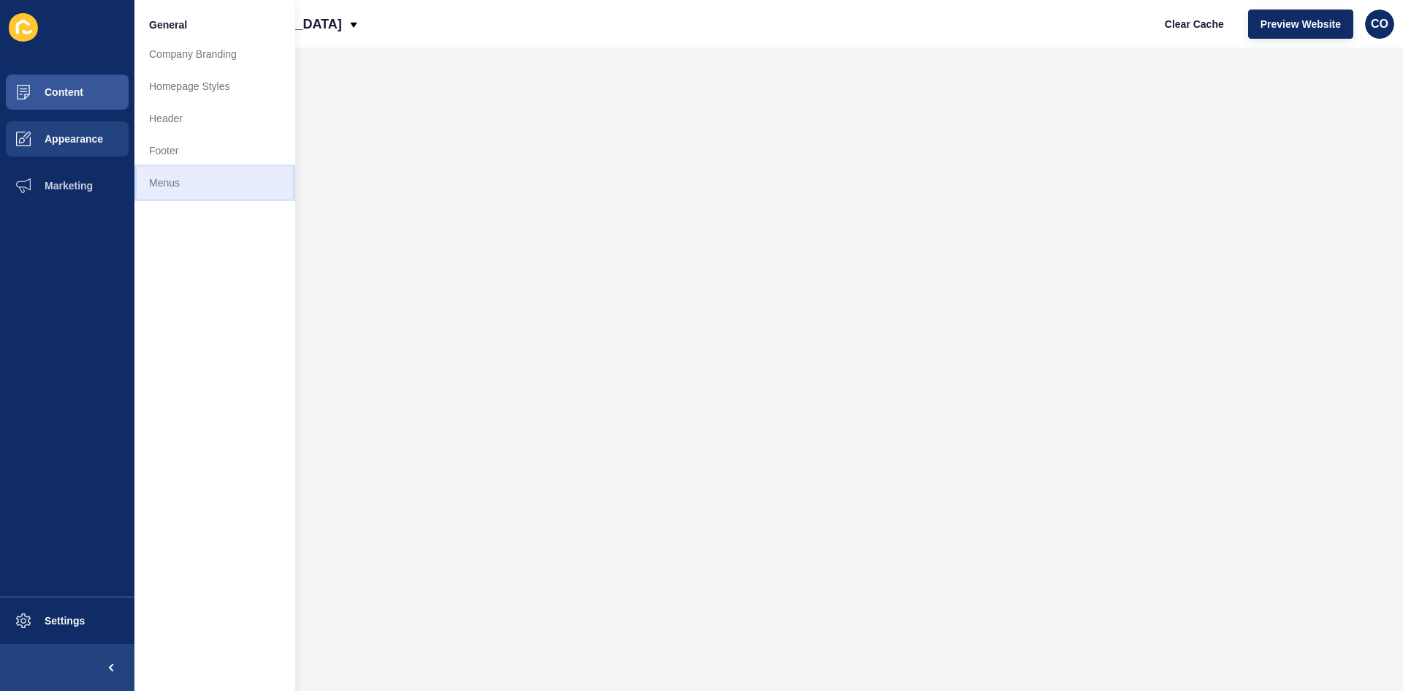
click at [159, 178] on link "Menus" at bounding box center [214, 183] width 161 height 32
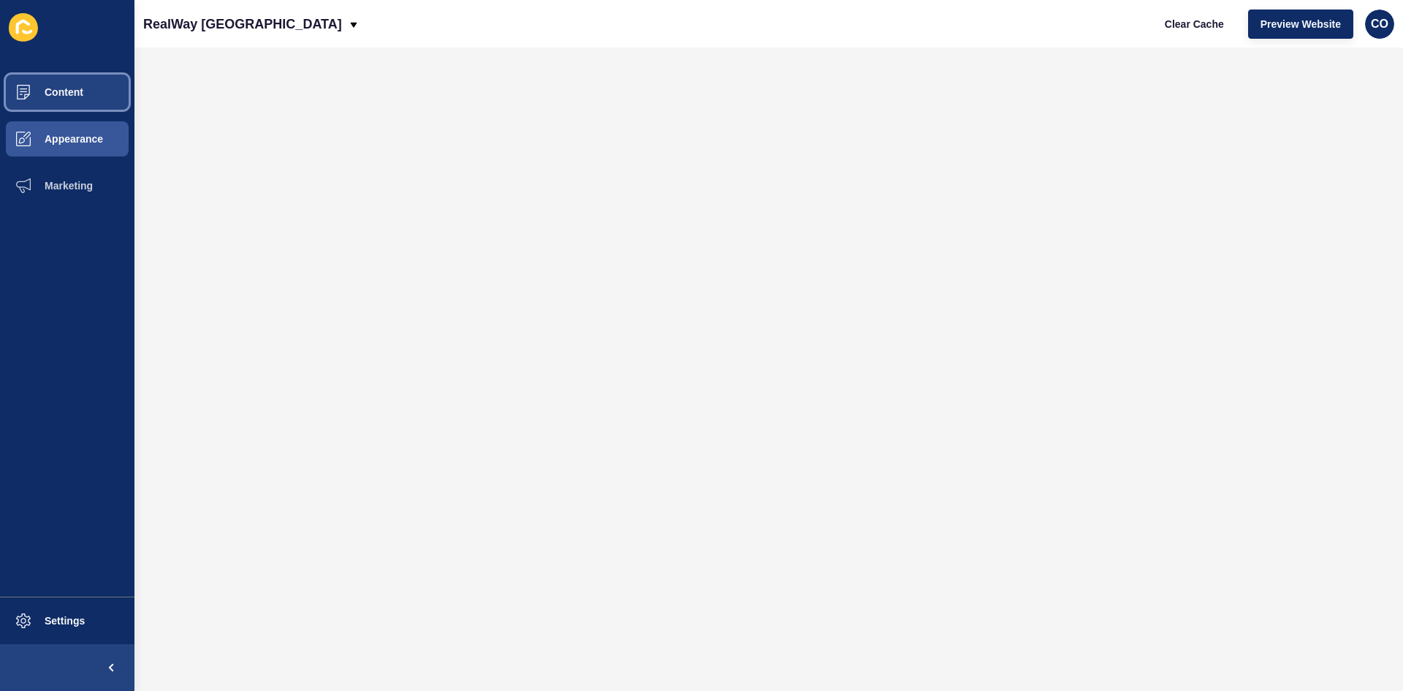
click at [80, 96] on span "Content" at bounding box center [40, 92] width 85 height 12
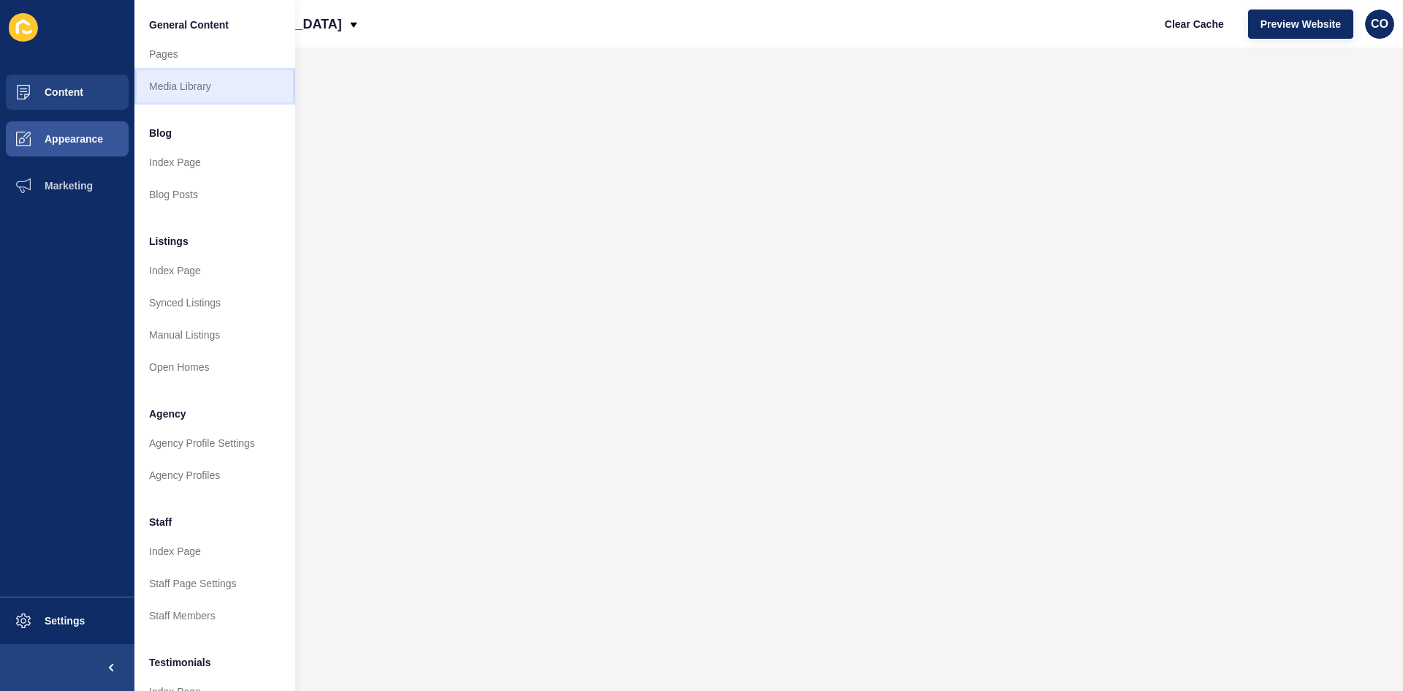
click at [191, 87] on link "Media Library" at bounding box center [214, 86] width 161 height 32
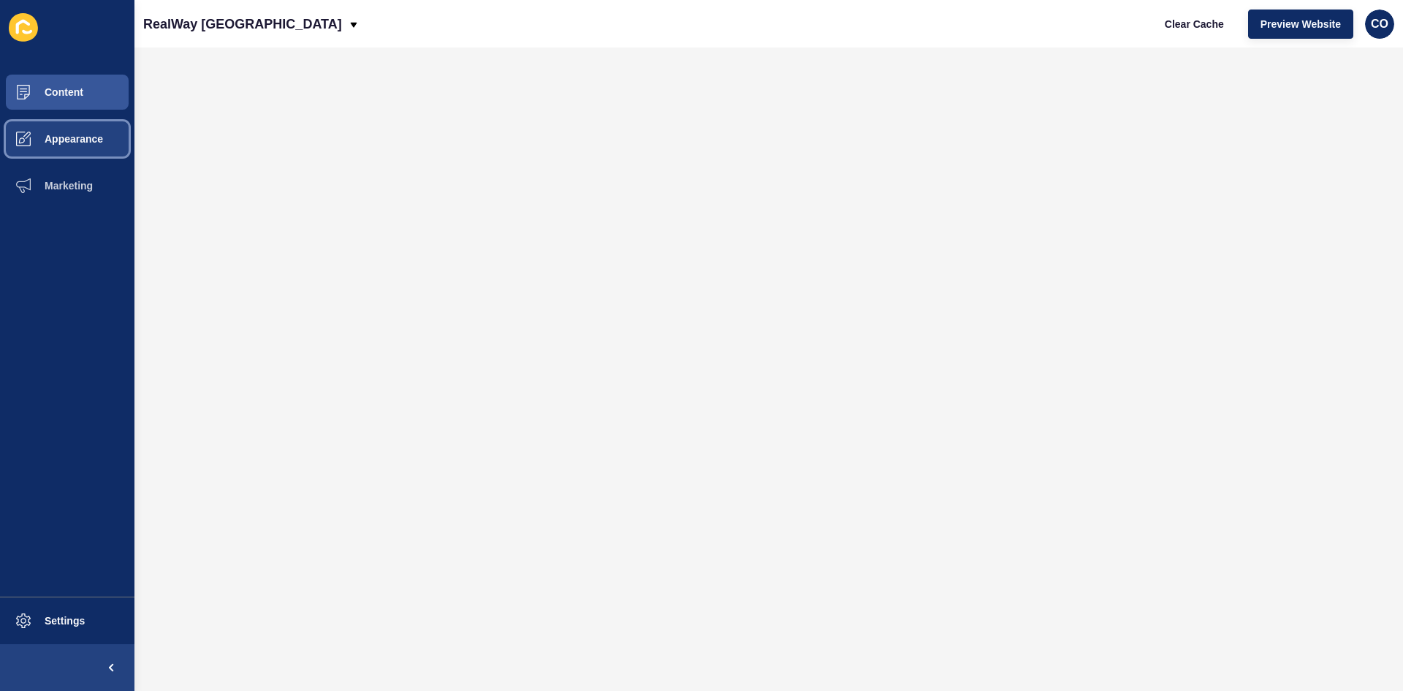
click at [69, 140] on span "Appearance" at bounding box center [50, 139] width 105 height 12
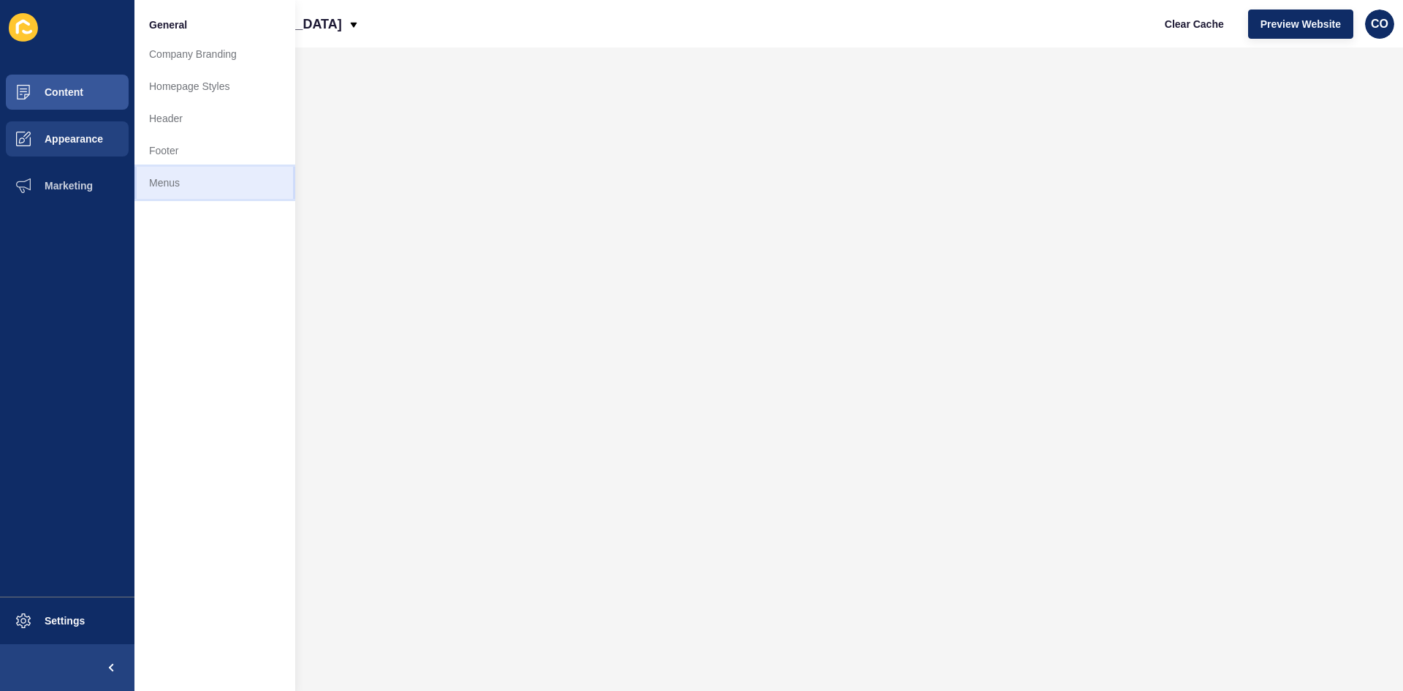
click at [160, 179] on link "Menus" at bounding box center [214, 183] width 161 height 32
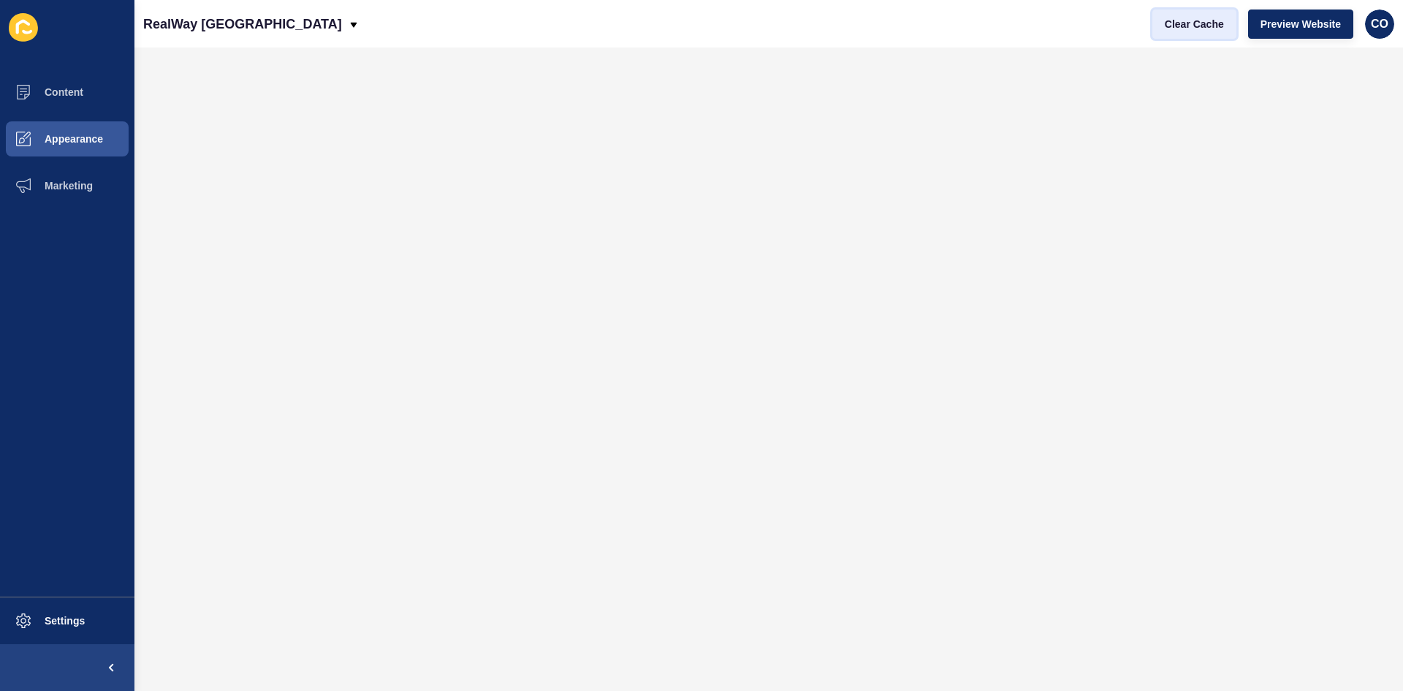
click at [1185, 30] on span "Clear Cache" at bounding box center [1194, 24] width 59 height 15
